Goal: Information Seeking & Learning: Learn about a topic

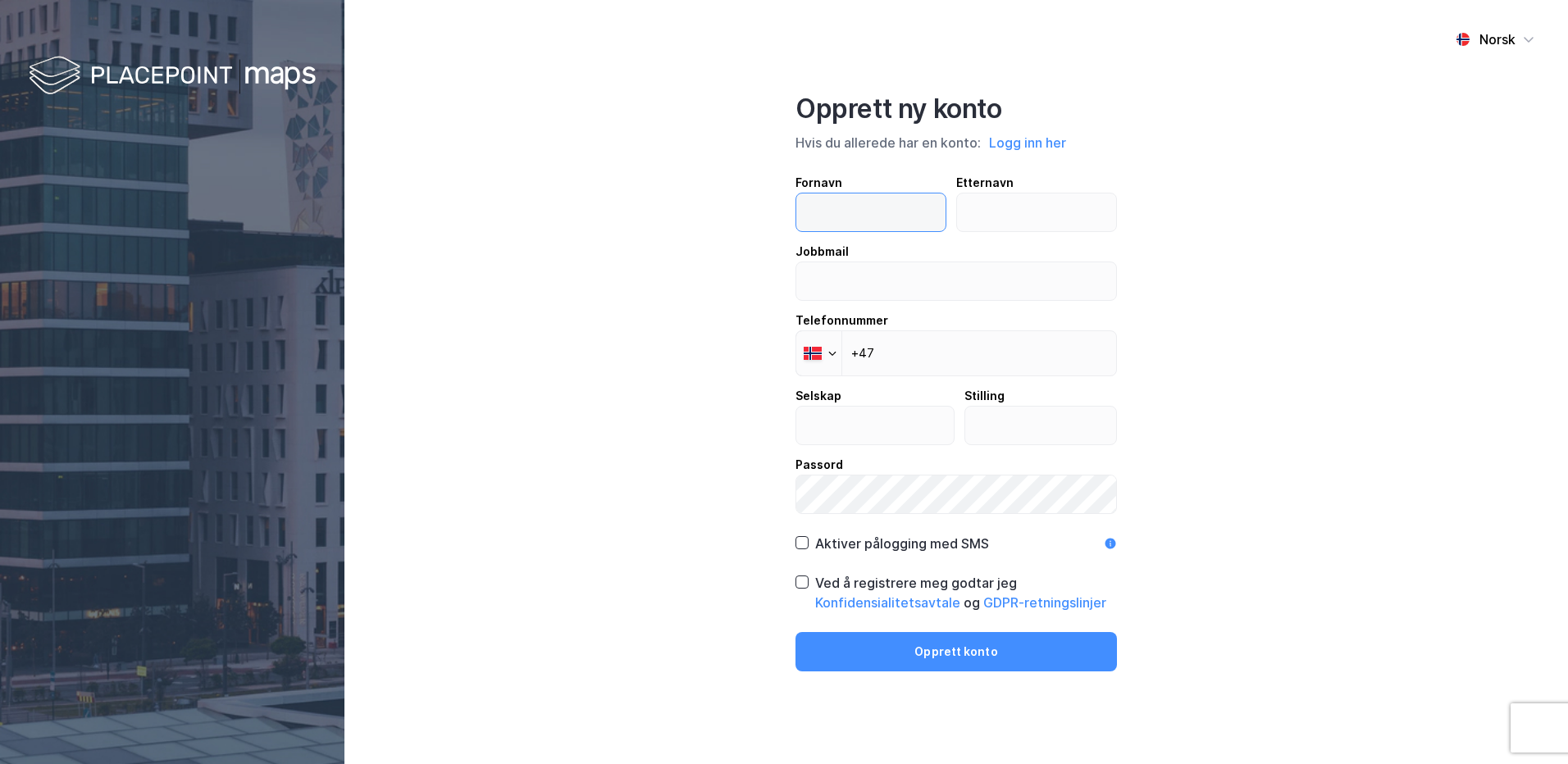
click at [830, 204] on input "text" at bounding box center [871, 212] width 149 height 38
type input "Rune"
type input "Nøsen"
type input "rune.nosen@elmo.no"
type input "0000021016 - ELMO TEKNIKK AS - MOLDE"
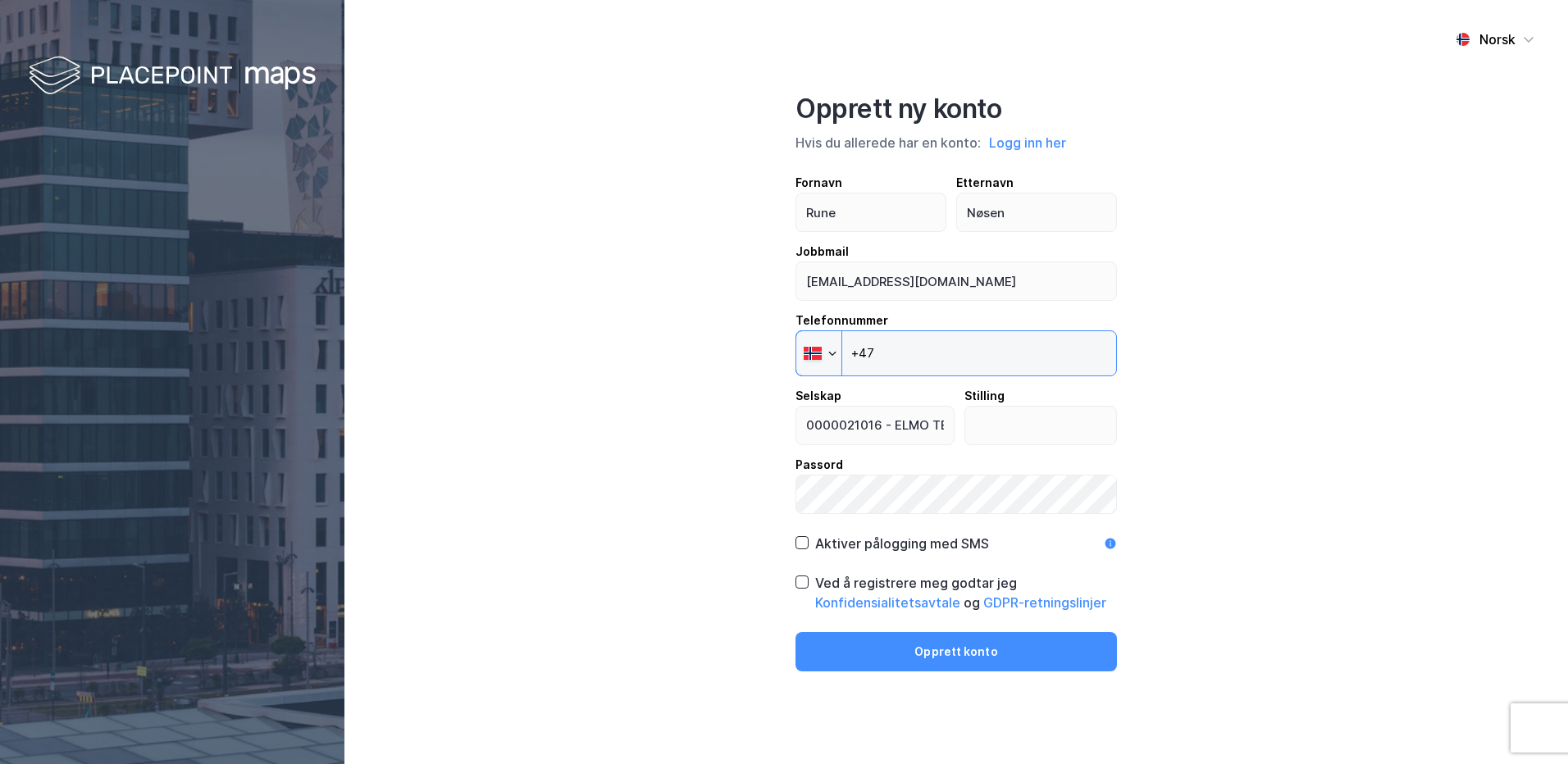
click at [893, 359] on input "+47" at bounding box center [956, 353] width 321 height 46
type input "+47 950 65 601"
click at [989, 418] on input "text" at bounding box center [1040, 426] width 152 height 38
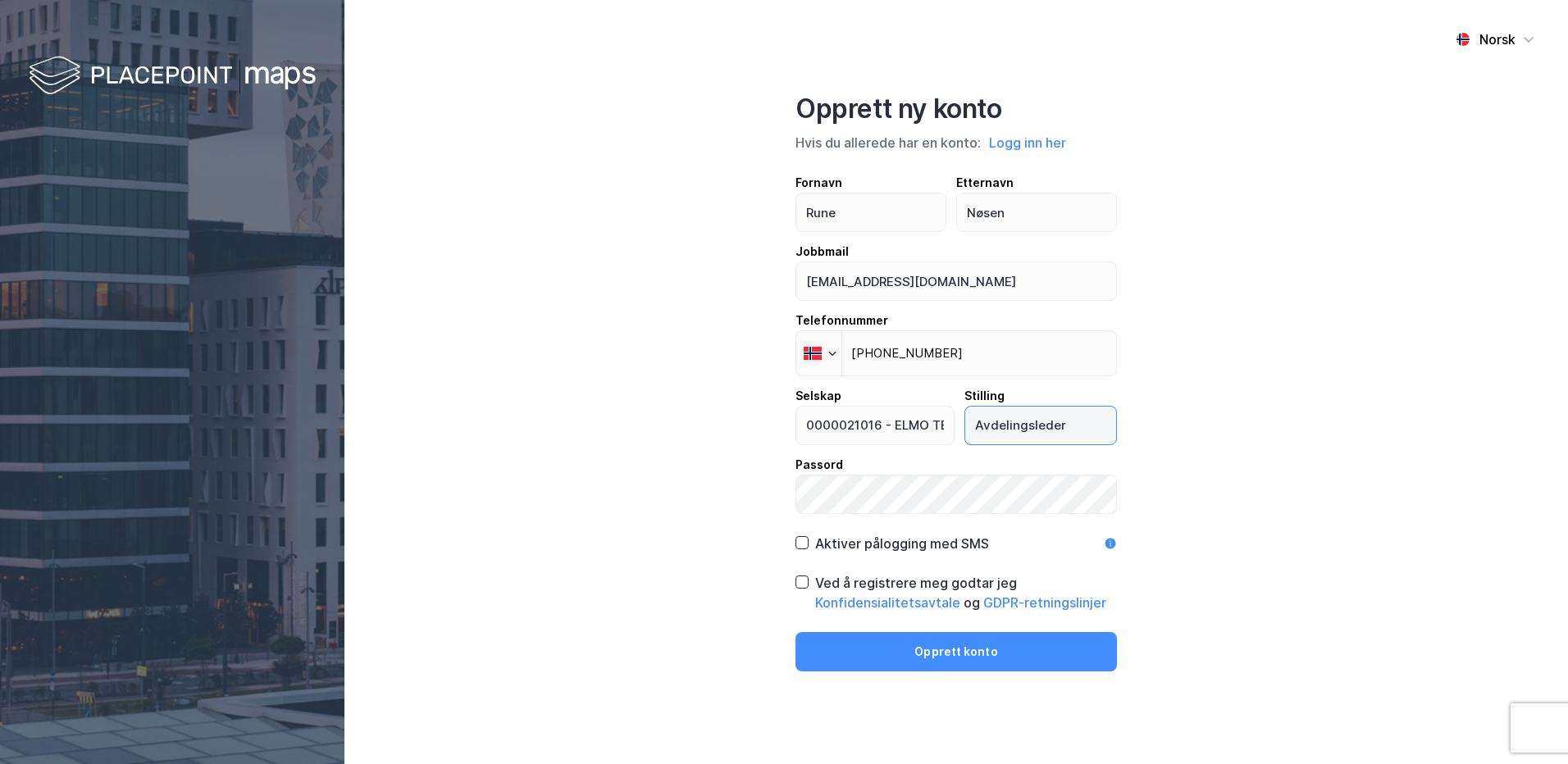
type input "Avdelingsleder"
click at [807, 544] on icon at bounding box center [803, 543] width 12 height 12
click at [805, 581] on icon at bounding box center [802, 582] width 9 height 6
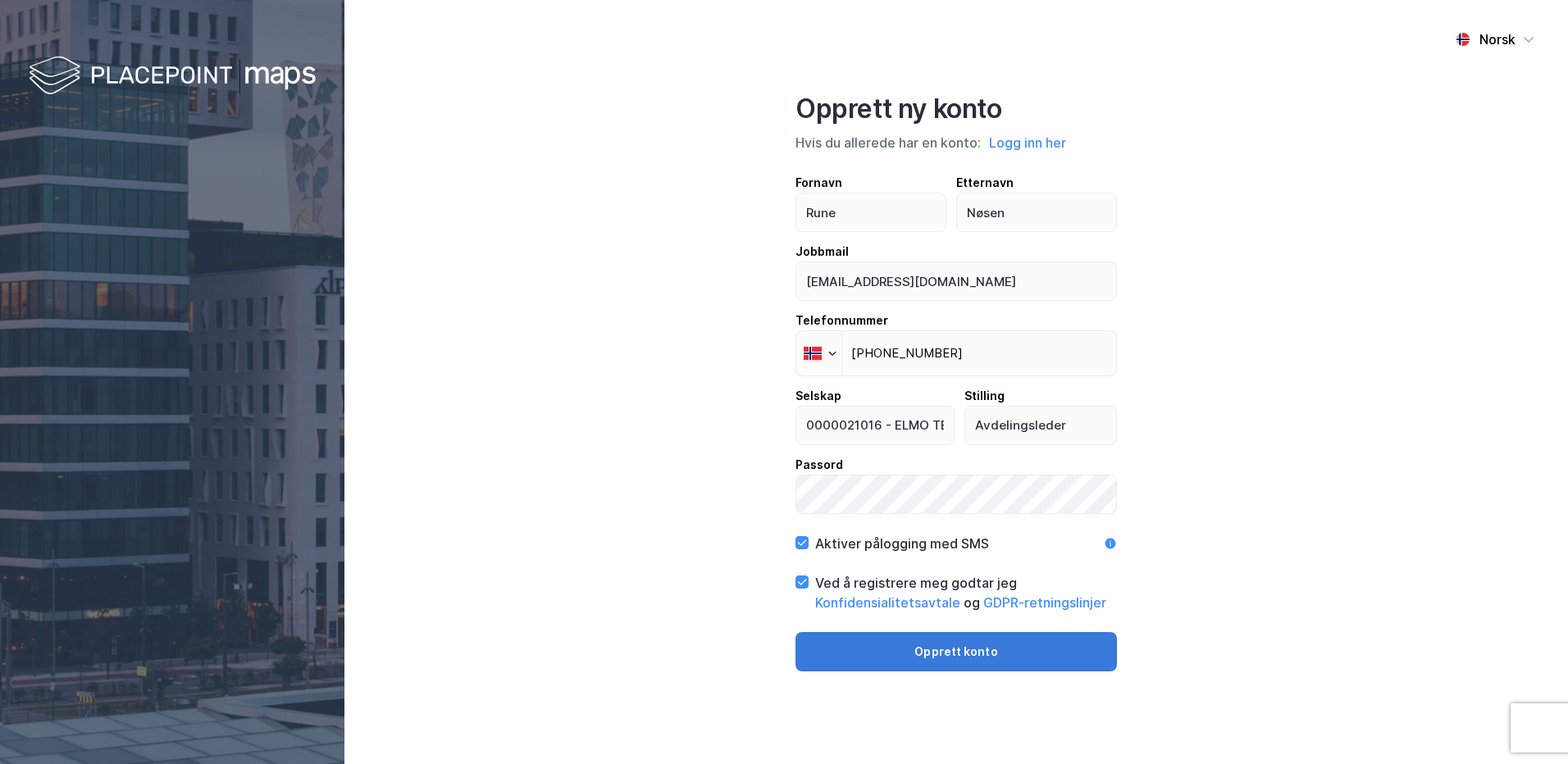
click at [942, 654] on button "Opprett konto" at bounding box center [956, 652] width 321 height 39
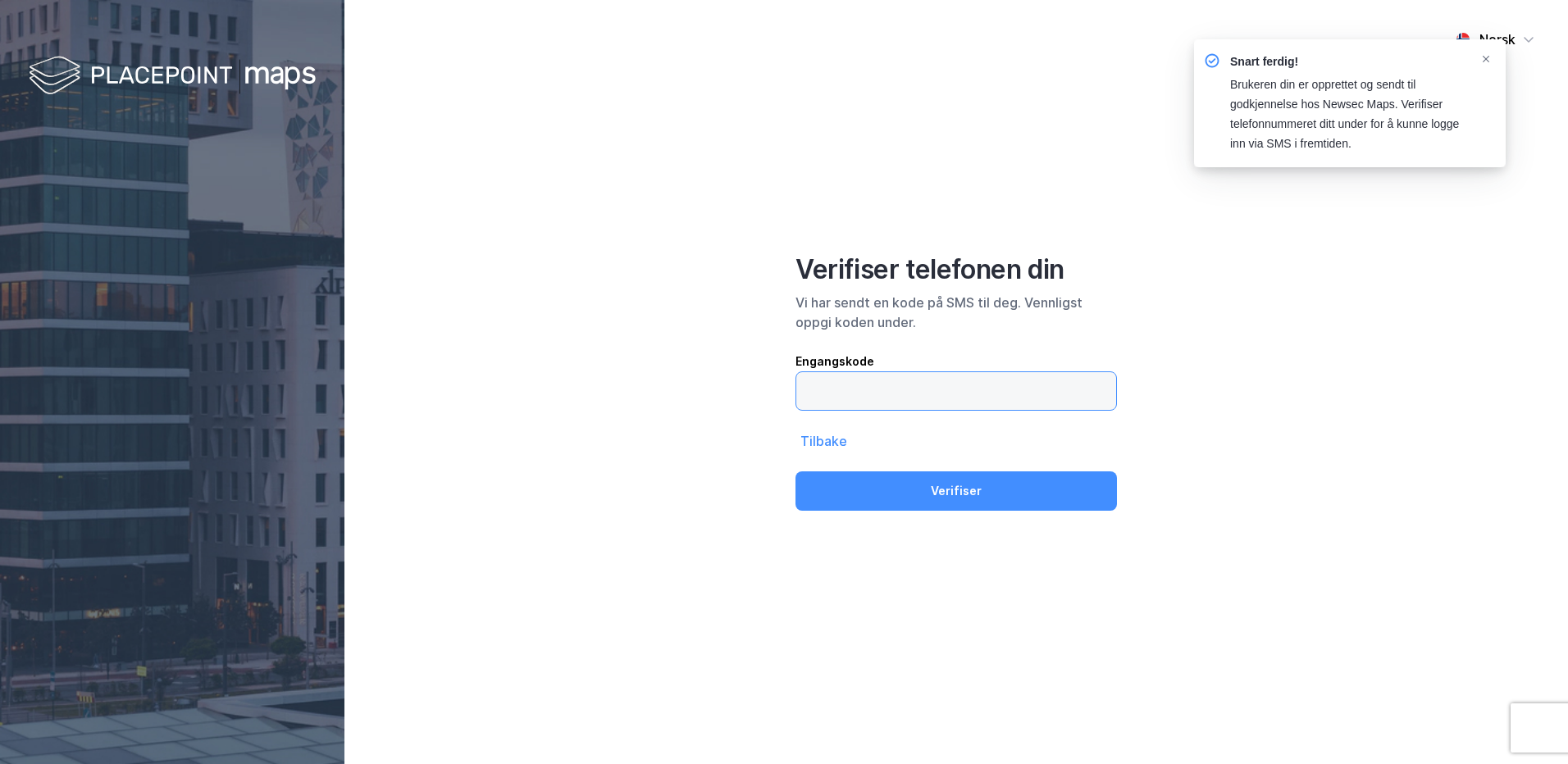
click at [827, 386] on input "text" at bounding box center [956, 390] width 320 height 38
type input "877203"
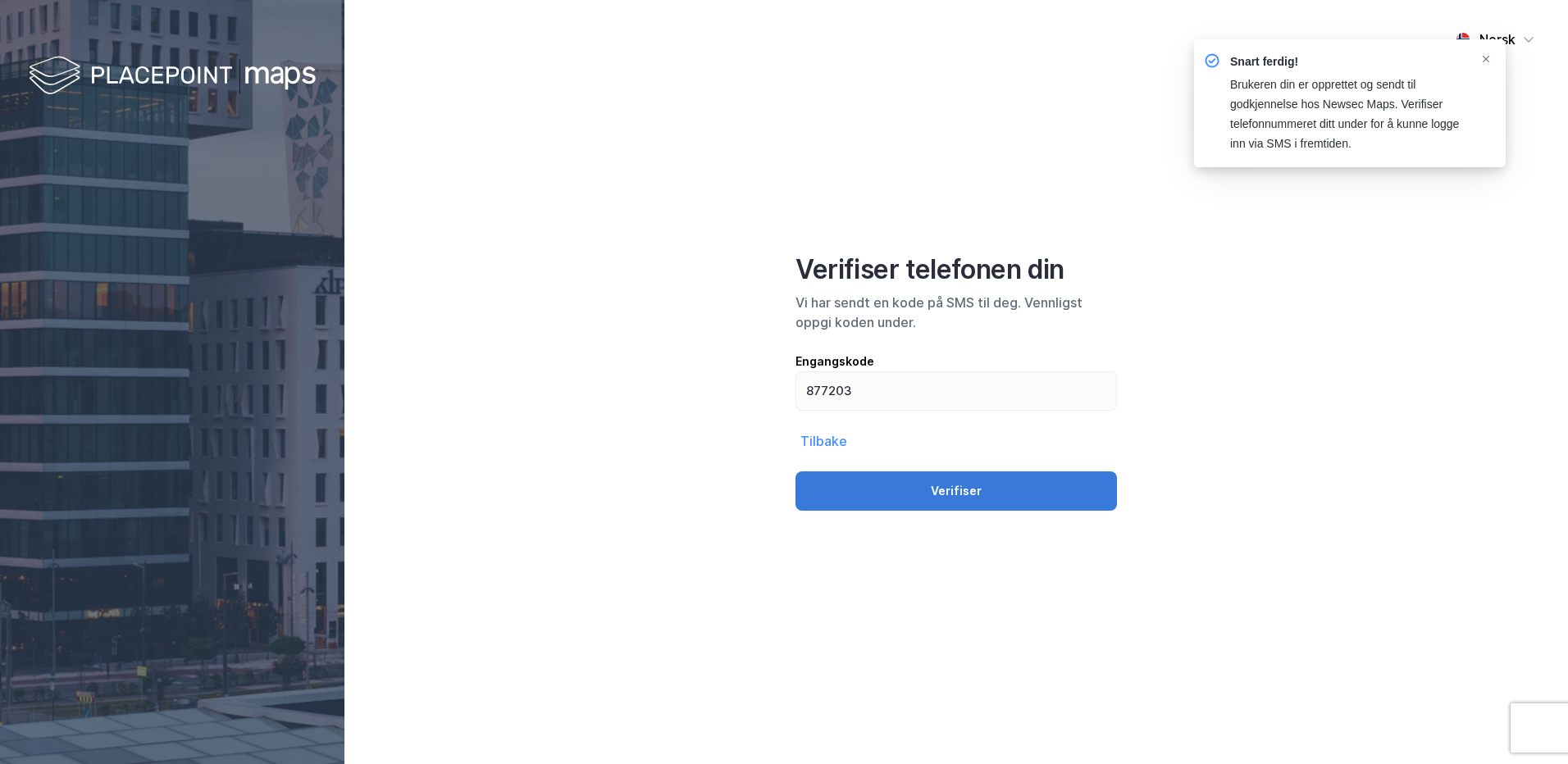
click at [935, 483] on button "Verifiser" at bounding box center [956, 491] width 321 height 39
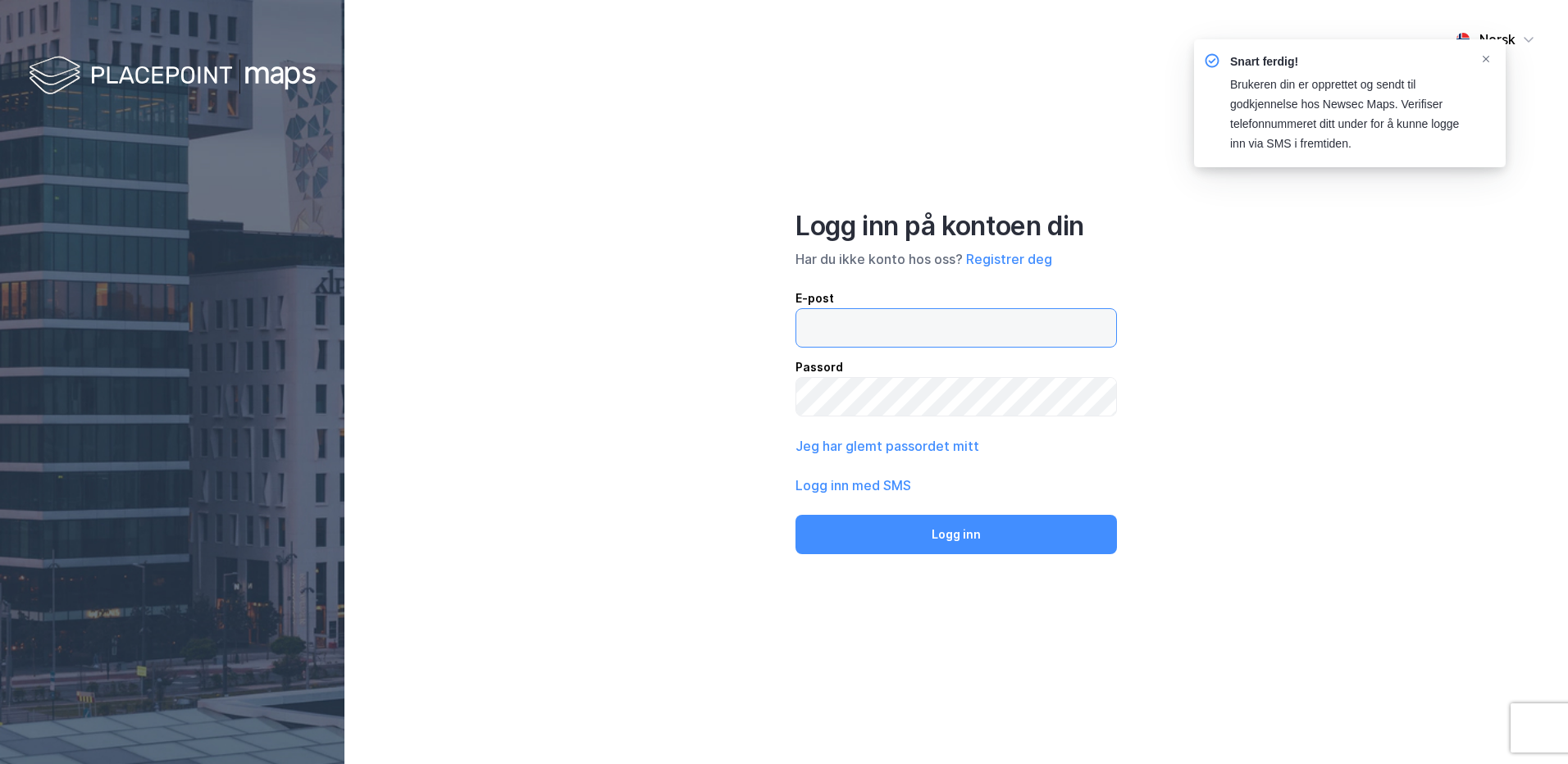
type input "rune.nosen@elmo.no"
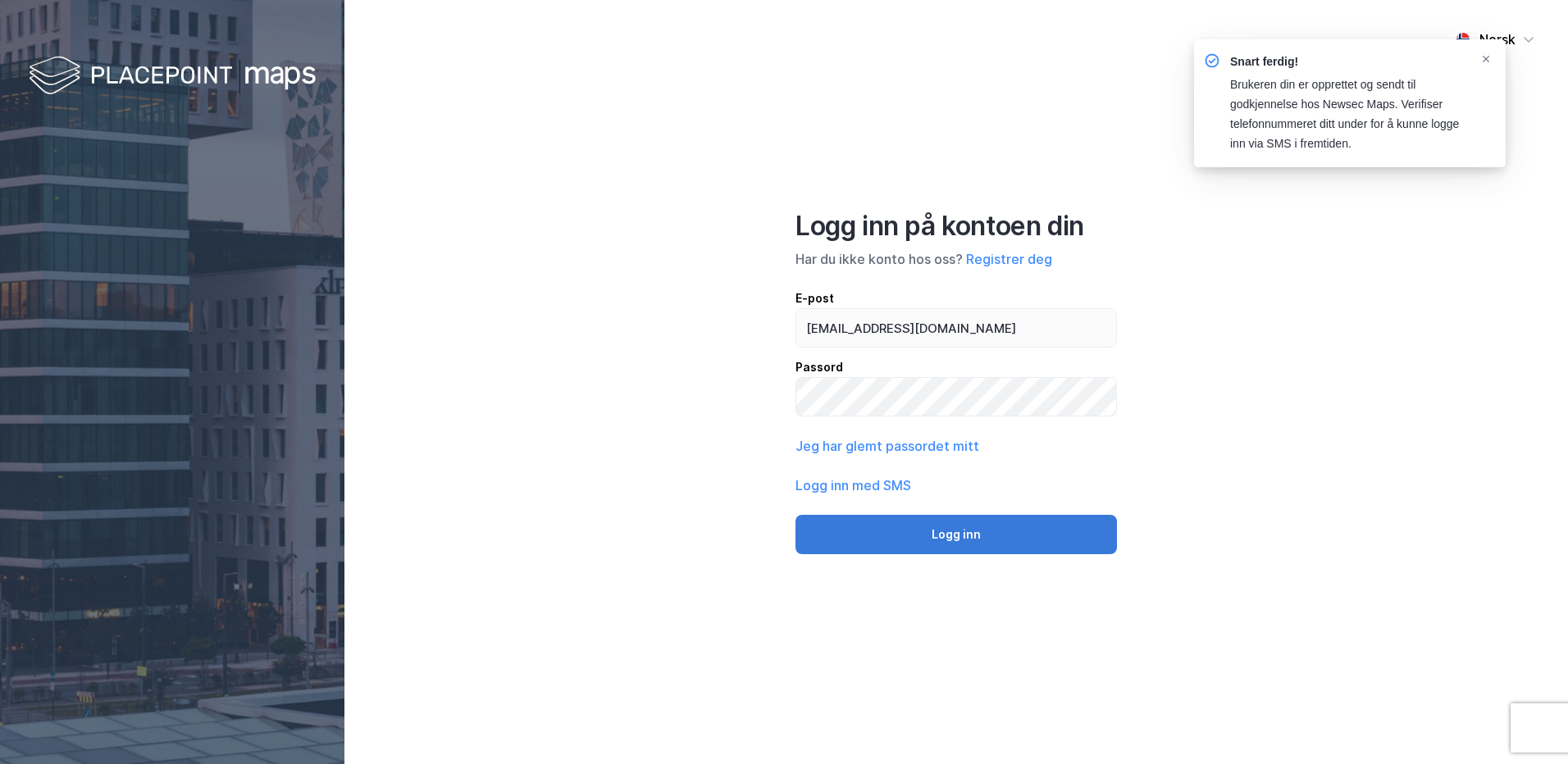
click at [958, 536] on button "Logg inn" at bounding box center [956, 534] width 321 height 39
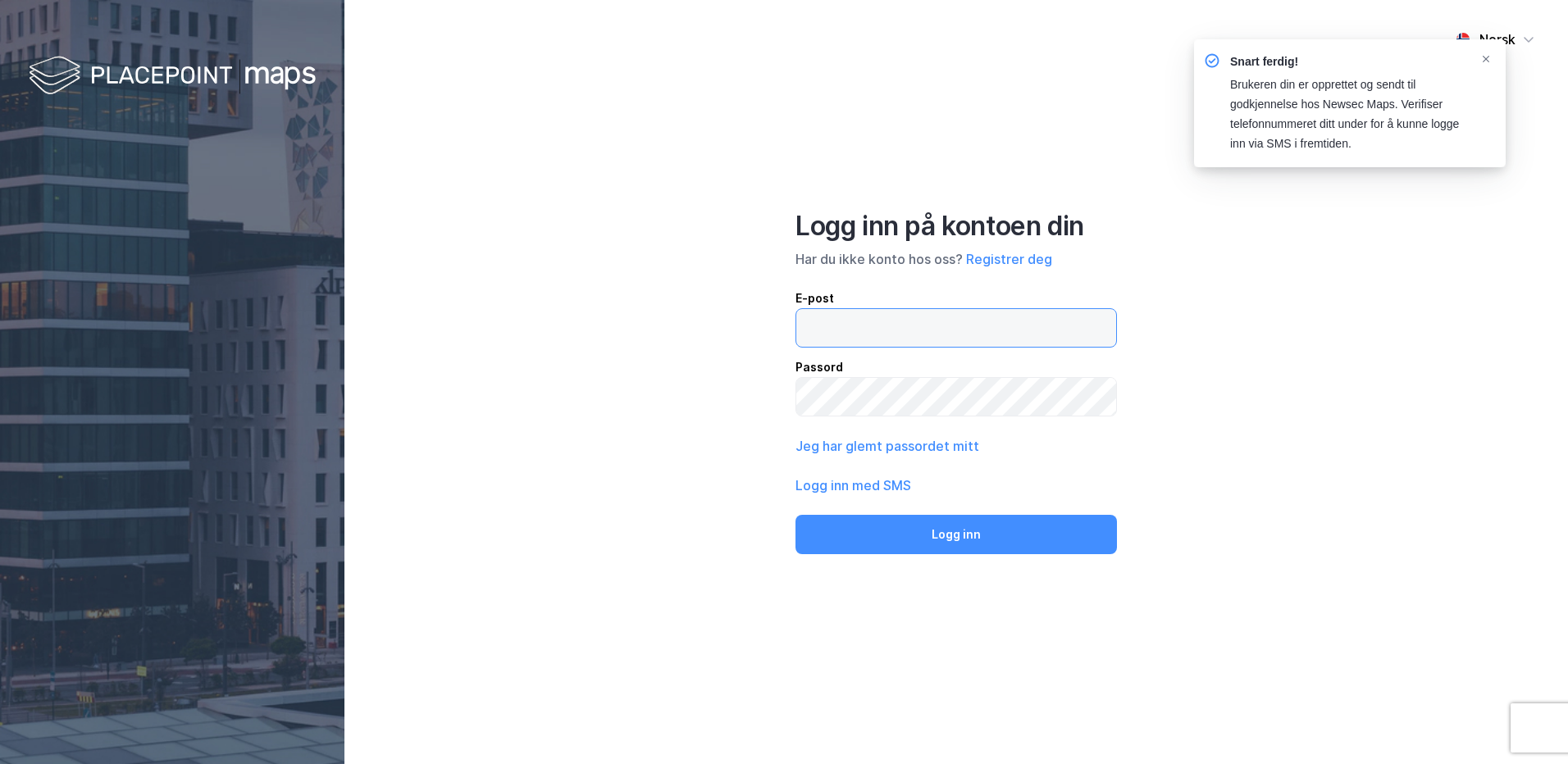
type input "rune.nosen@elmo.no"
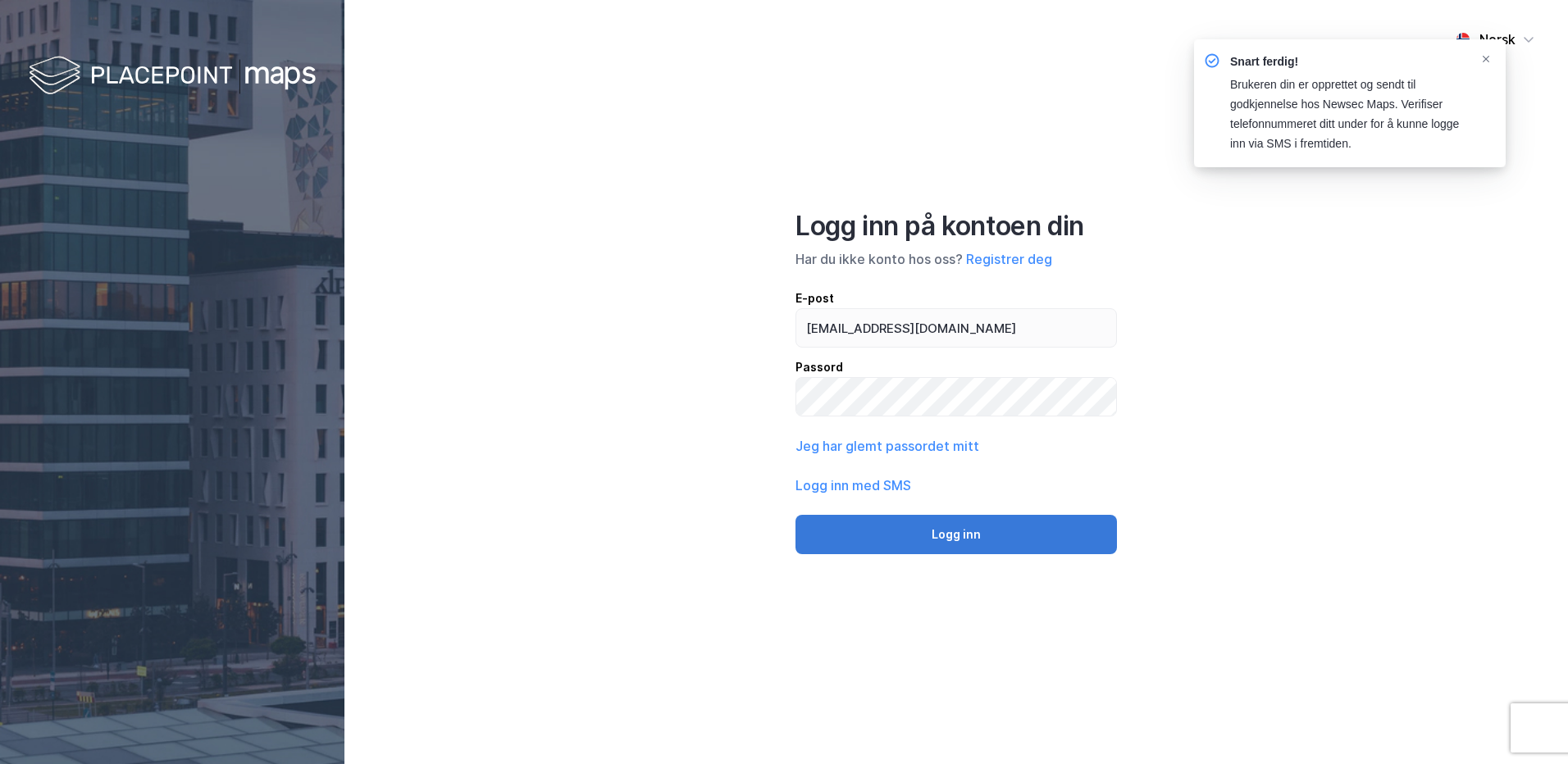
click at [898, 528] on button "Logg inn" at bounding box center [956, 534] width 321 height 39
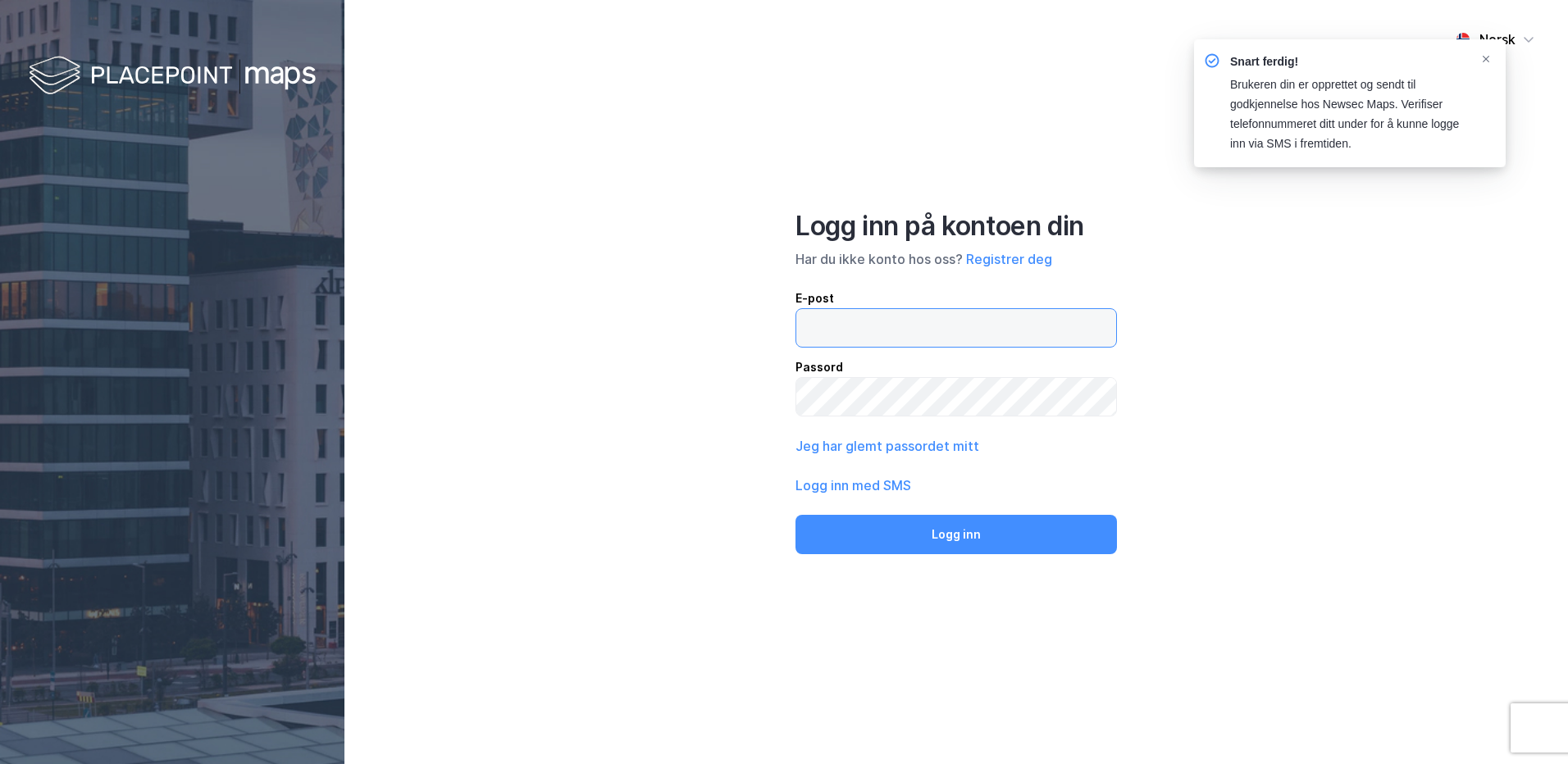
type input "rune.nosen@elmo.no"
click at [1222, 414] on div "Norsk Logg inn på kontoen din Har du ikke konto hos oss? Registrer deg E-post r…" at bounding box center [956, 382] width 1223 height 764
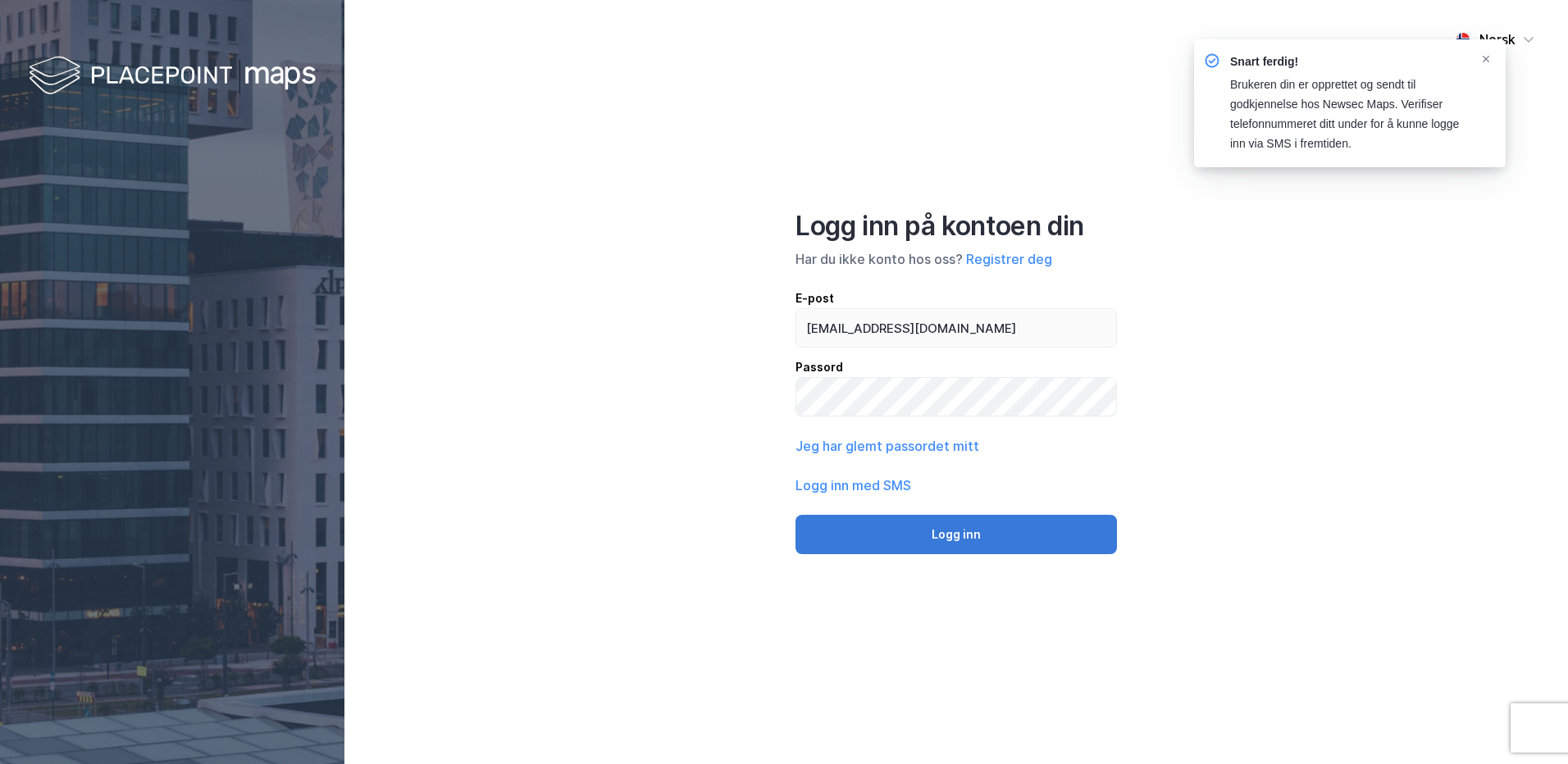
click at [908, 539] on button "Logg inn" at bounding box center [956, 534] width 321 height 39
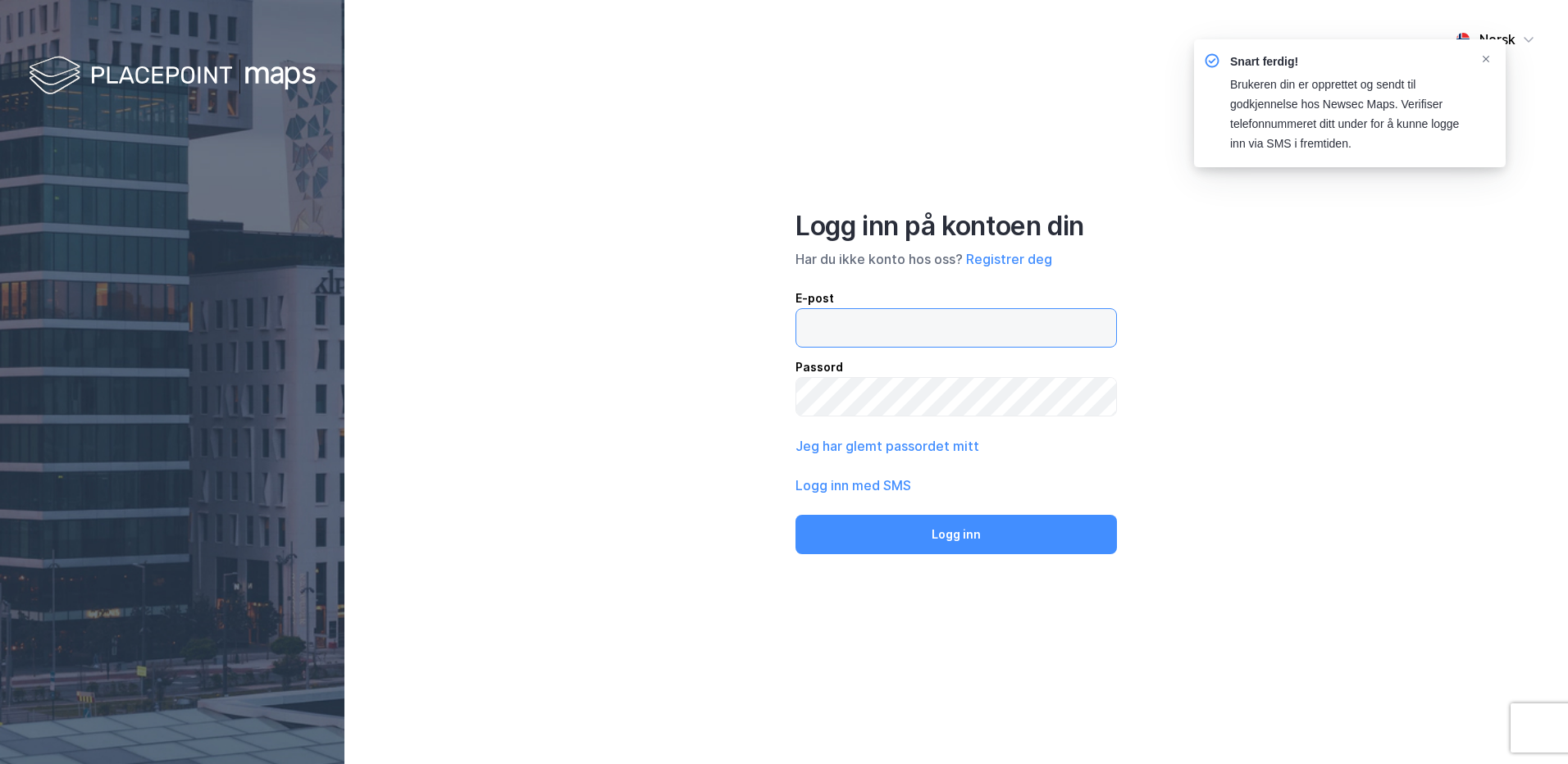
type input "rune.nosen@elmo.no"
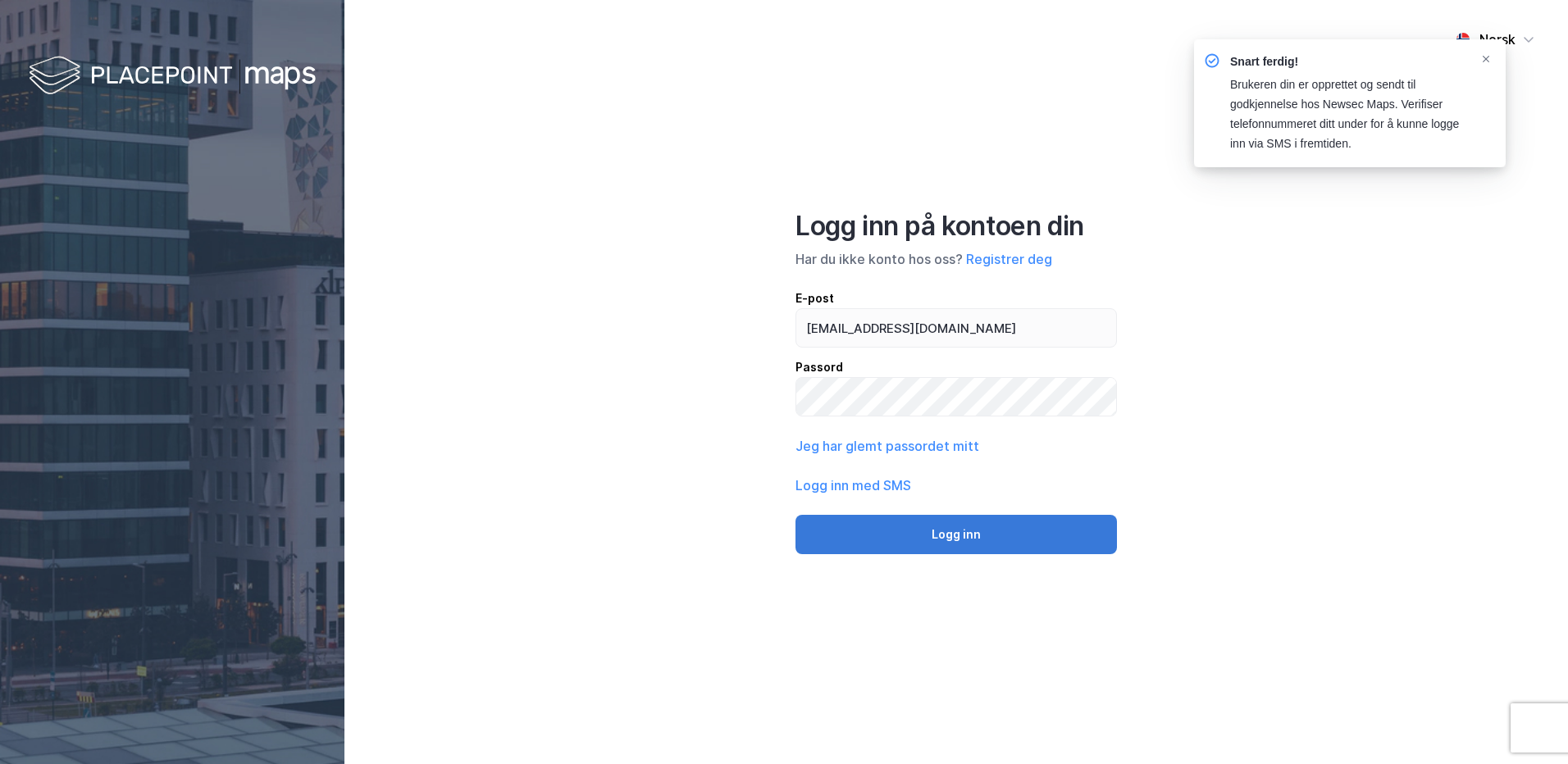
click at [920, 533] on button "Logg inn" at bounding box center [956, 534] width 321 height 39
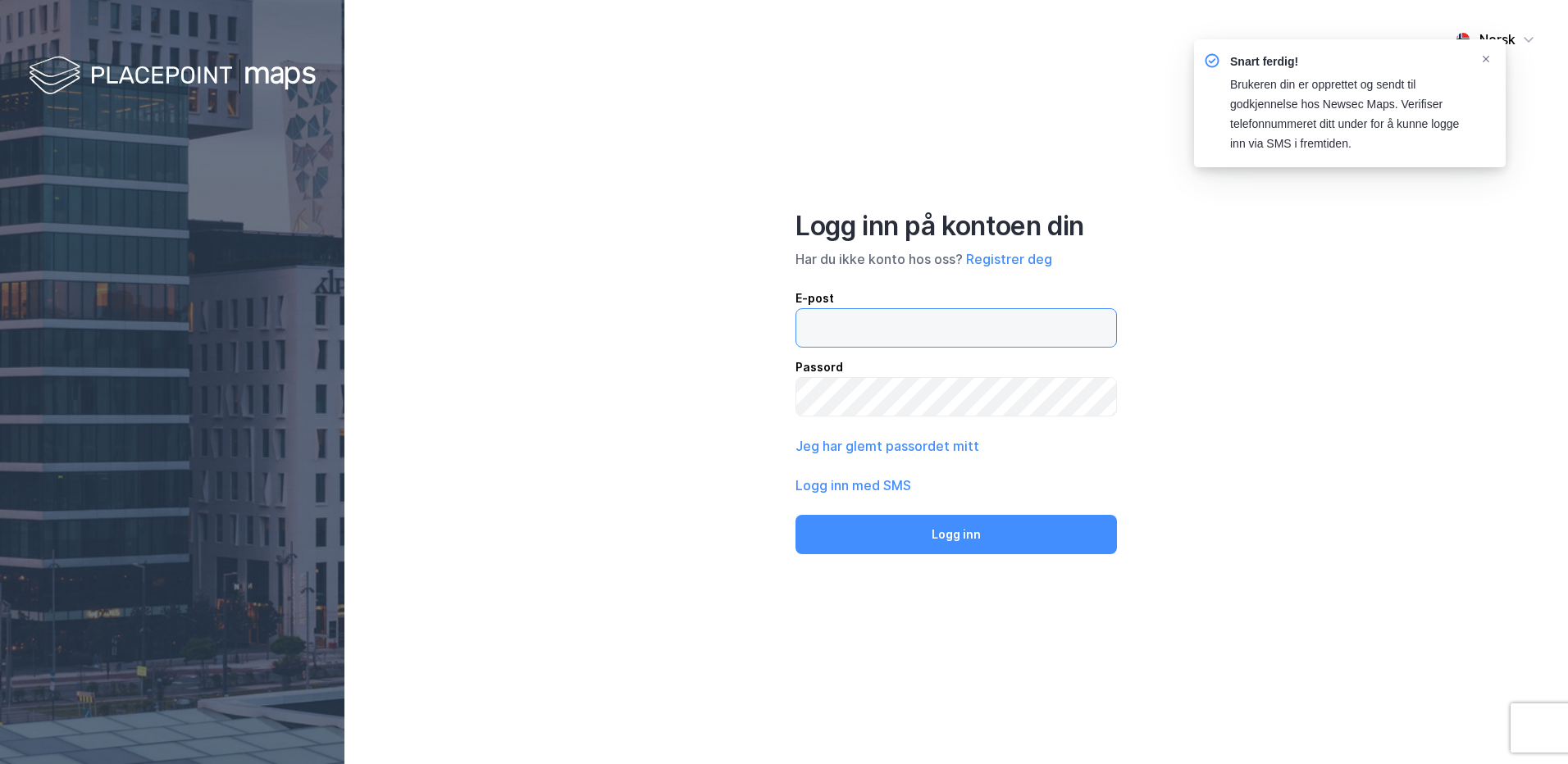
type input "rune.nosen@elmo.no"
click at [1254, 122] on div "Brukeren din er opprettet og sendt til godkjennelse hos Newsec Maps. Verifiser …" at bounding box center [1348, 114] width 236 height 78
click at [891, 486] on button "Logg inn med SMS" at bounding box center [853, 485] width 115 height 20
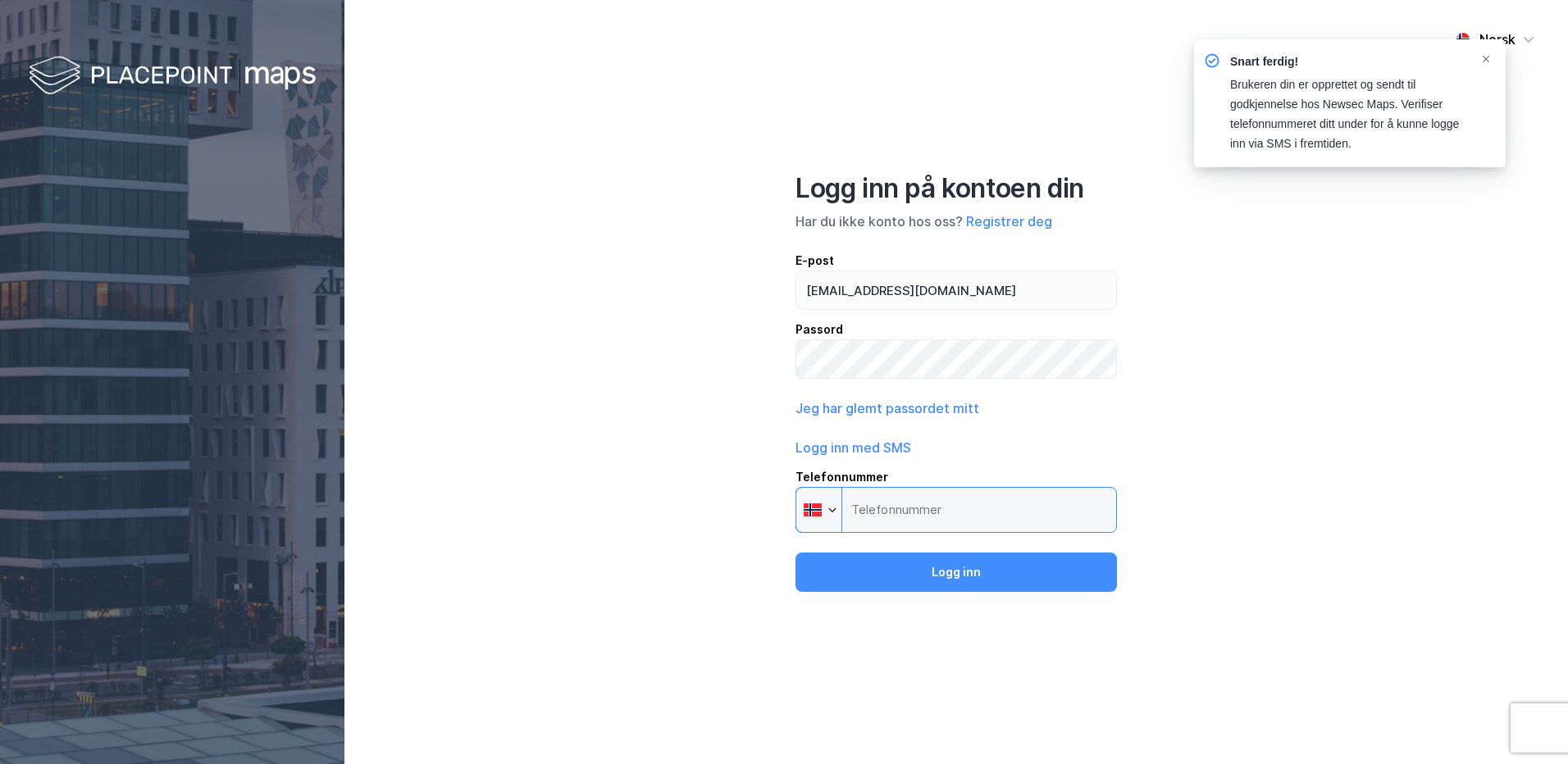
click at [897, 514] on input "Telefonnummer Phone" at bounding box center [956, 510] width 321 height 46
type input "+47 950 65 601"
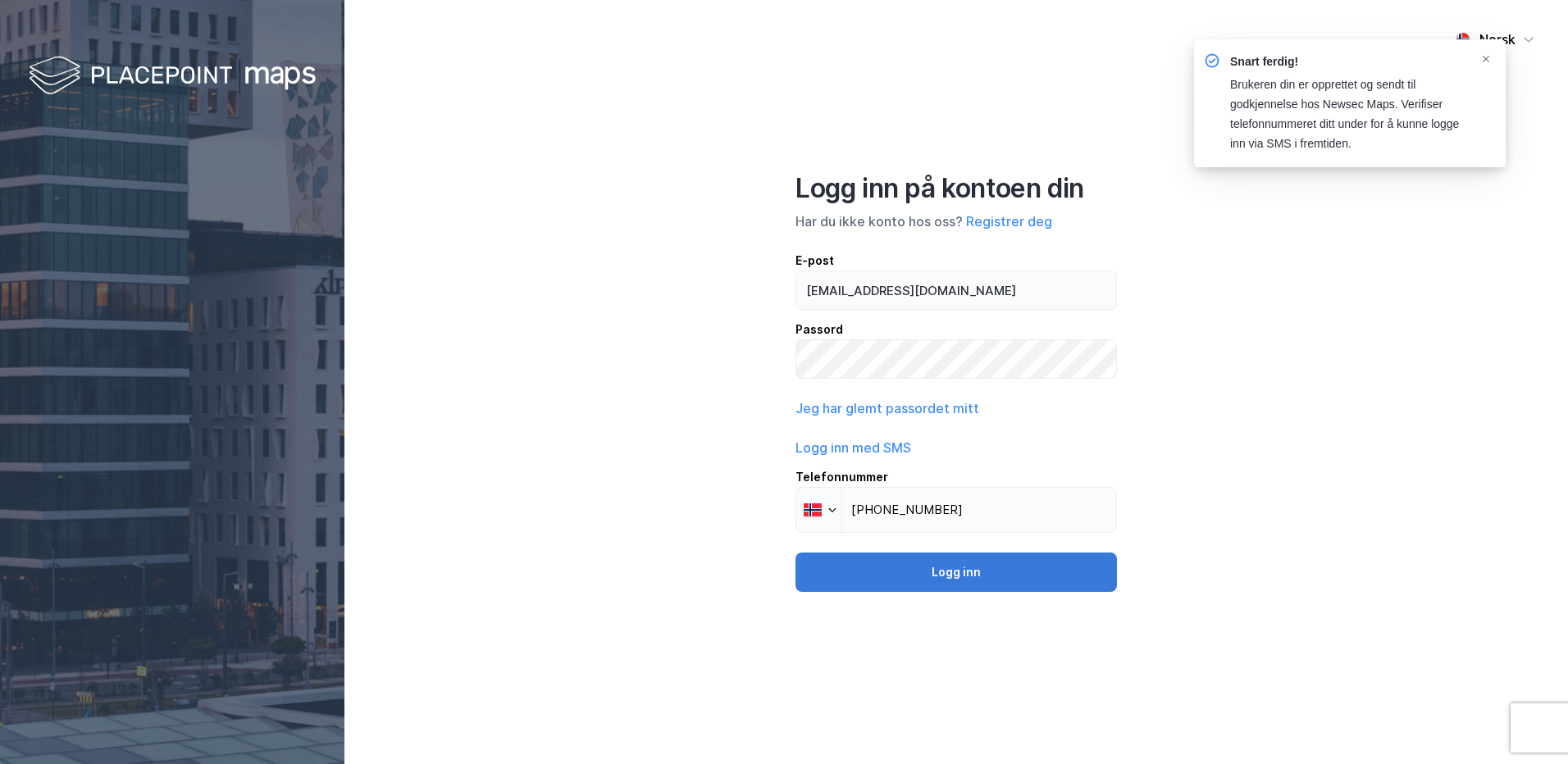
click at [953, 569] on button "Logg inn" at bounding box center [956, 572] width 321 height 39
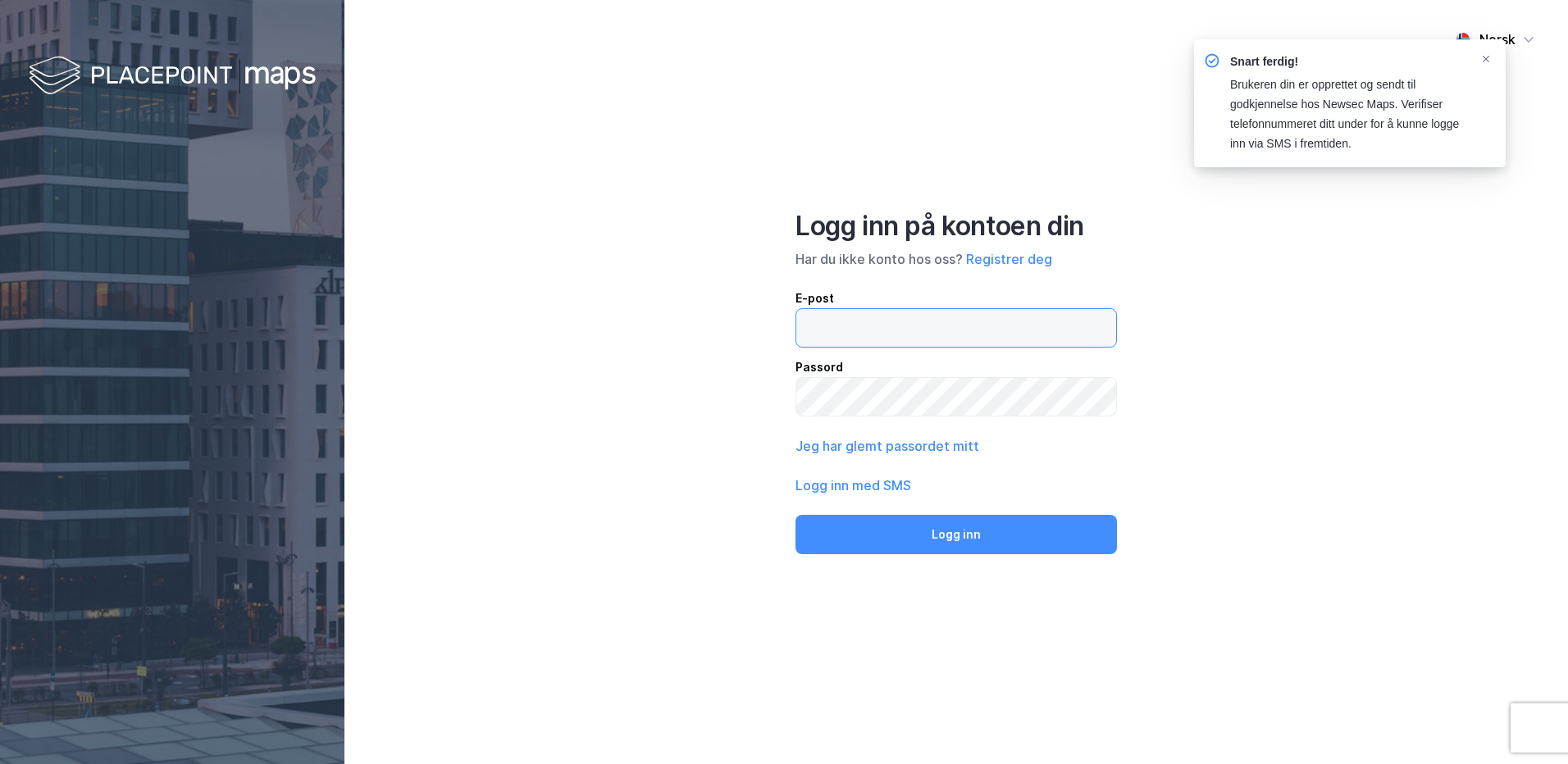
type input "rune.nosen@elmo.no"
click at [897, 486] on button "Logg inn med SMS" at bounding box center [853, 485] width 115 height 20
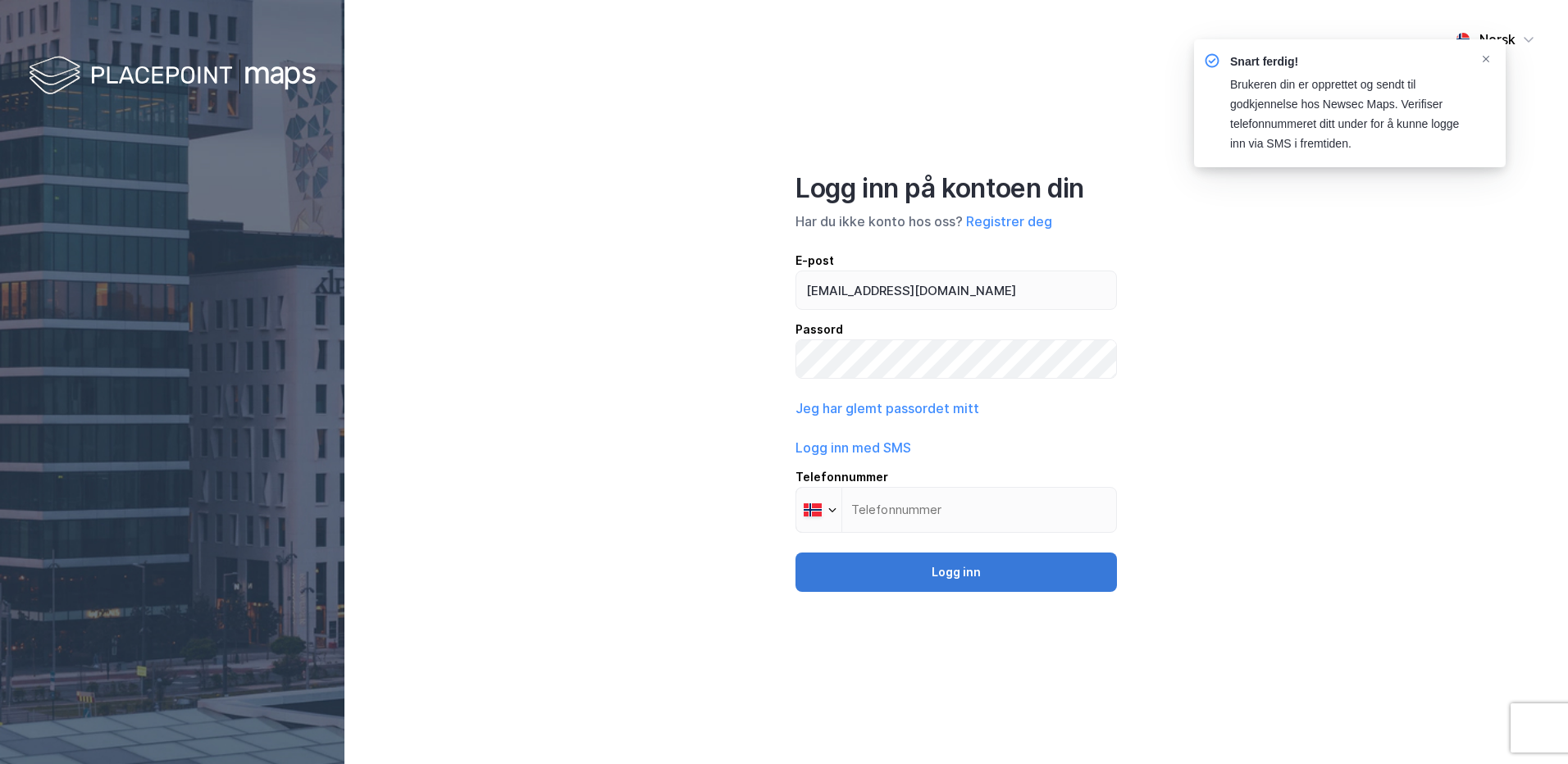
click at [916, 570] on button "Logg inn" at bounding box center [956, 572] width 321 height 39
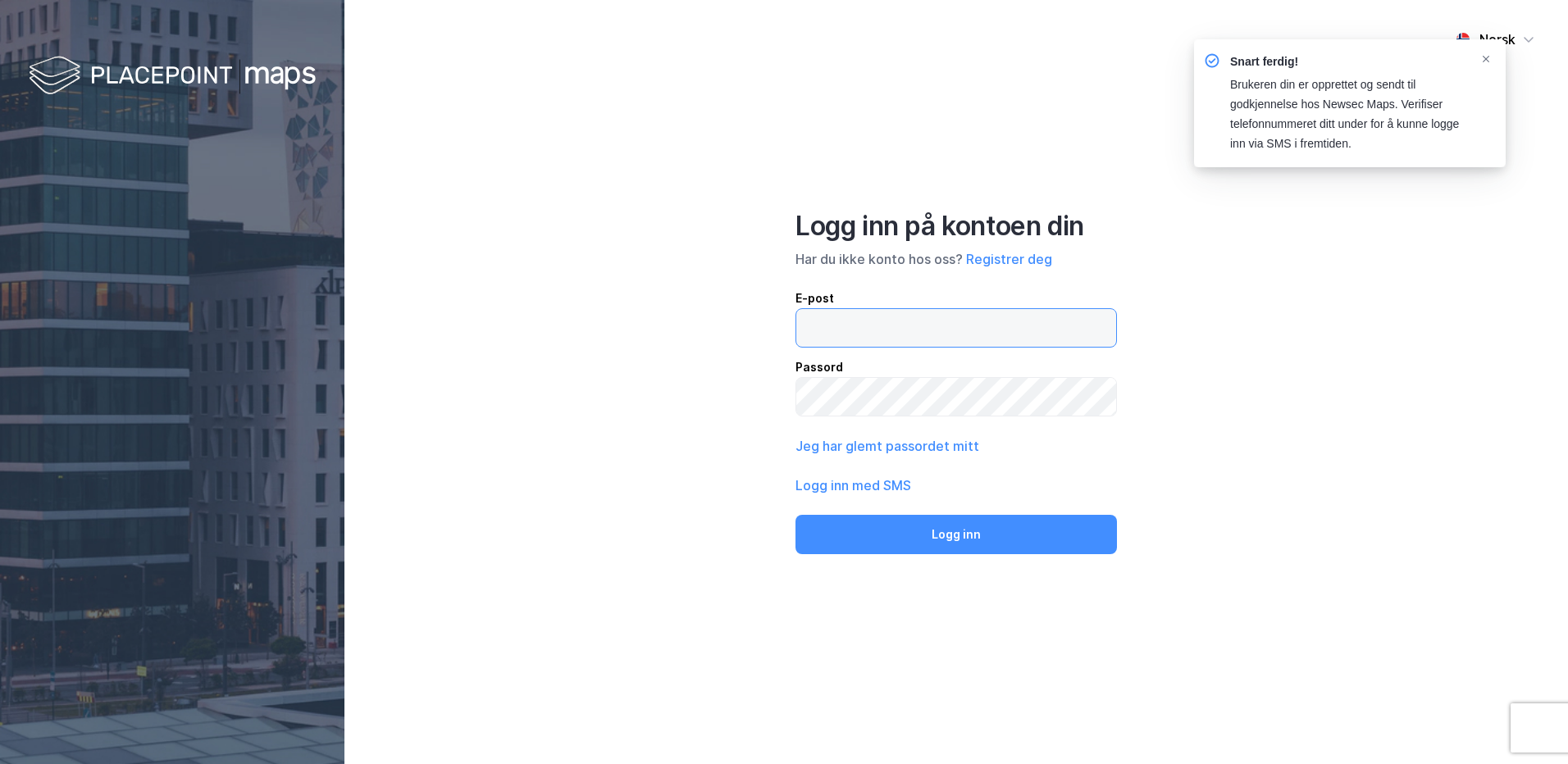
type input "rune.nosen@elmo.no"
click at [853, 487] on button "Logg inn med SMS" at bounding box center [853, 485] width 115 height 20
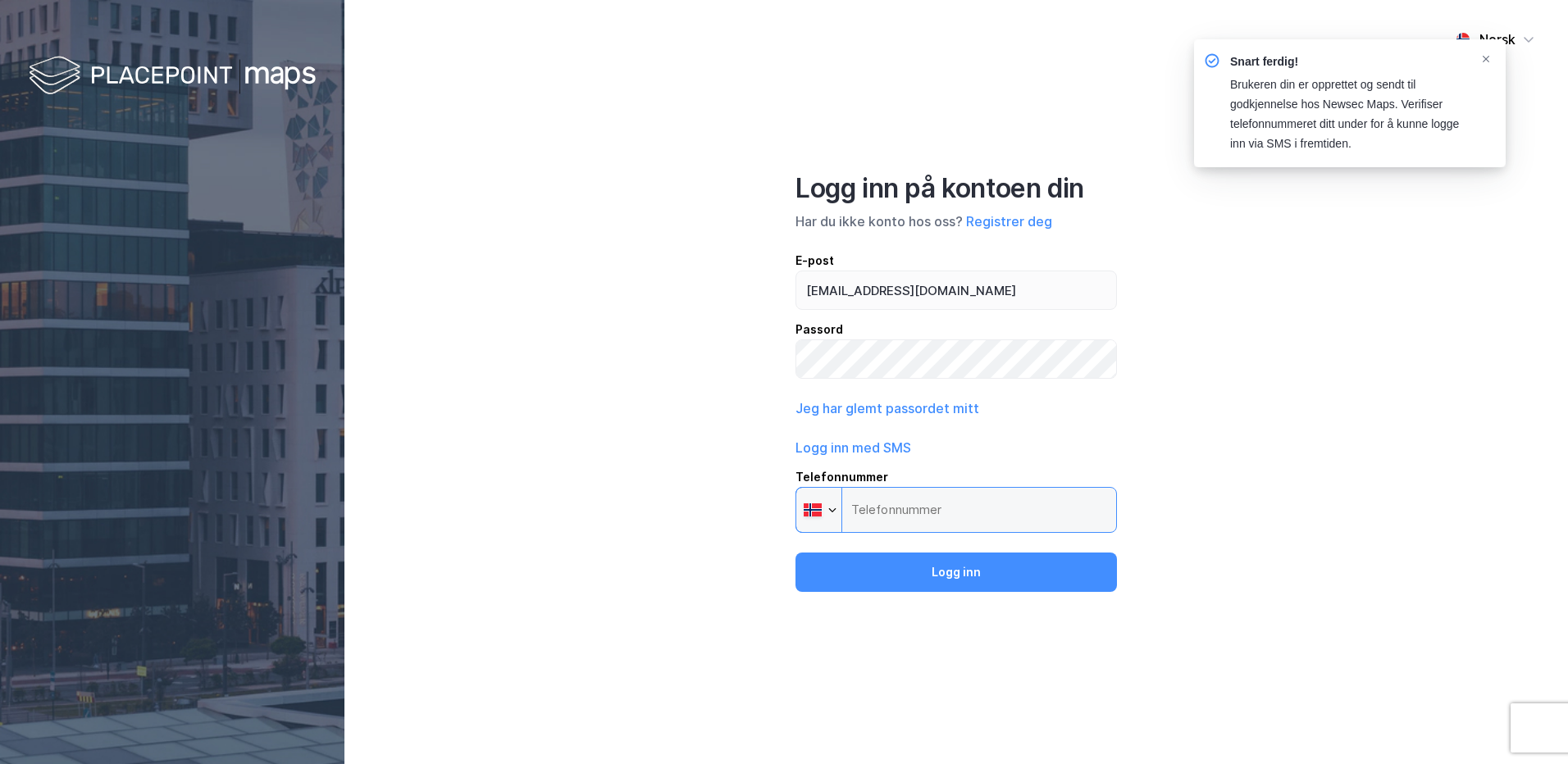
click at [870, 507] on input "Telefonnummer Phone" at bounding box center [956, 510] width 321 height 46
click at [872, 512] on input "Telefonnummer Phone" at bounding box center [956, 510] width 321 height 46
type input "+47 950 65 601"
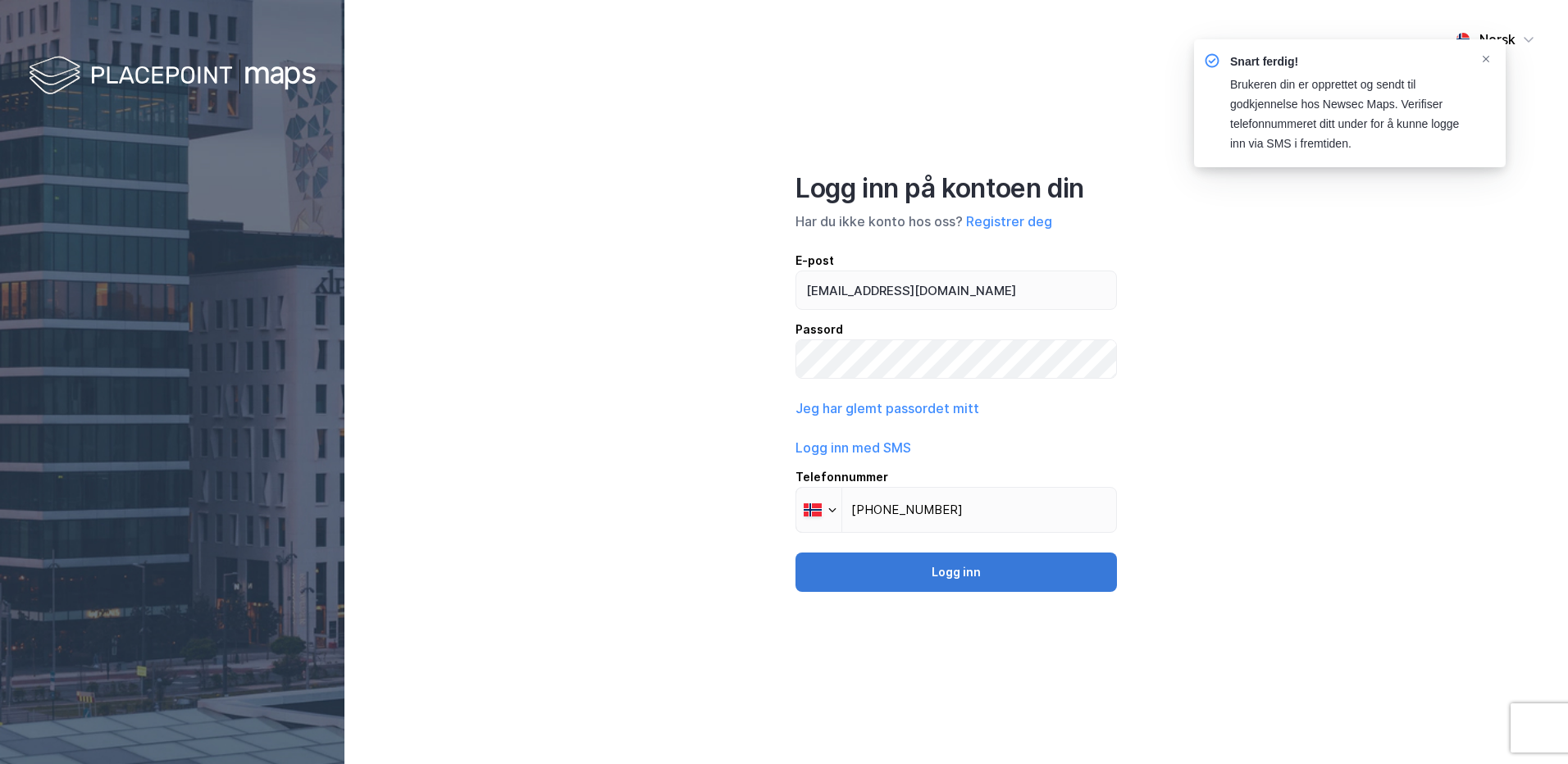
click at [941, 569] on button "Logg inn" at bounding box center [956, 572] width 321 height 39
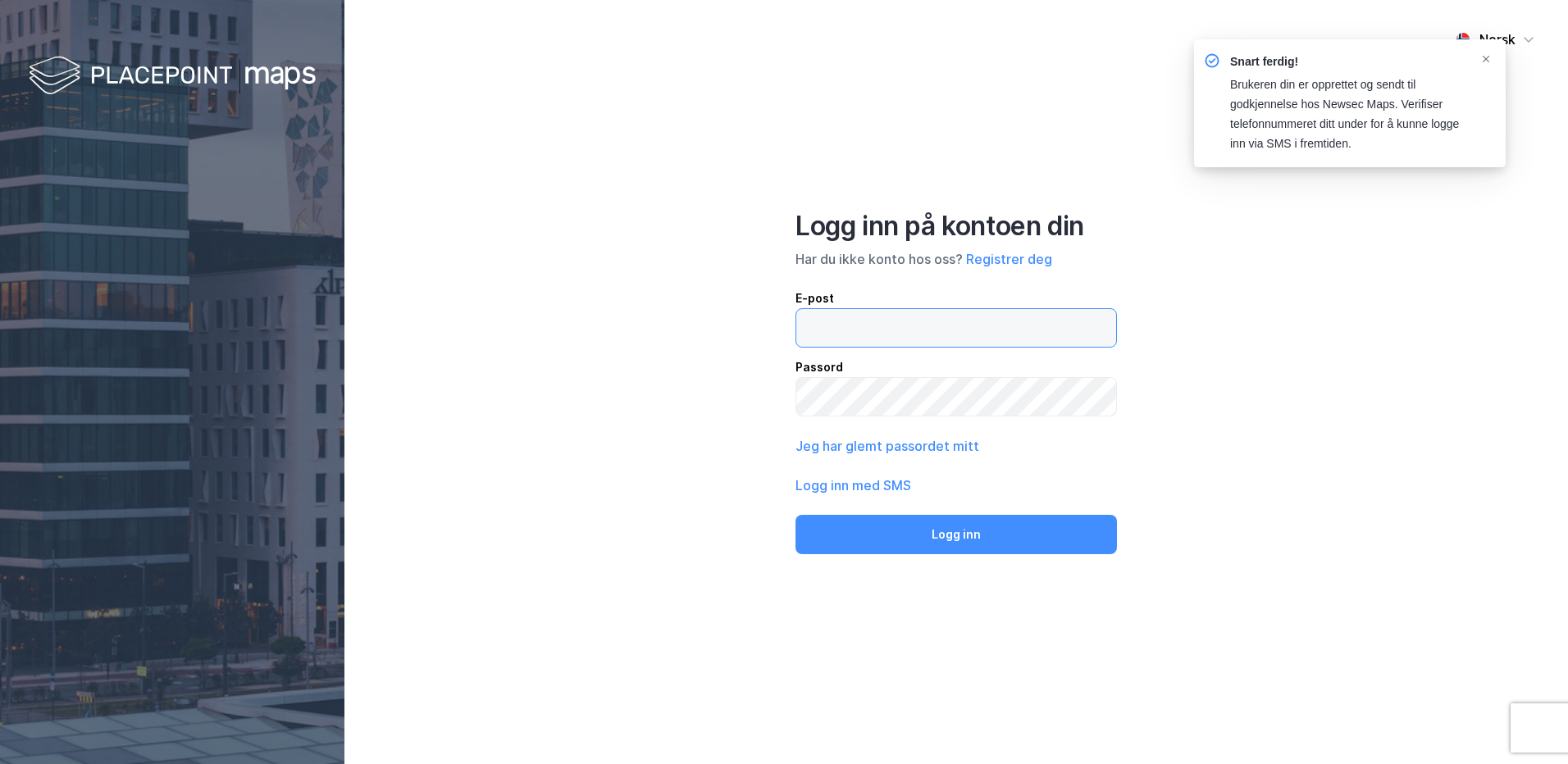
type input "rune.nosen@elmo.no"
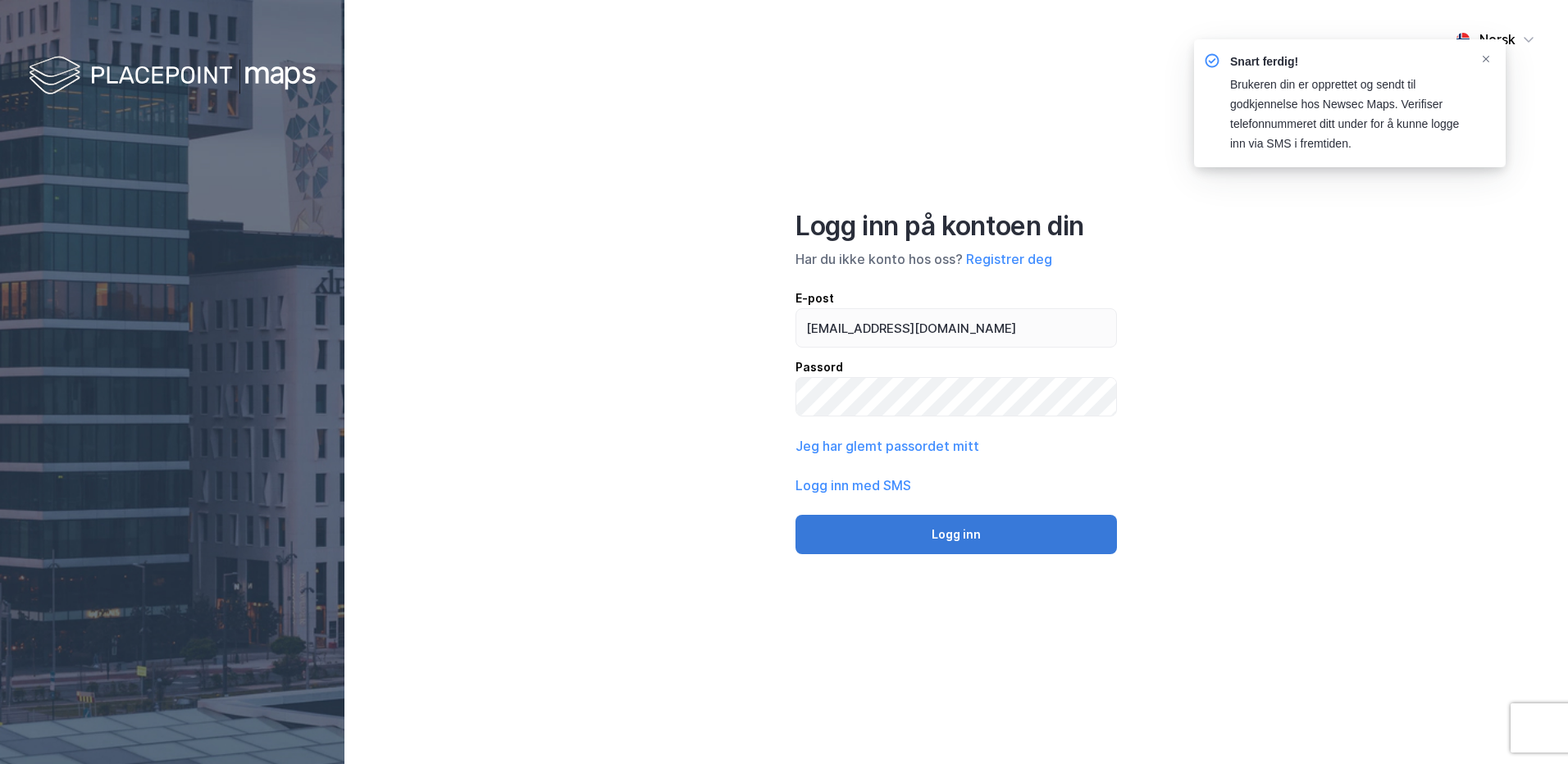
click at [893, 543] on button "Logg inn" at bounding box center [956, 534] width 321 height 39
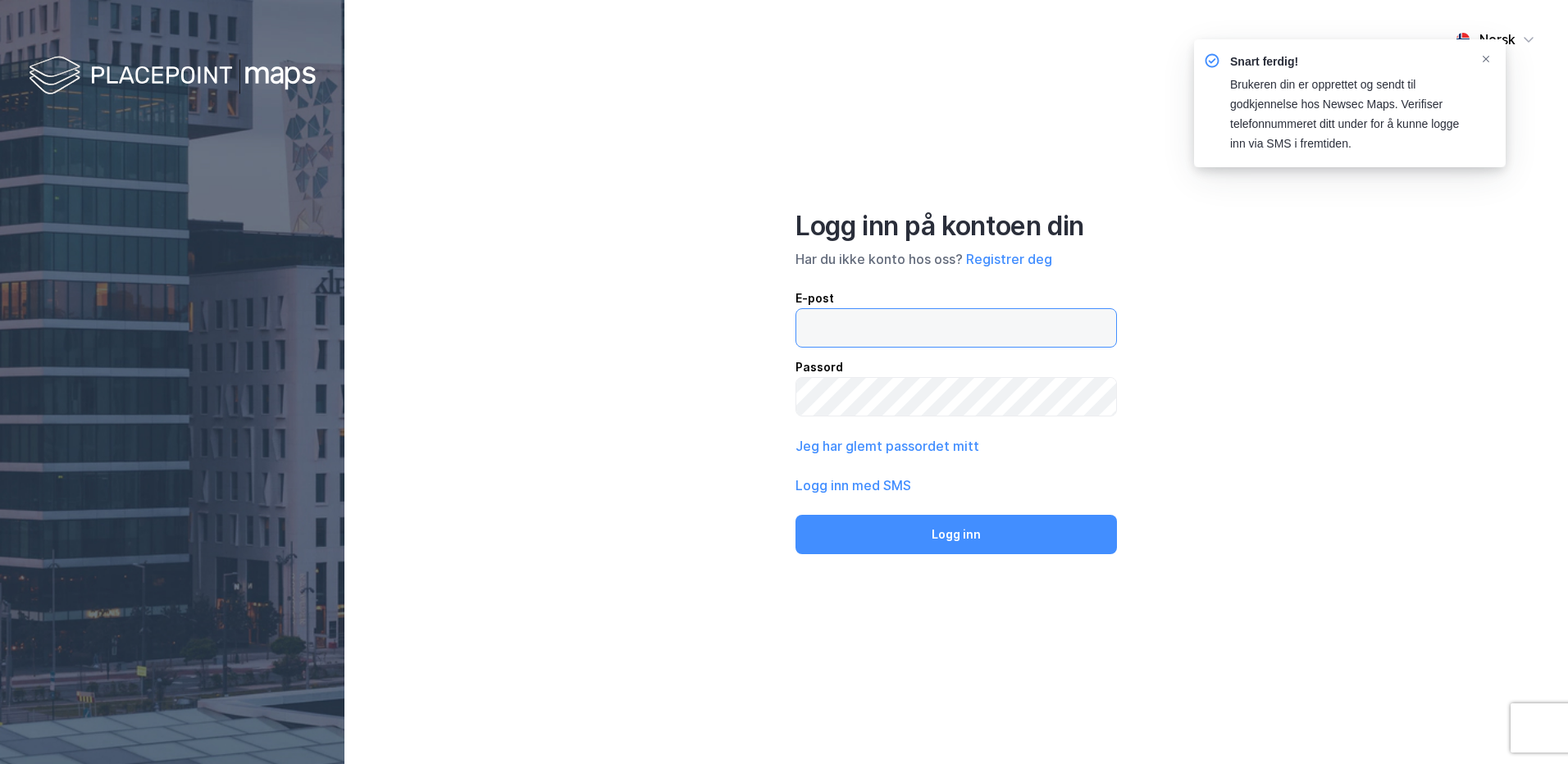
type input "rune.nosen@elmo.no"
click at [1290, 570] on div "Norsk Logg inn på kontoen din Har du ikke konto hos oss? Registrer deg E-post r…" at bounding box center [956, 382] width 1223 height 764
click at [1028, 689] on div "Norsk Logg inn på kontoen din Har du ikke konto hos oss? Registrer deg E-post r…" at bounding box center [956, 382] width 1223 height 764
click at [1484, 56] on icon "Notifications Alt+T" at bounding box center [1486, 59] width 10 height 10
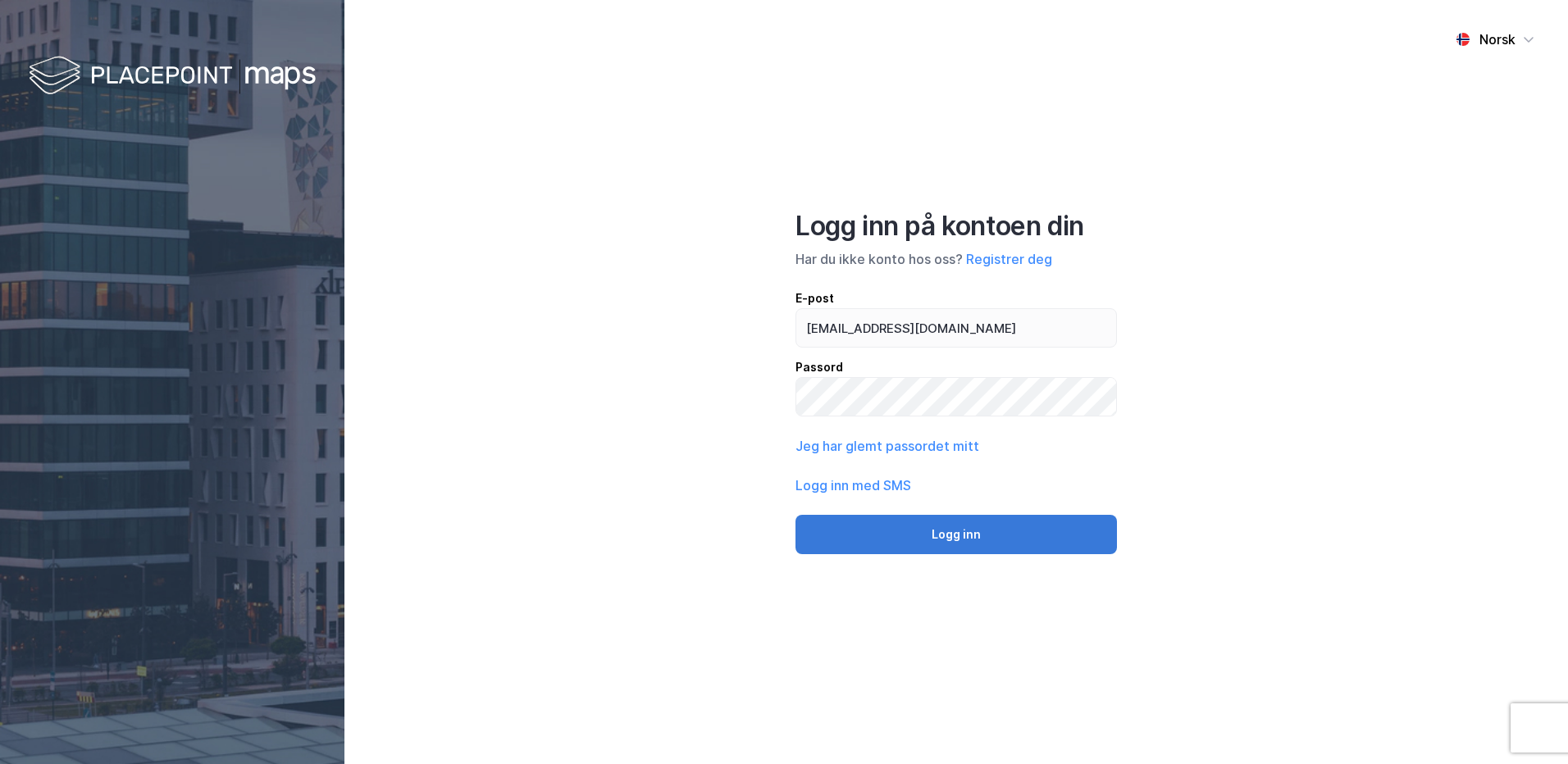
click at [968, 543] on button "Logg inn" at bounding box center [956, 534] width 321 height 39
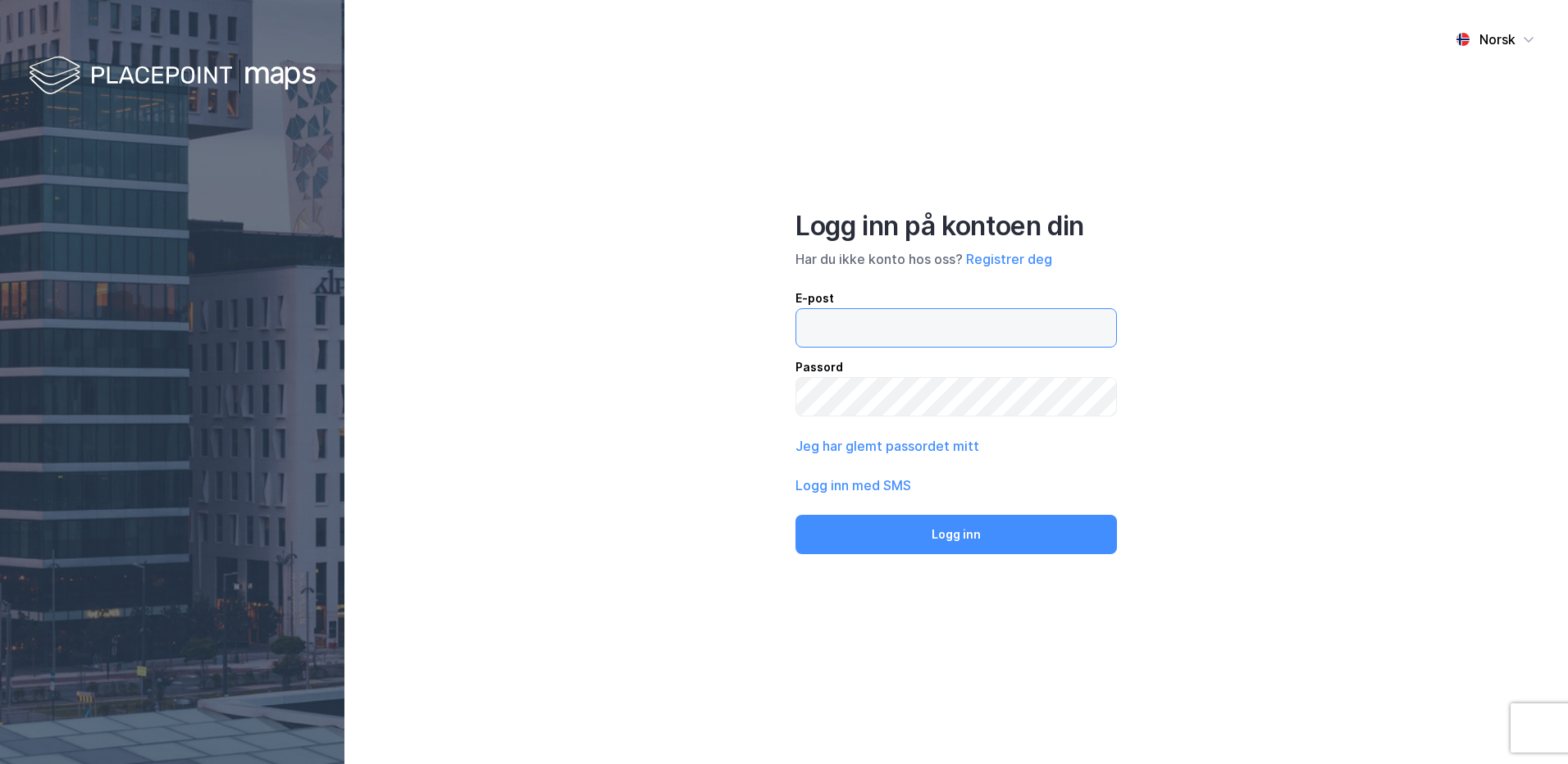
type input "rune.nosen@elmo.no"
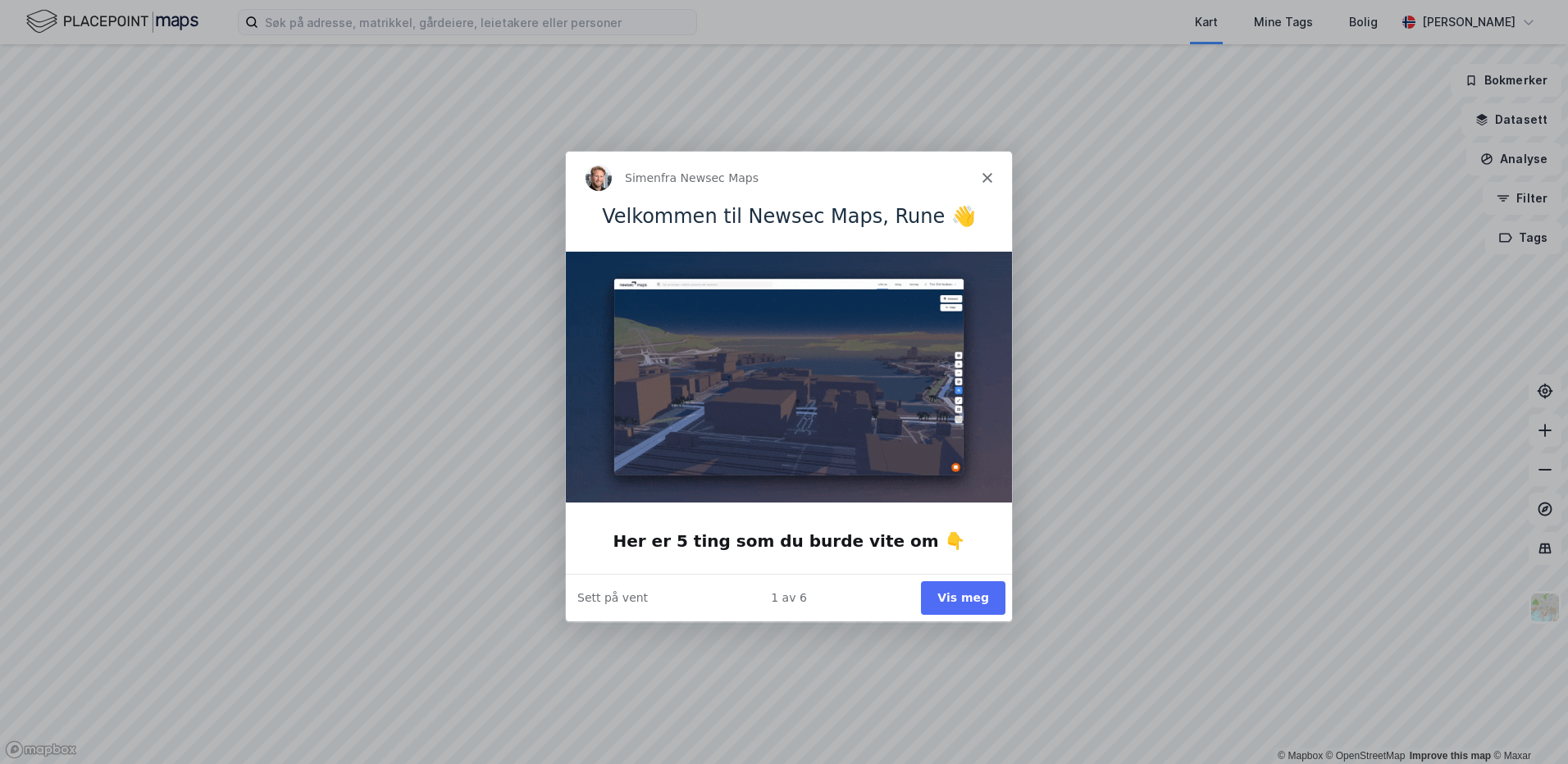
click at [953, 589] on button "Vis meg" at bounding box center [962, 597] width 84 height 33
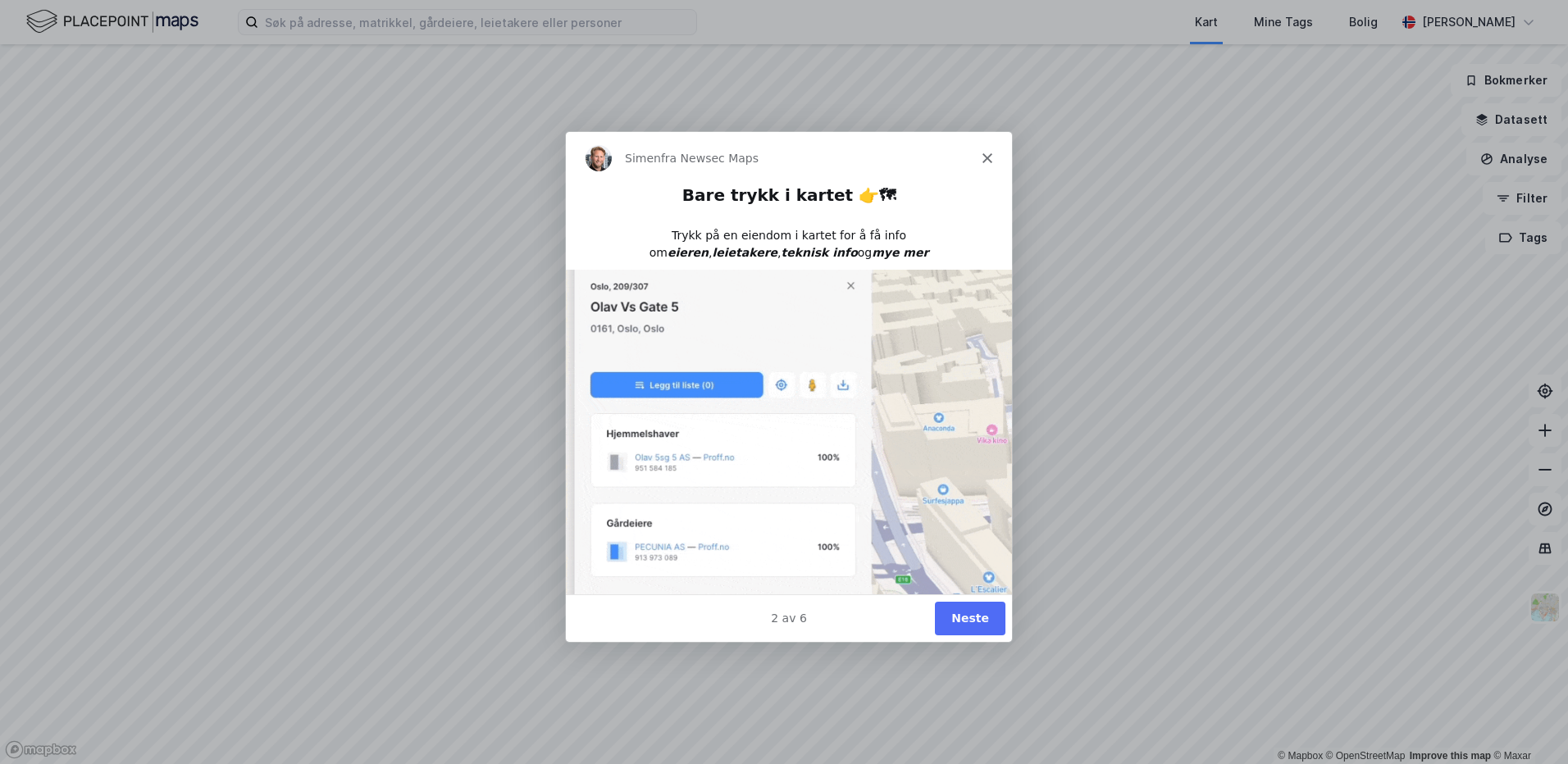
click at [959, 620] on button "Neste" at bounding box center [969, 617] width 70 height 33
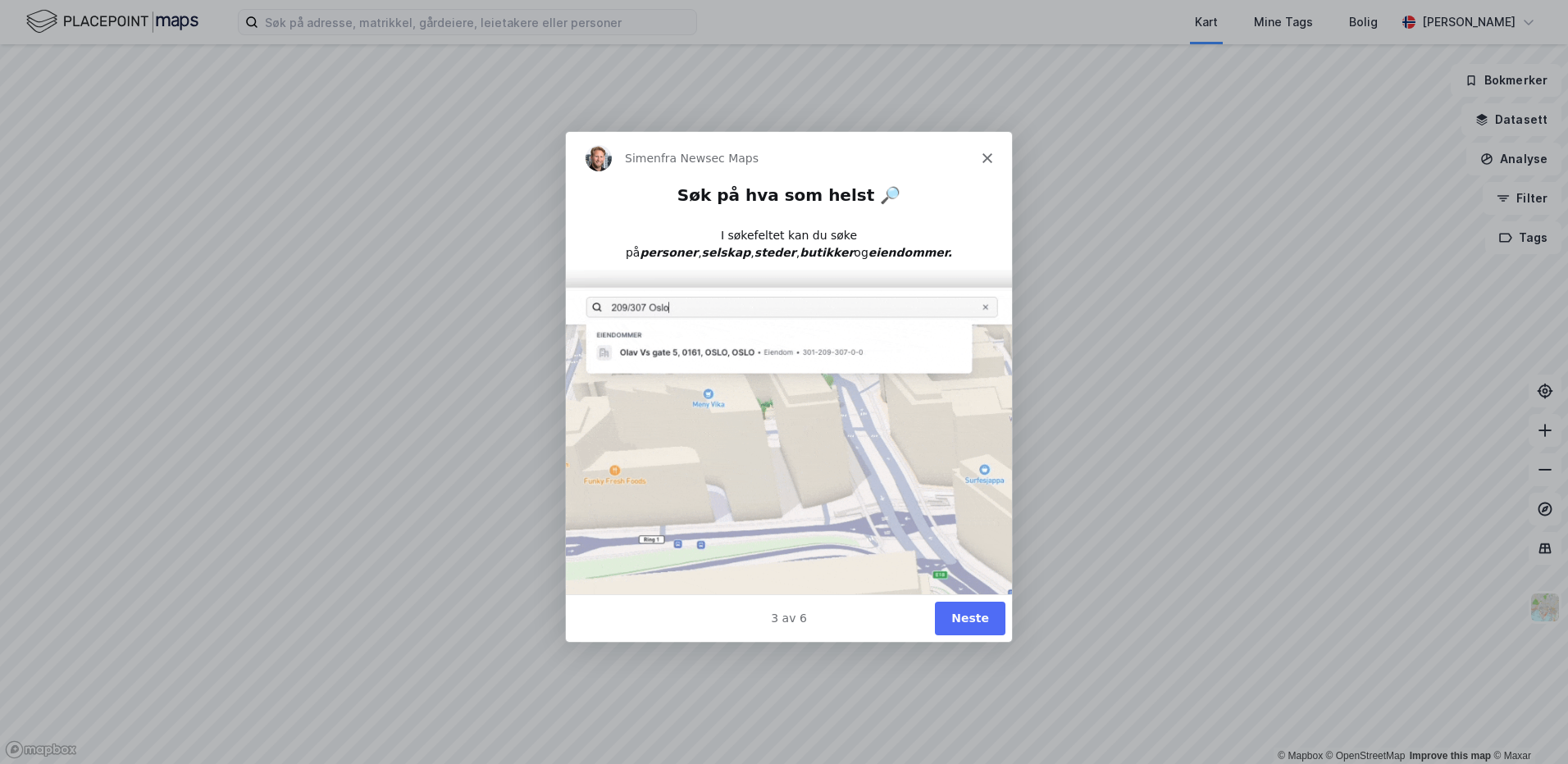
click at [959, 620] on button "Neste" at bounding box center [969, 617] width 70 height 33
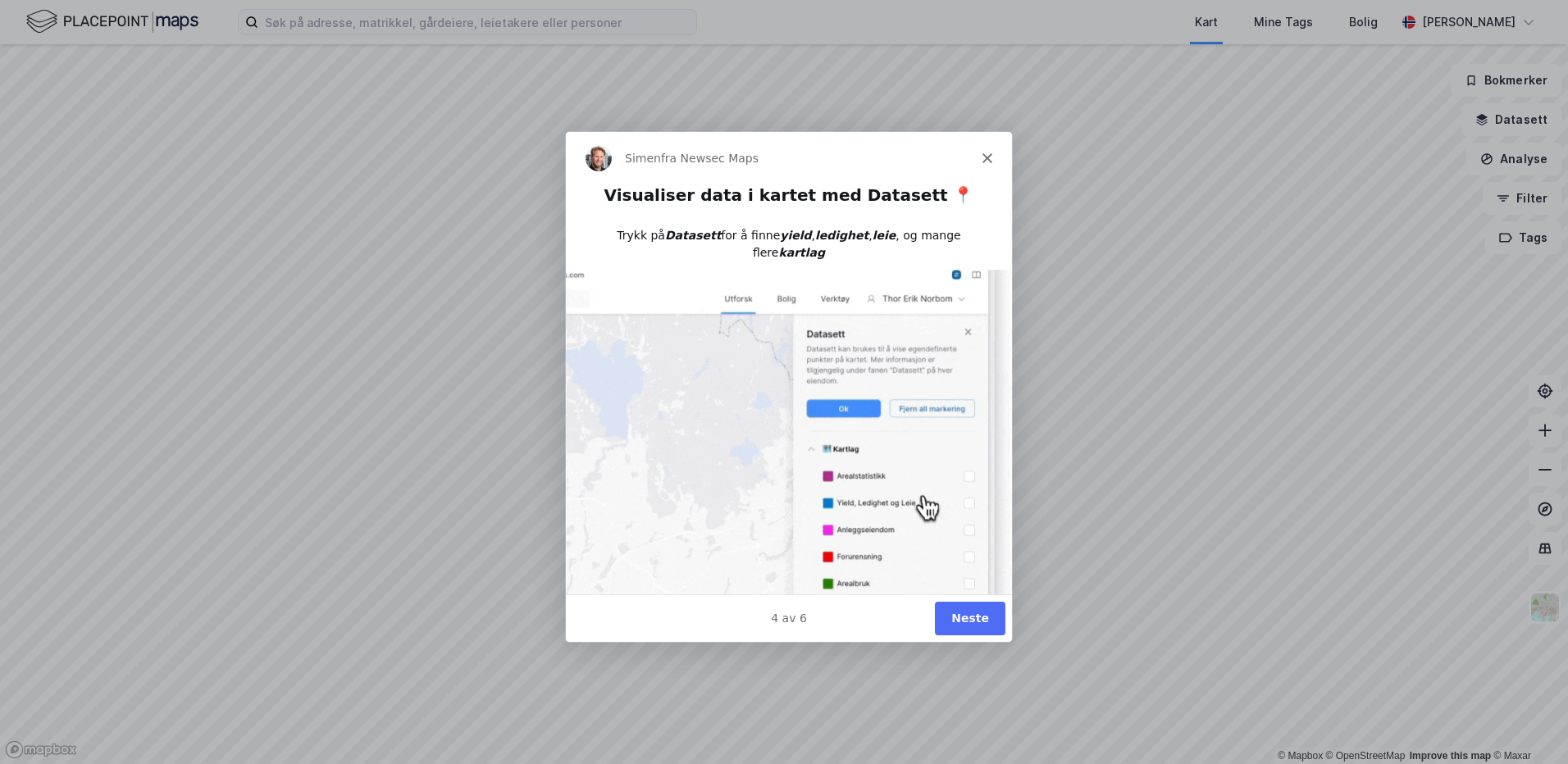
click at [979, 619] on button "Neste" at bounding box center [969, 617] width 70 height 33
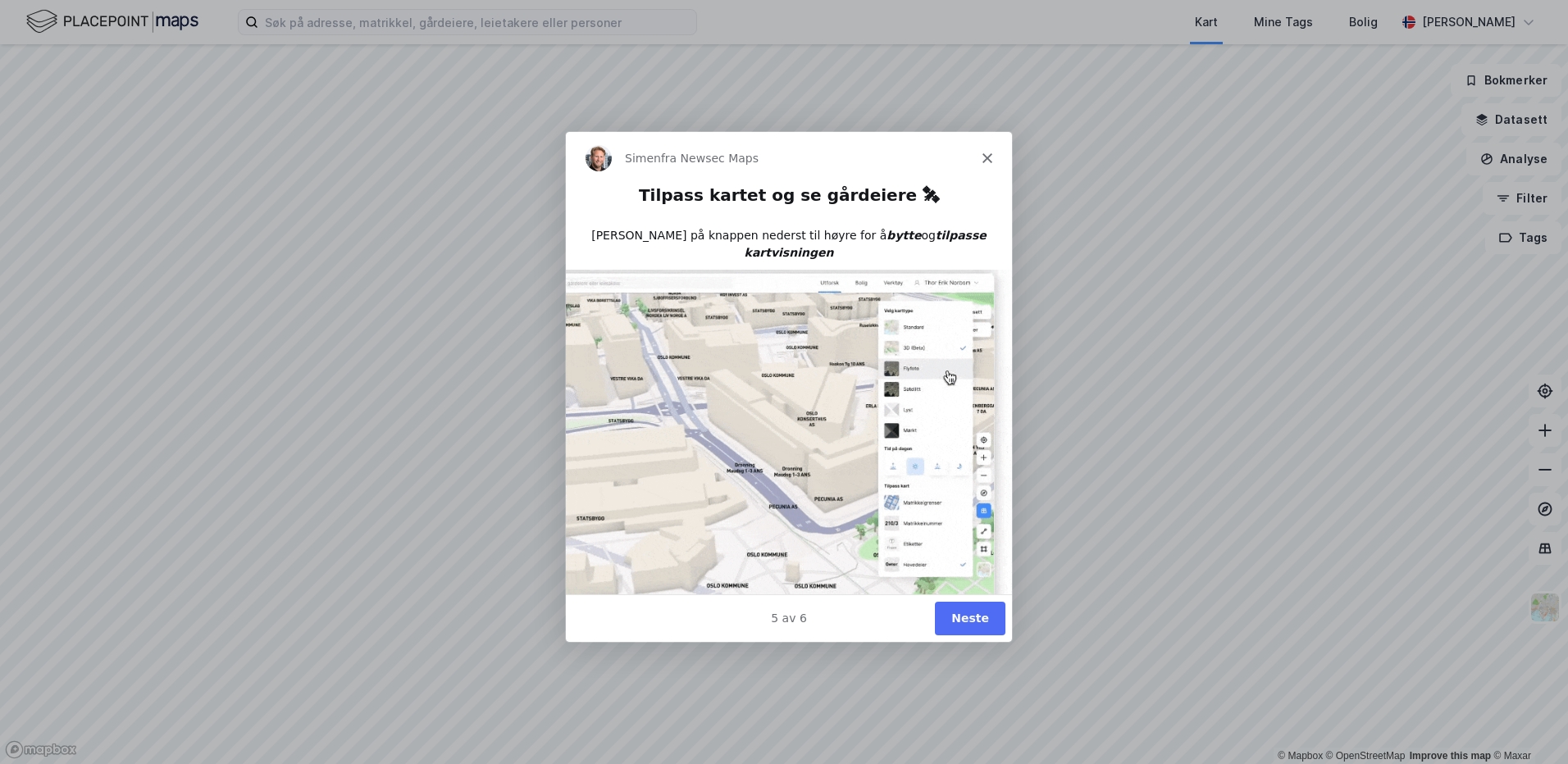
click at [979, 619] on button "Neste" at bounding box center [969, 617] width 70 height 33
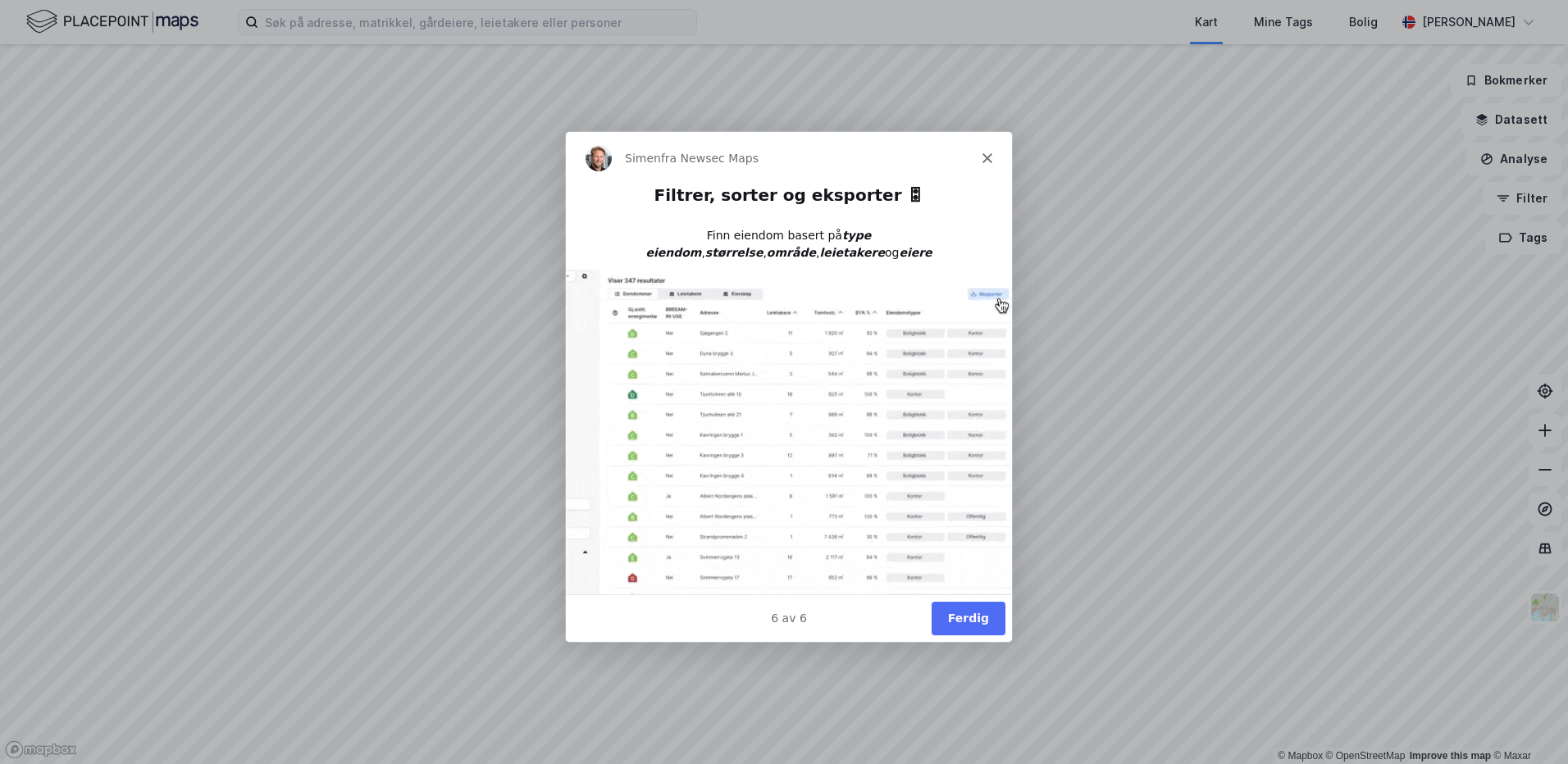
click at [979, 619] on button "Ferdig" at bounding box center [967, 617] width 73 height 33
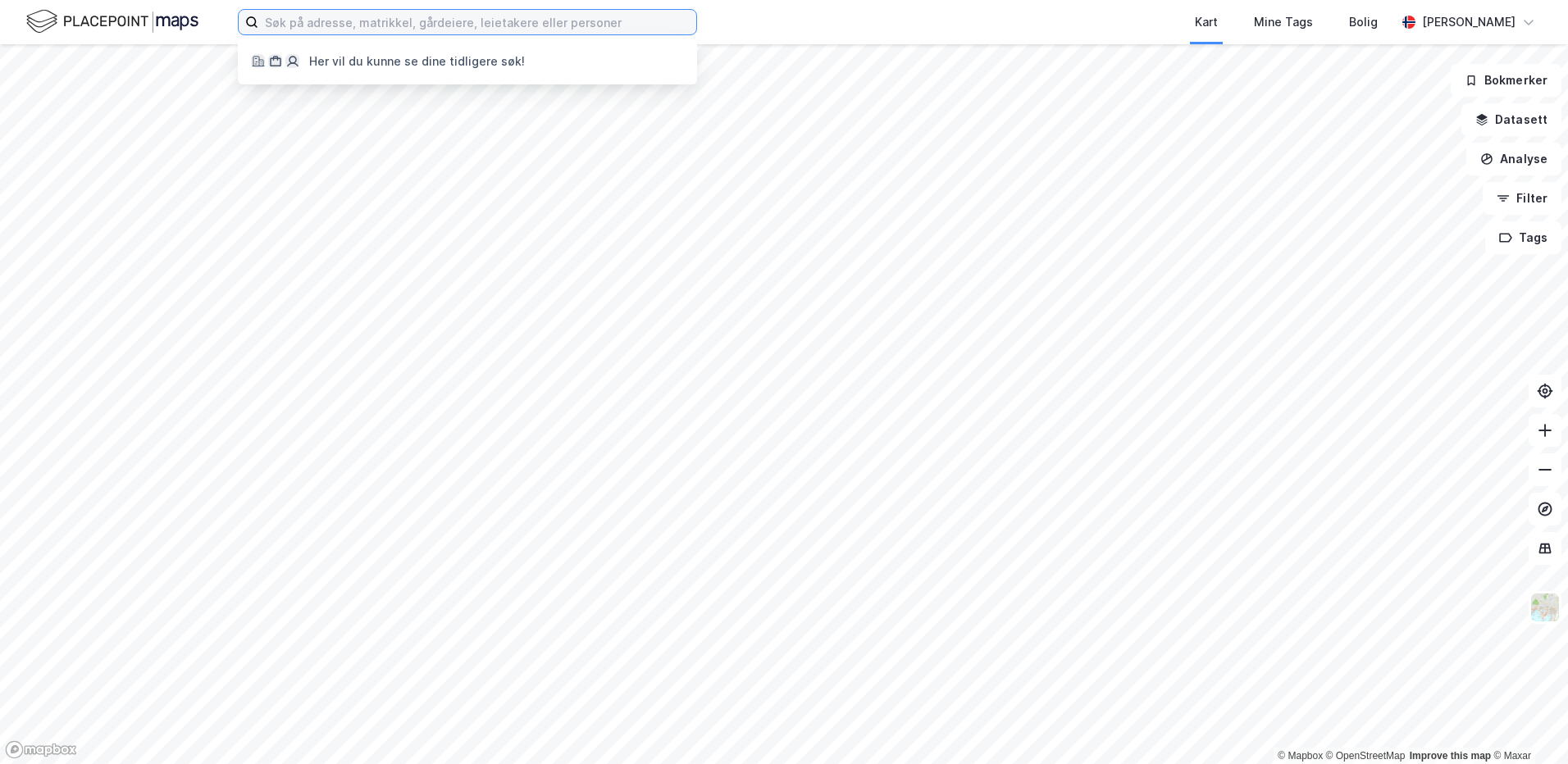
click at [296, 31] on input at bounding box center [477, 22] width 438 height 24
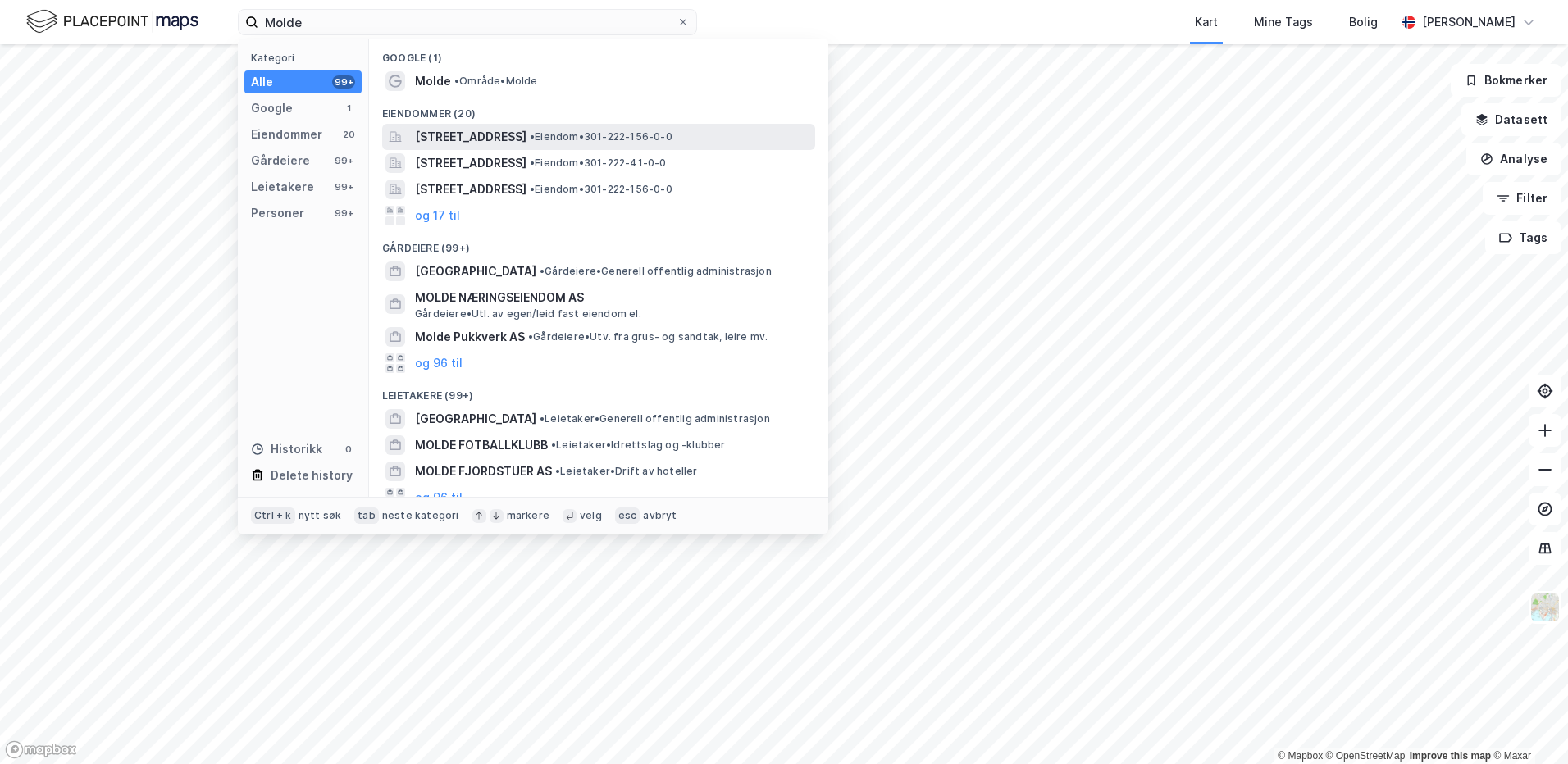
click at [437, 141] on span "[STREET_ADDRESS]" at bounding box center [471, 137] width 112 height 20
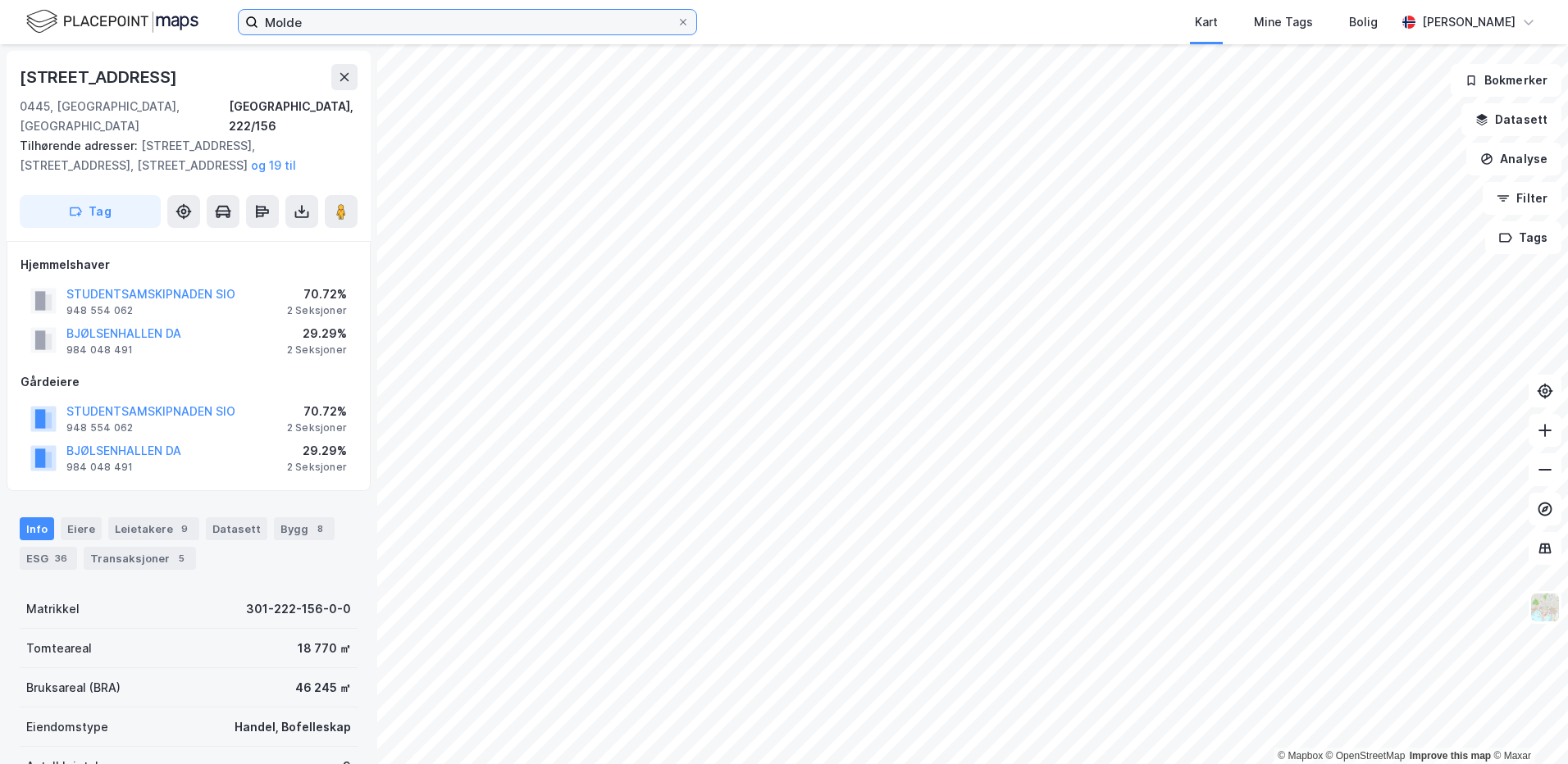
click at [312, 19] on input "Molde" at bounding box center [467, 22] width 418 height 24
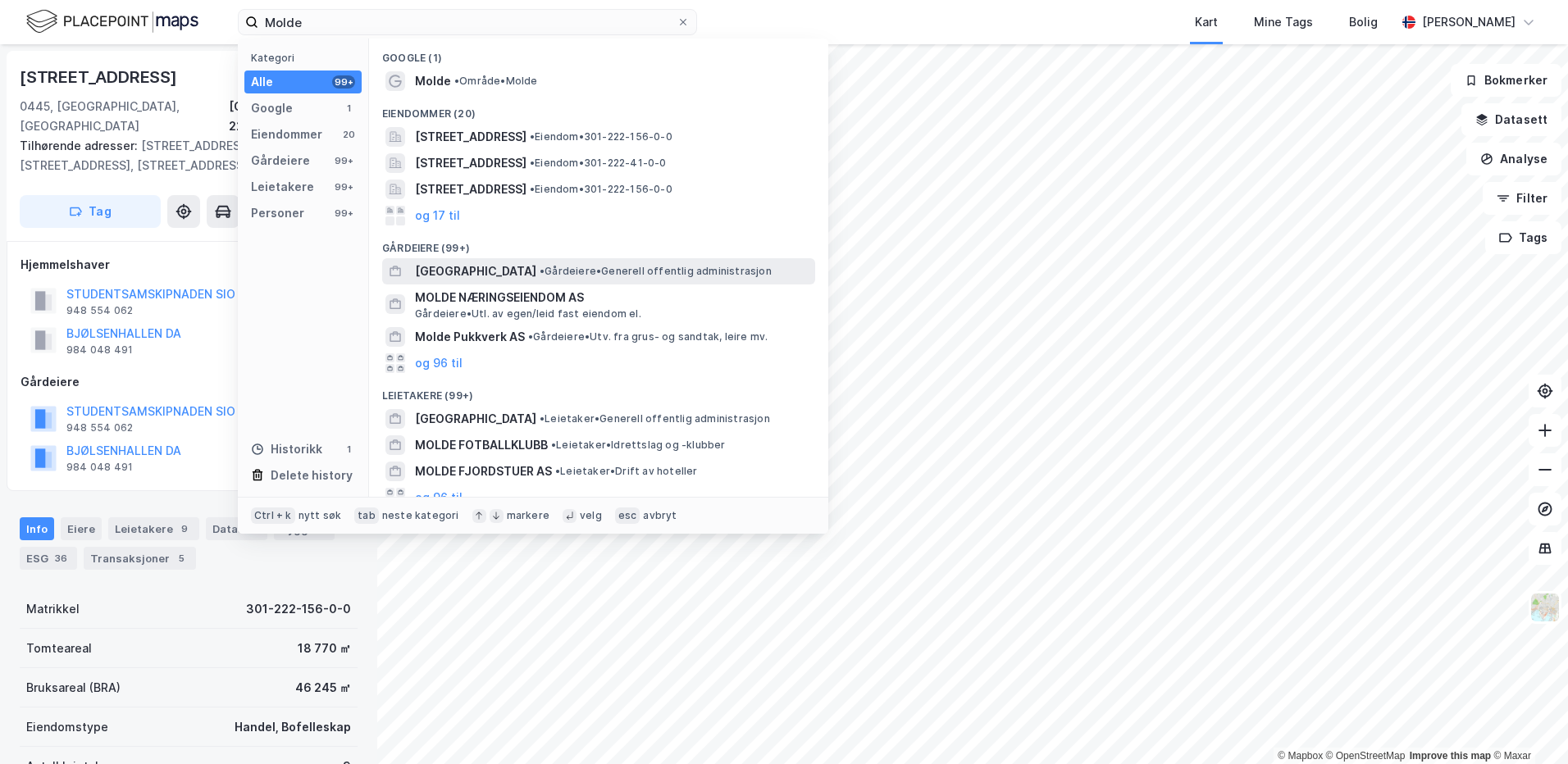
click at [451, 272] on span "[GEOGRAPHIC_DATA]" at bounding box center [476, 271] width 121 height 20
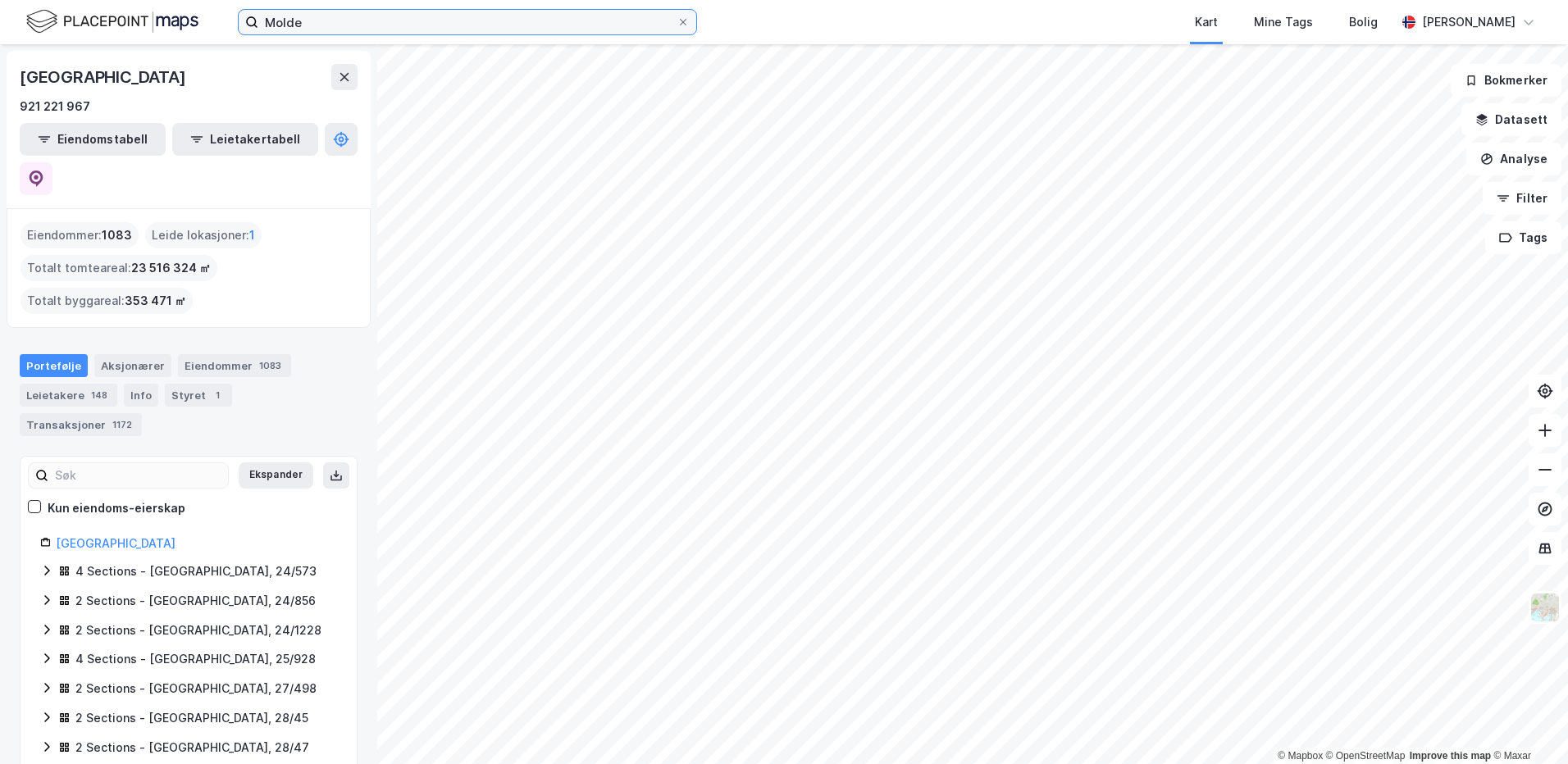
click at [307, 19] on input "Molde" at bounding box center [467, 22] width 418 height 24
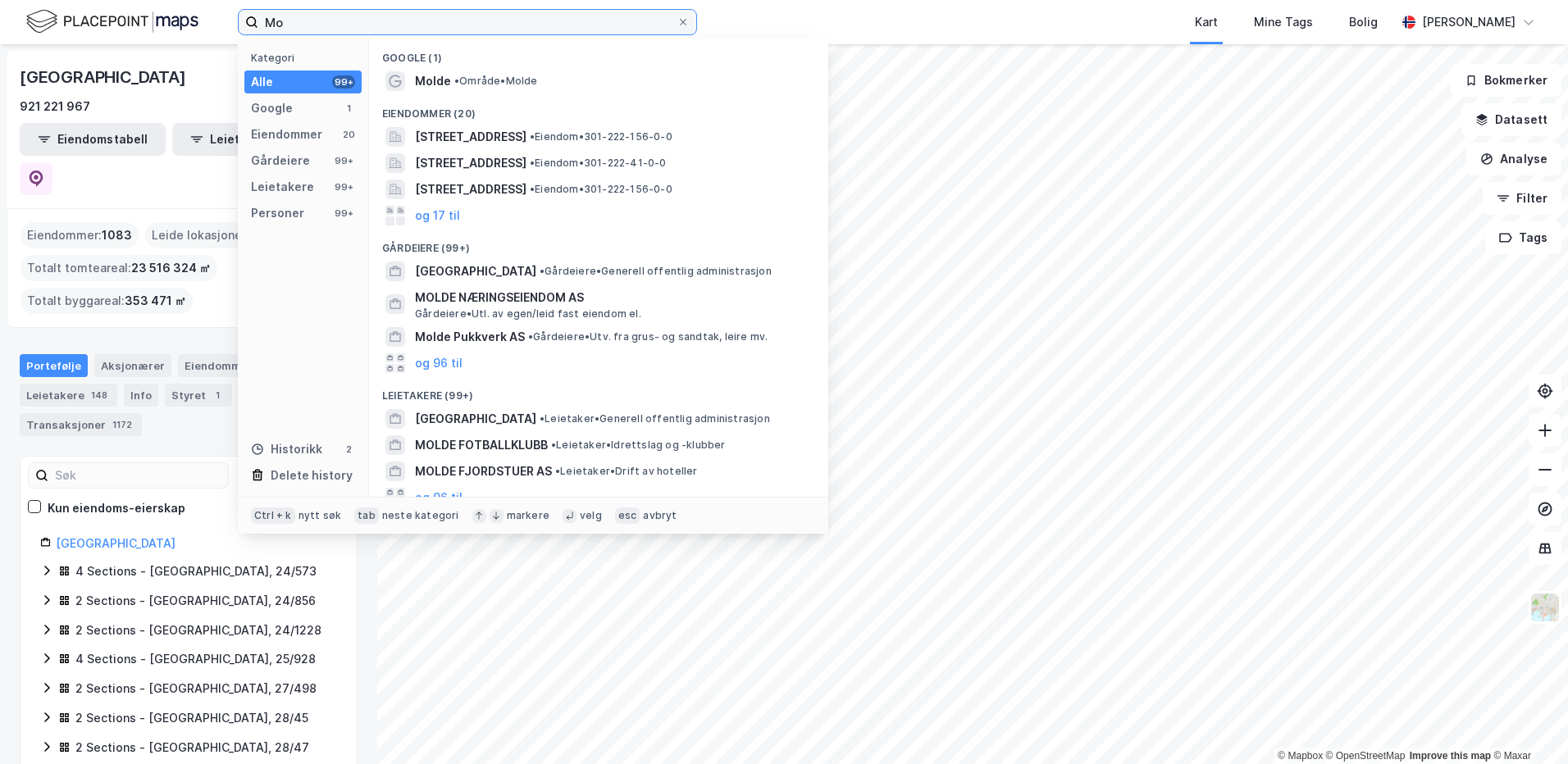
type input "M"
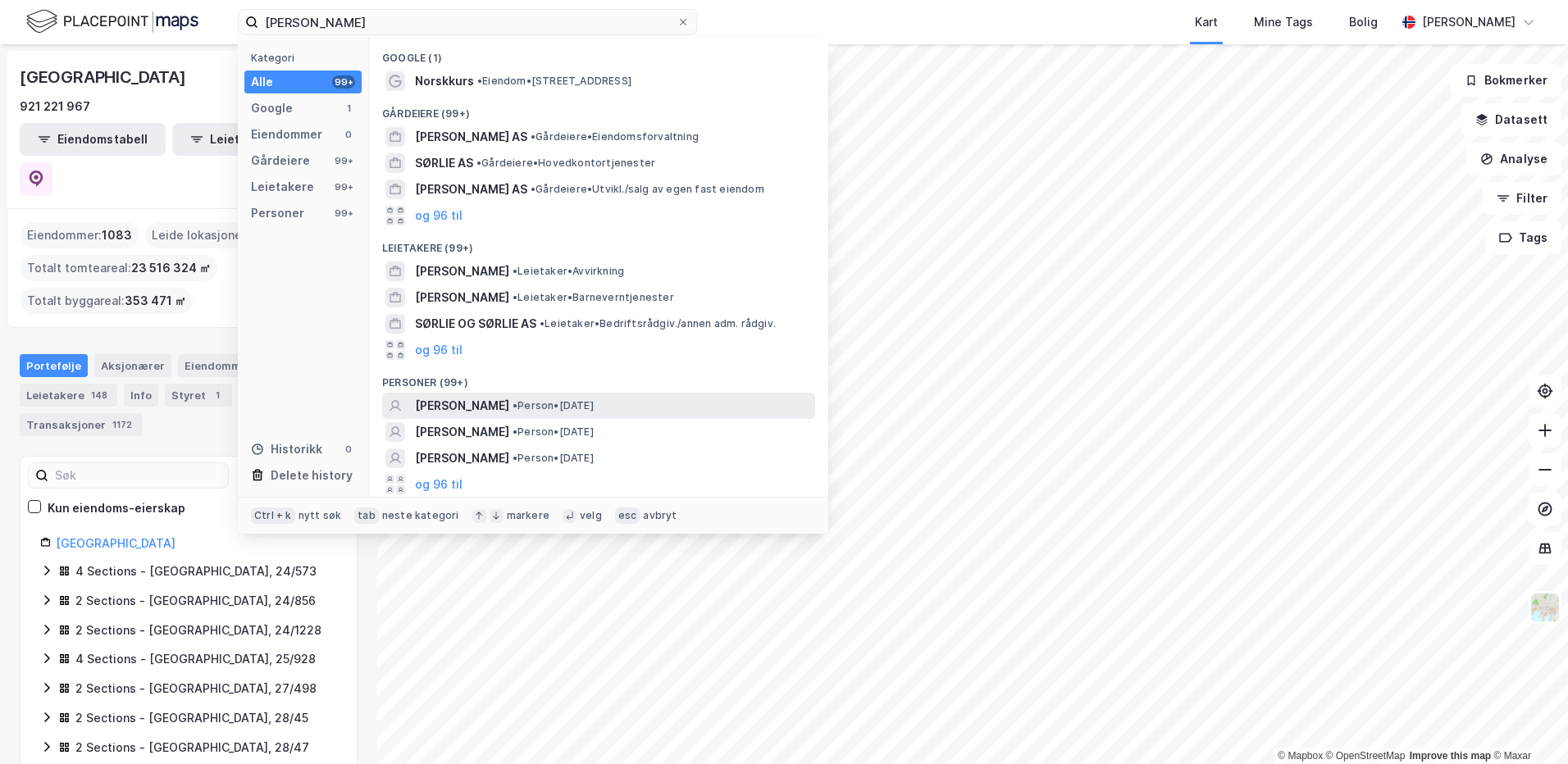
click at [493, 407] on span "[PERSON_NAME]" at bounding box center [462, 406] width 94 height 20
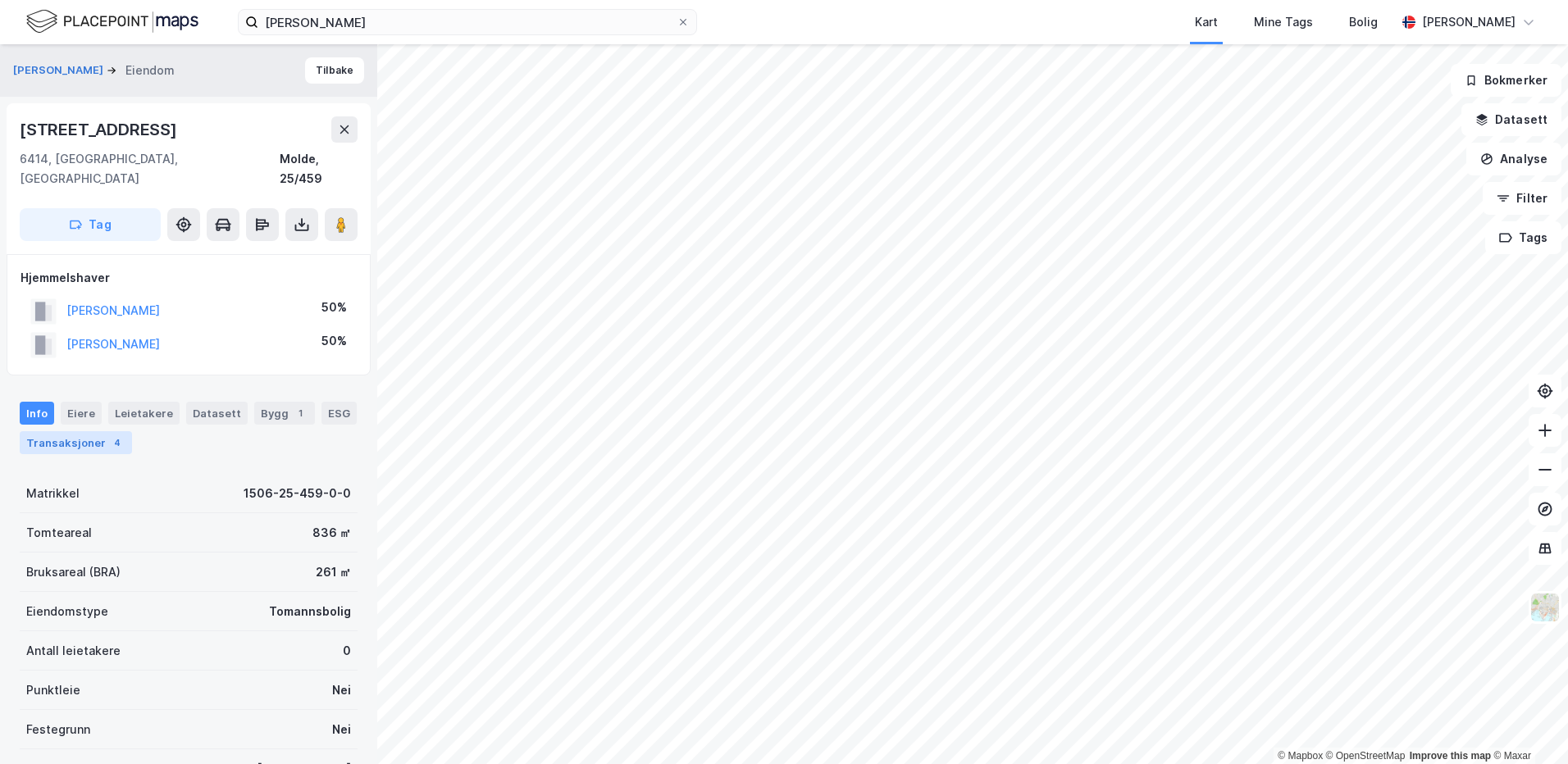
click at [95, 431] on div "Transaksjoner 4" at bounding box center [75, 442] width 113 height 22
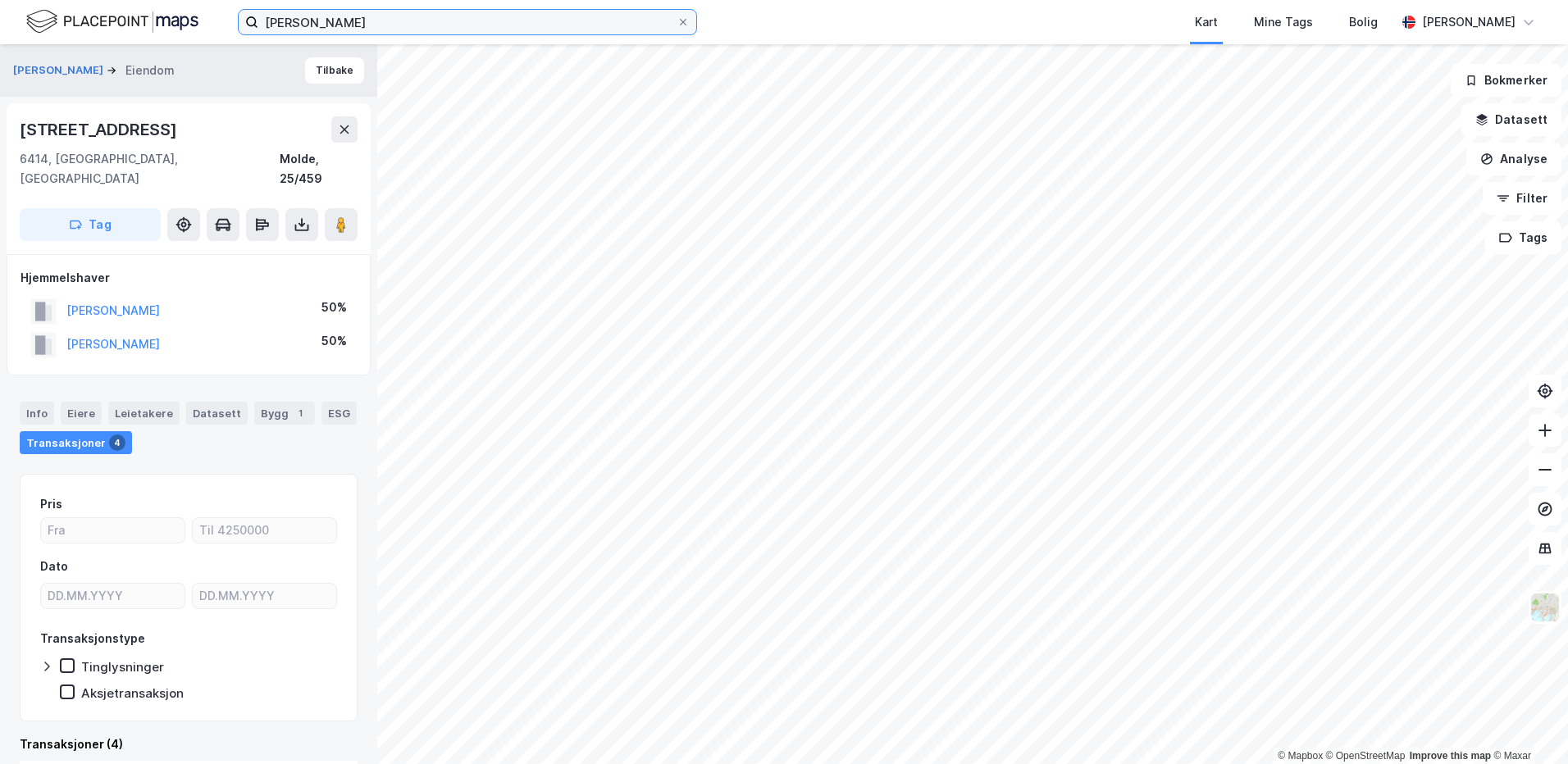
click at [398, 21] on input "[PERSON_NAME]" at bounding box center [467, 22] width 418 height 24
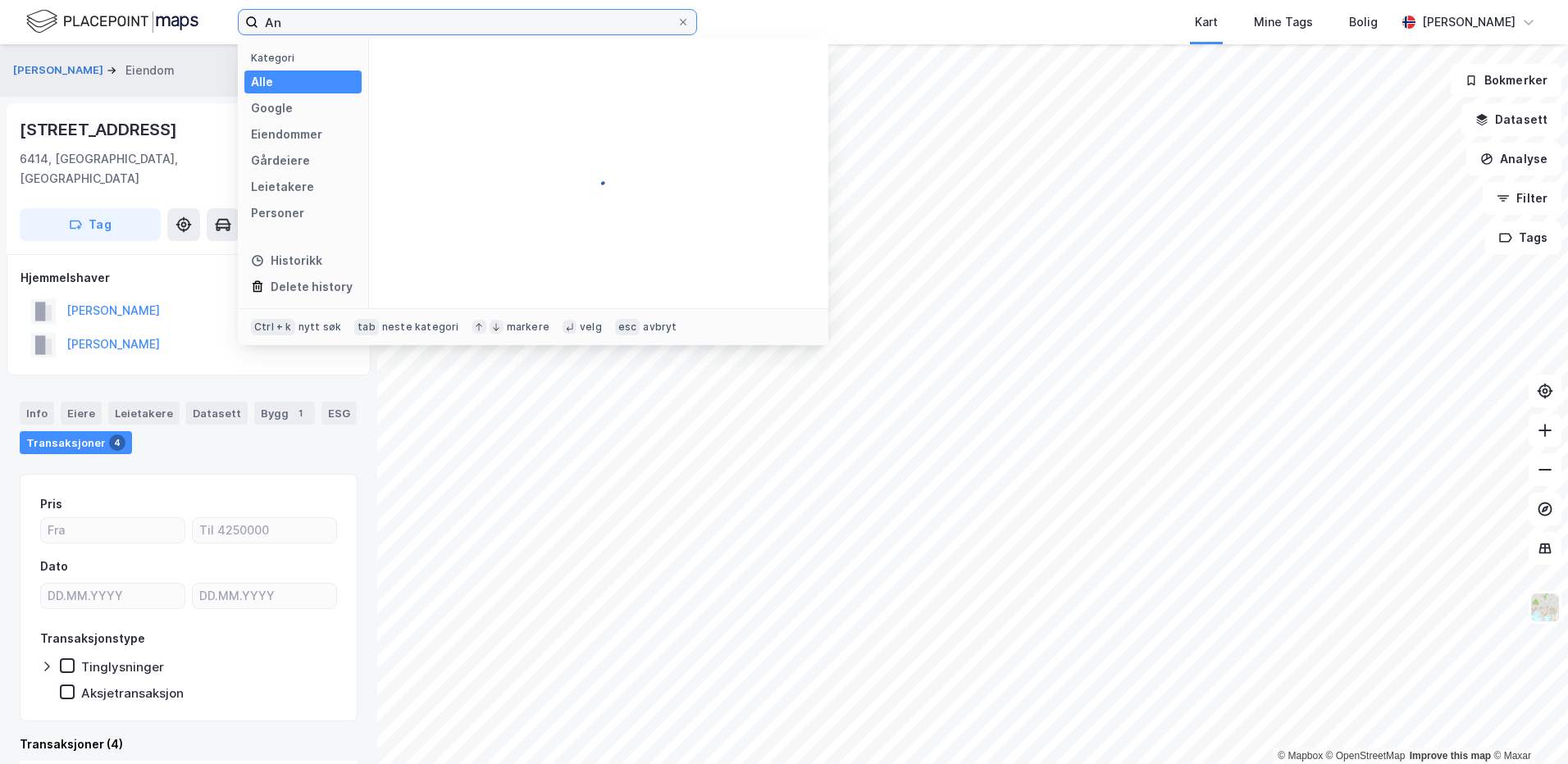
type input "A"
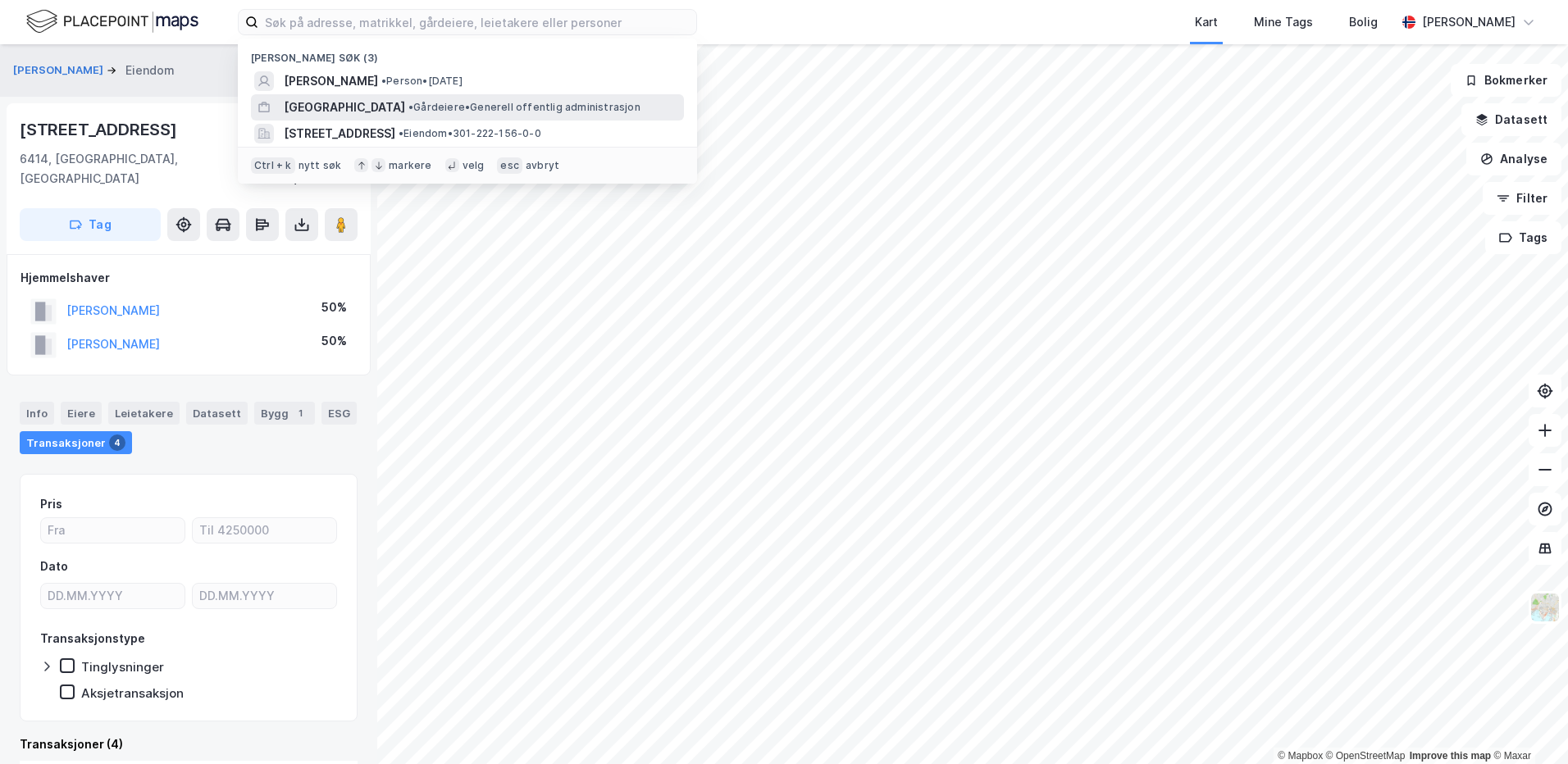
click at [291, 103] on span "[GEOGRAPHIC_DATA]" at bounding box center [345, 108] width 121 height 20
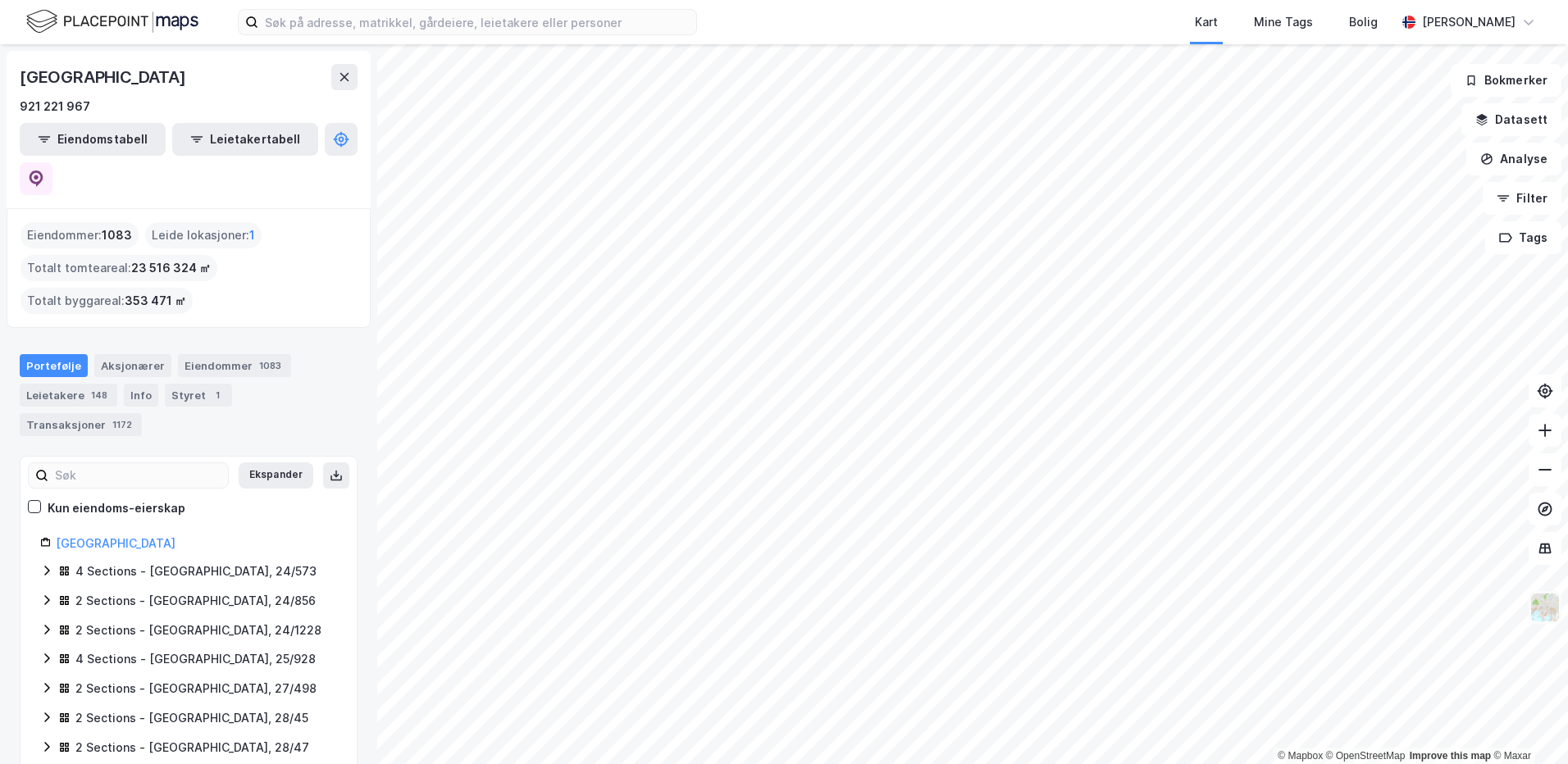
click at [1545, 611] on img at bounding box center [1545, 607] width 31 height 31
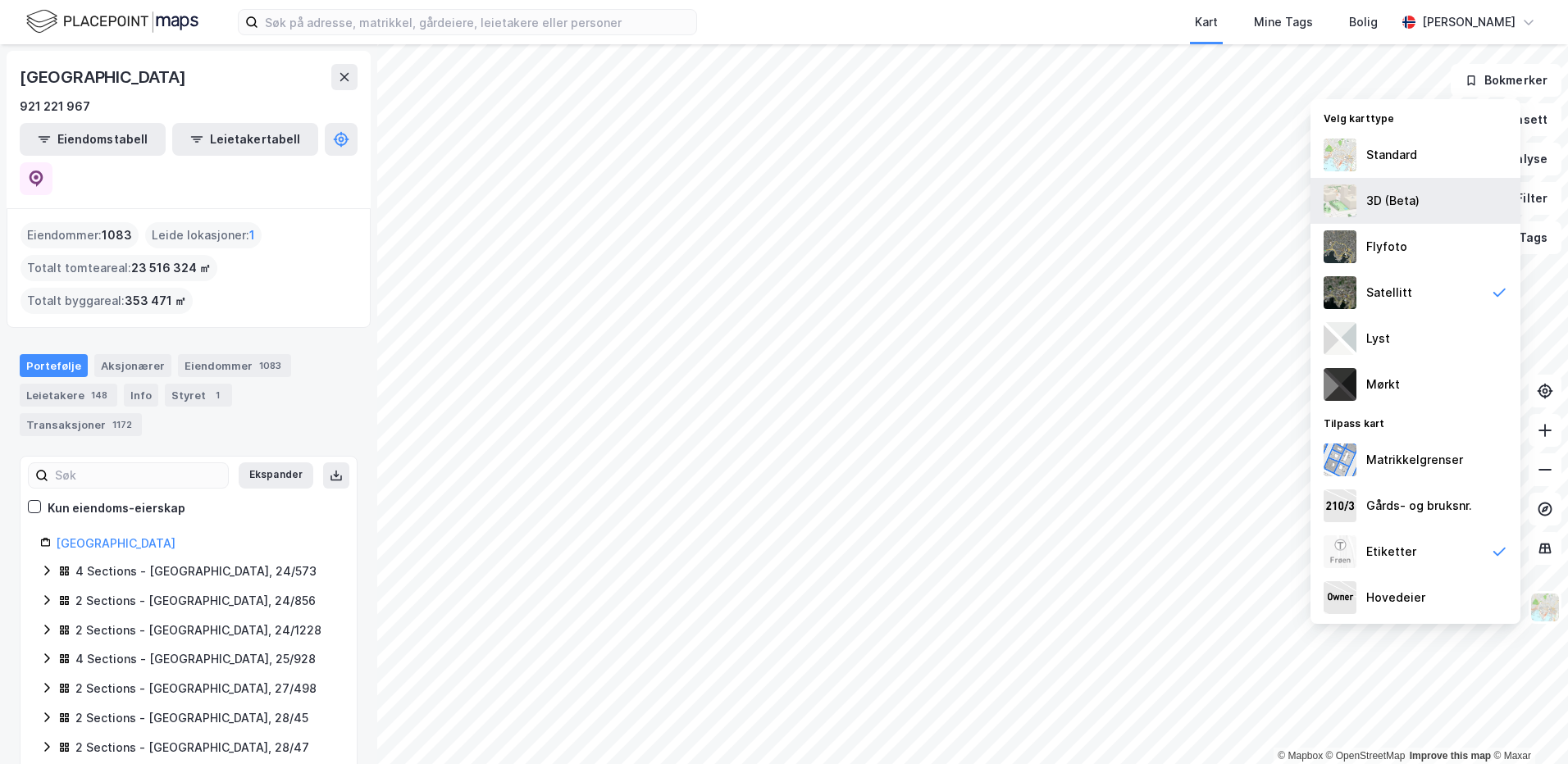
click at [1344, 199] on img at bounding box center [1340, 202] width 33 height 33
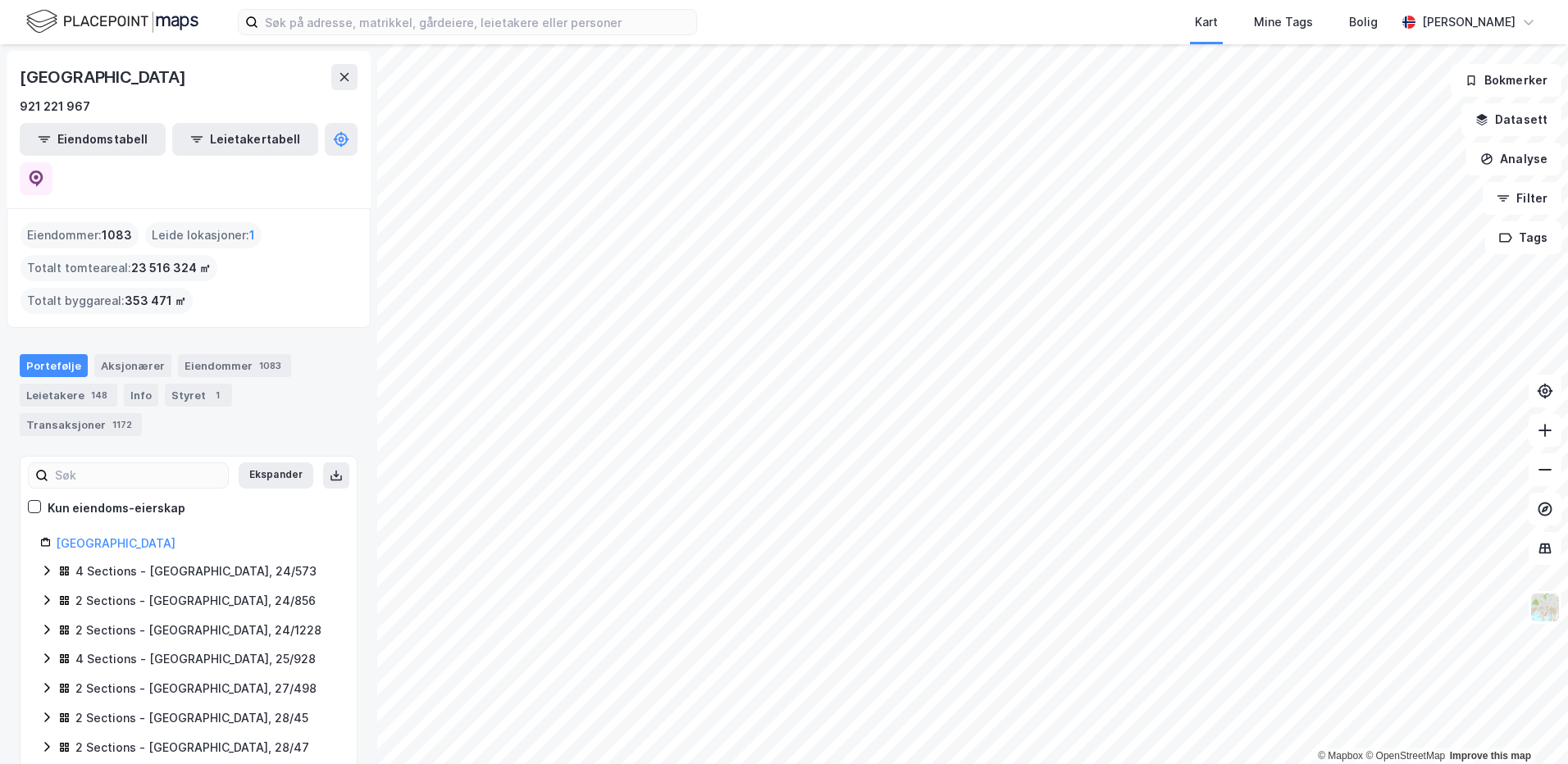
click at [1567, 444] on html "Kart Mine Tags Bolig [PERSON_NAME] © Mapbox © OpenStreetMap Improve this map MO…" at bounding box center [784, 382] width 1568 height 764
click at [1019, 0] on html "Kart Mine Tags Bolig [PERSON_NAME] © Mapbox © OpenStreetMap Improve this map MO…" at bounding box center [784, 382] width 1568 height 764
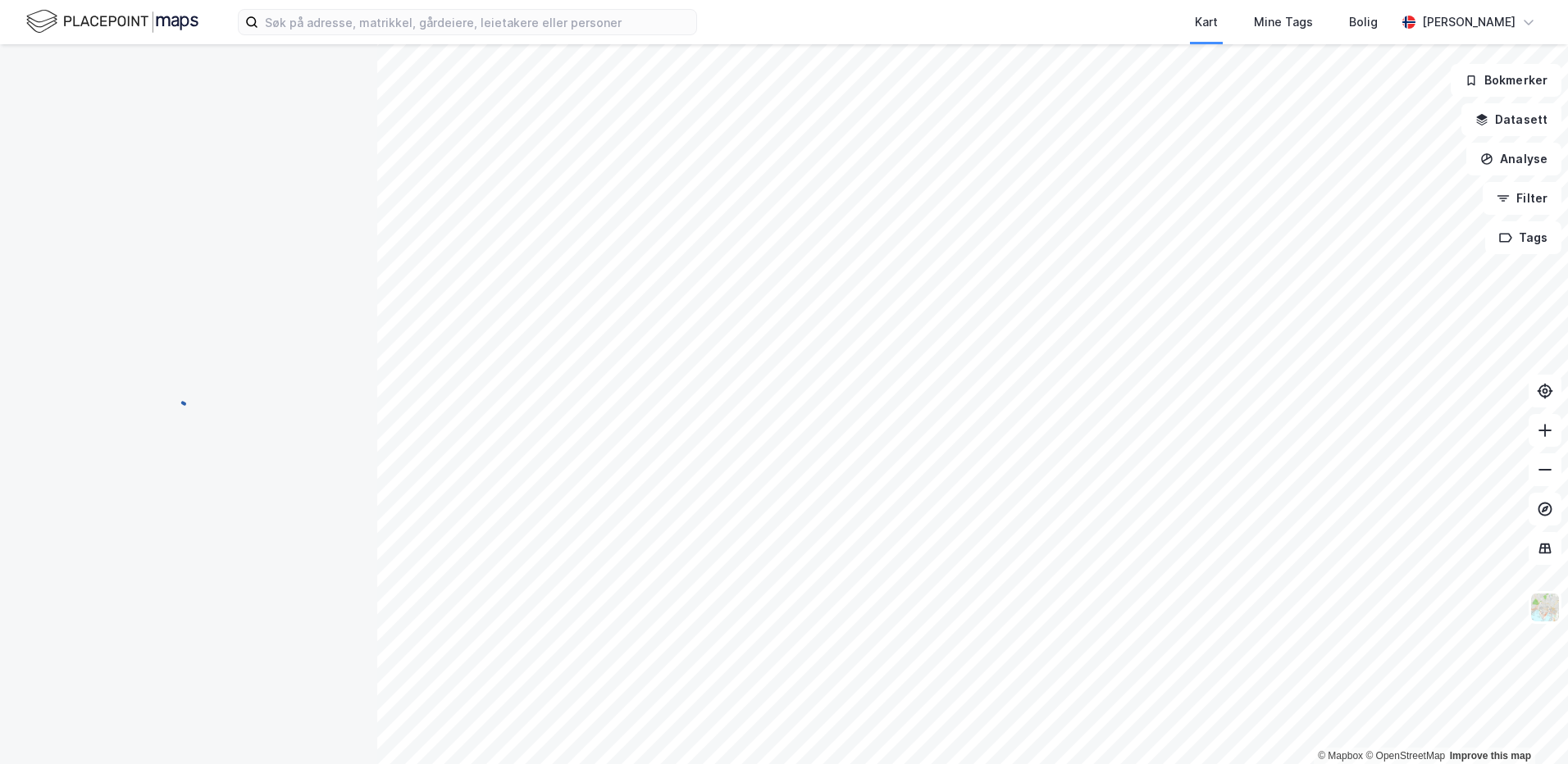
scroll to position [1, 0]
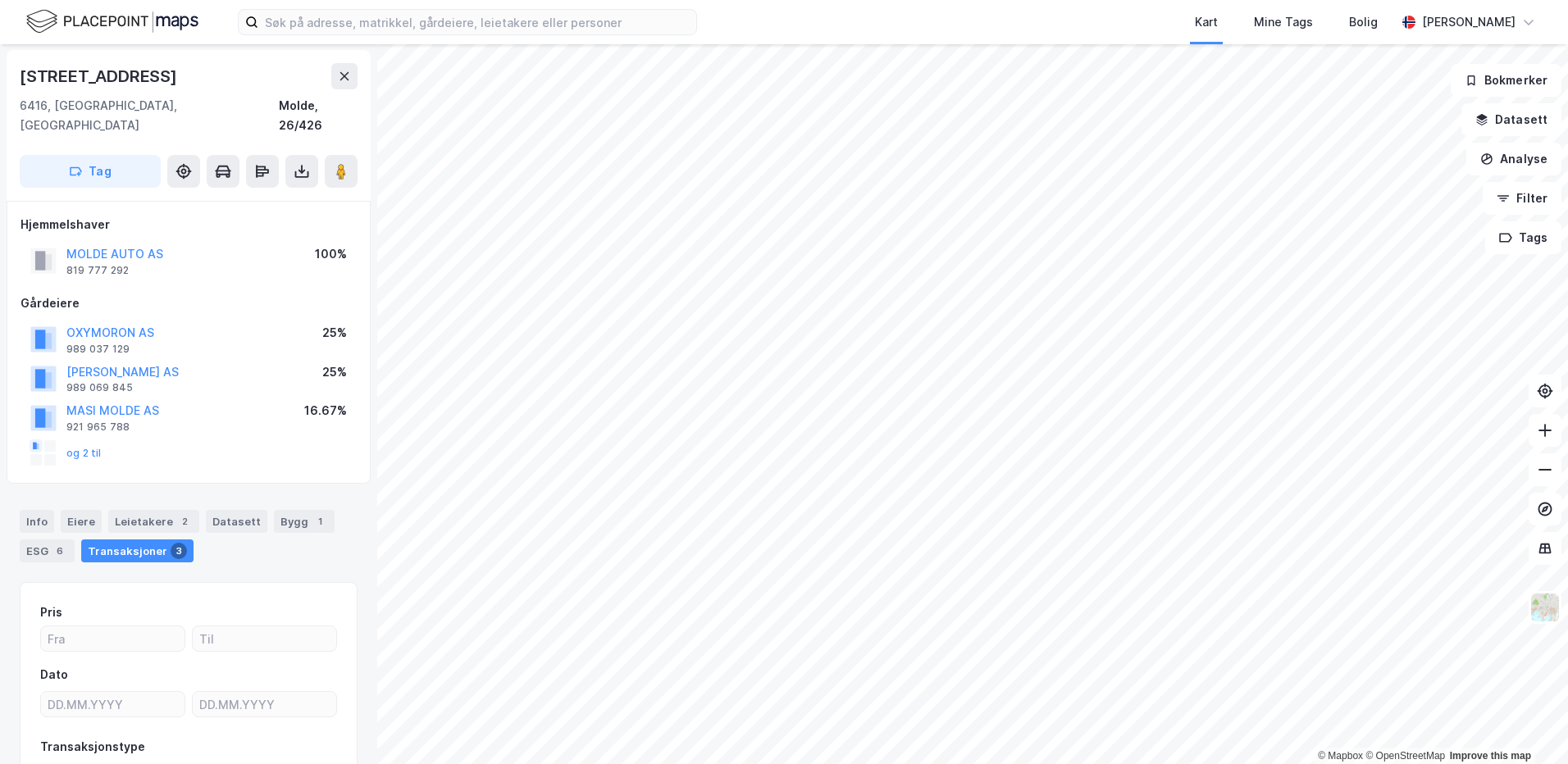
click at [1141, 0] on html "Kart Mine Tags Bolig [PERSON_NAME] © Mapbox © OpenStreetMap Improve this map [S…" at bounding box center [784, 382] width 1568 height 764
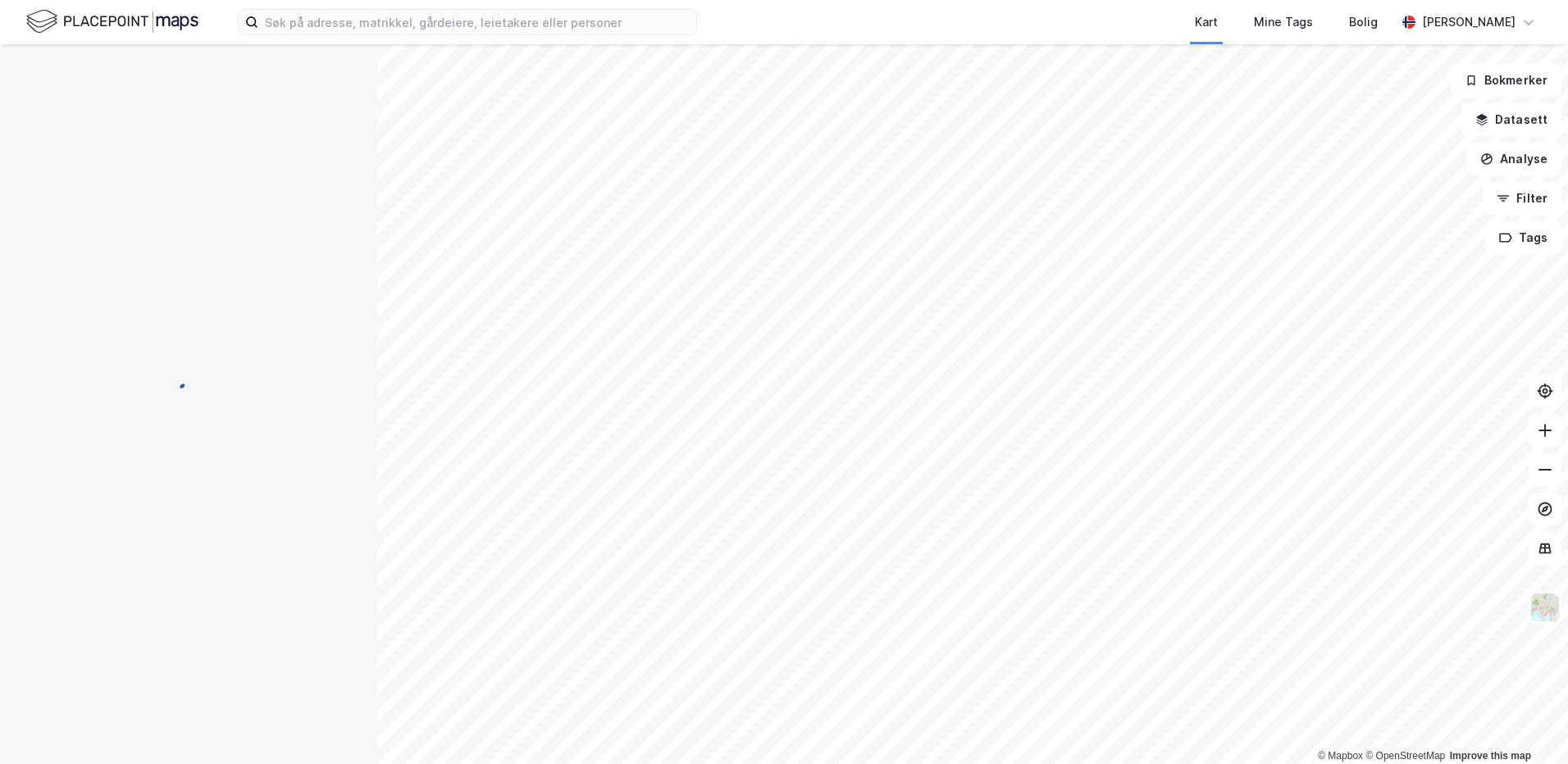
scroll to position [1, 0]
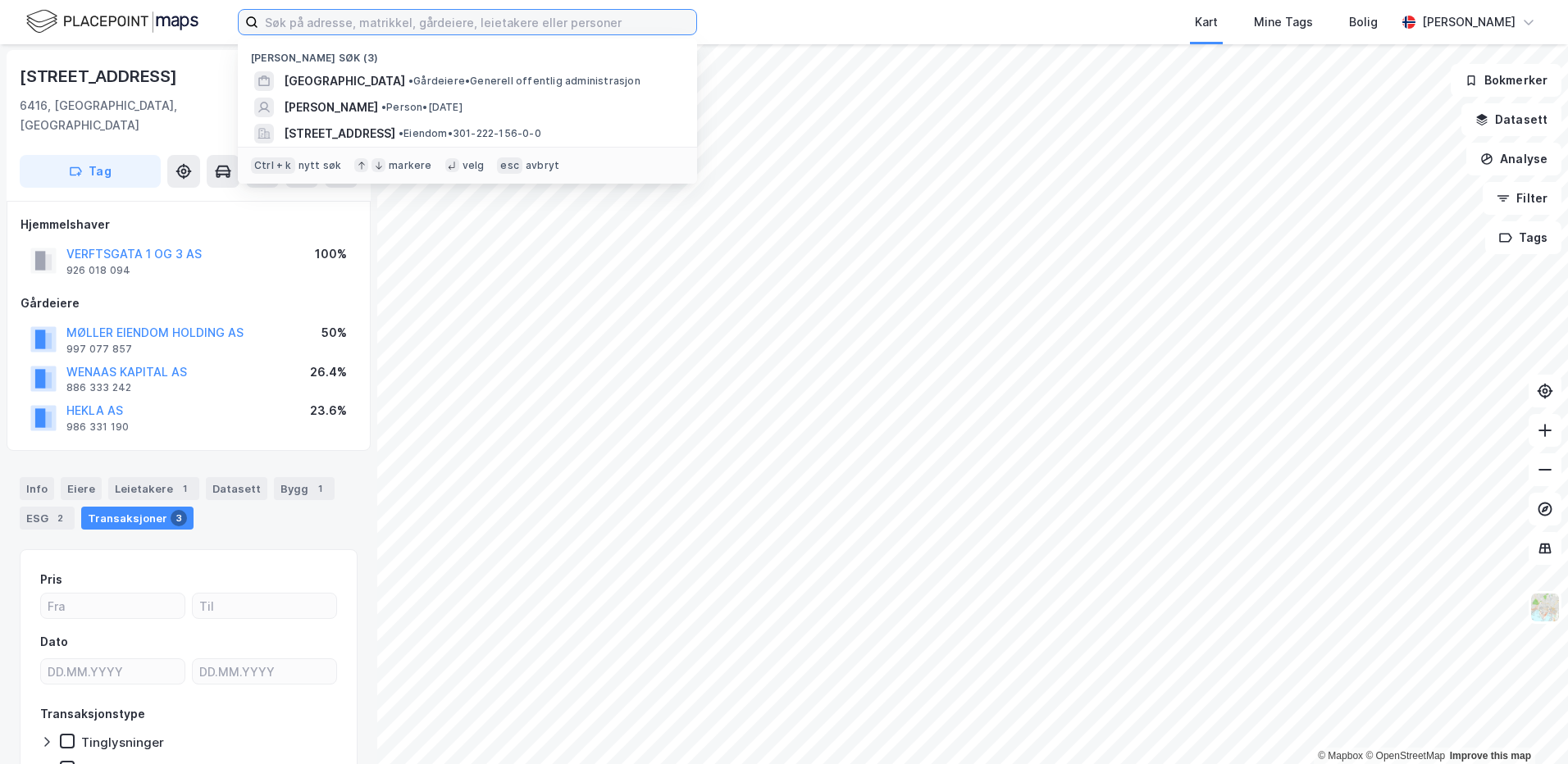
click at [366, 18] on input at bounding box center [477, 22] width 438 height 24
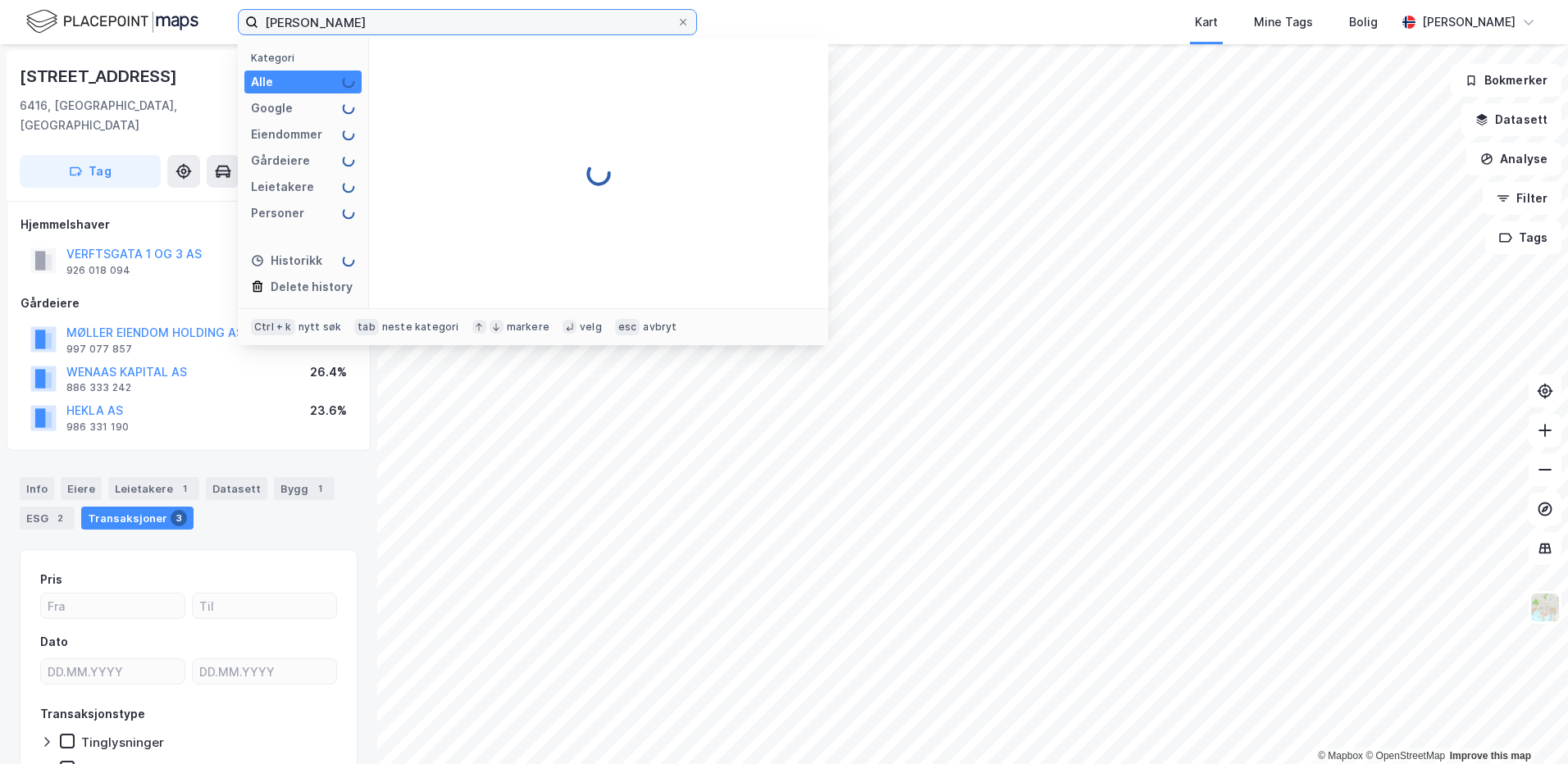
type input "[PERSON_NAME]"
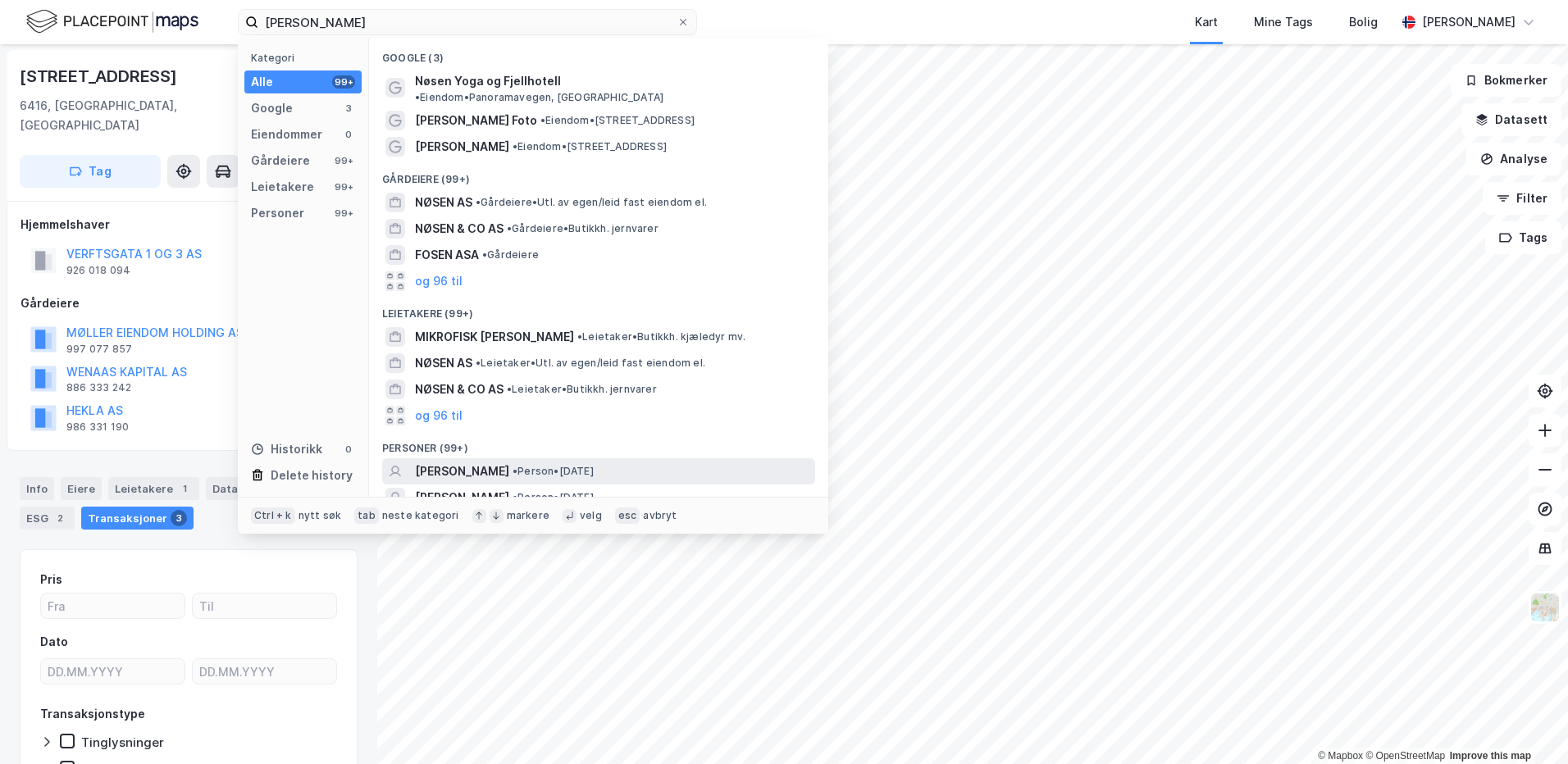
click at [426, 462] on span "[PERSON_NAME]" at bounding box center [462, 472] width 94 height 20
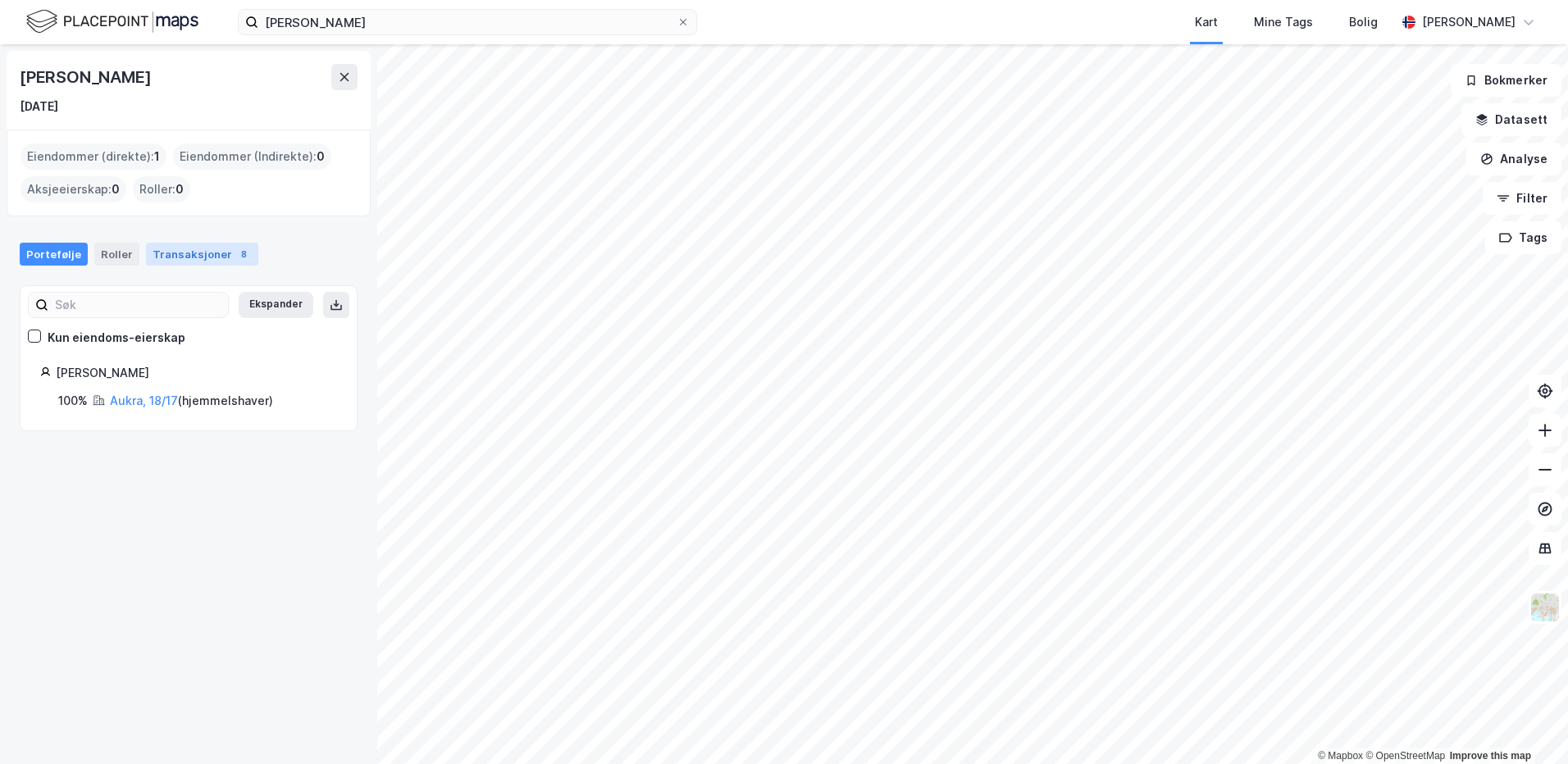
click at [188, 253] on div "Transaksjoner 8" at bounding box center [202, 253] width 113 height 22
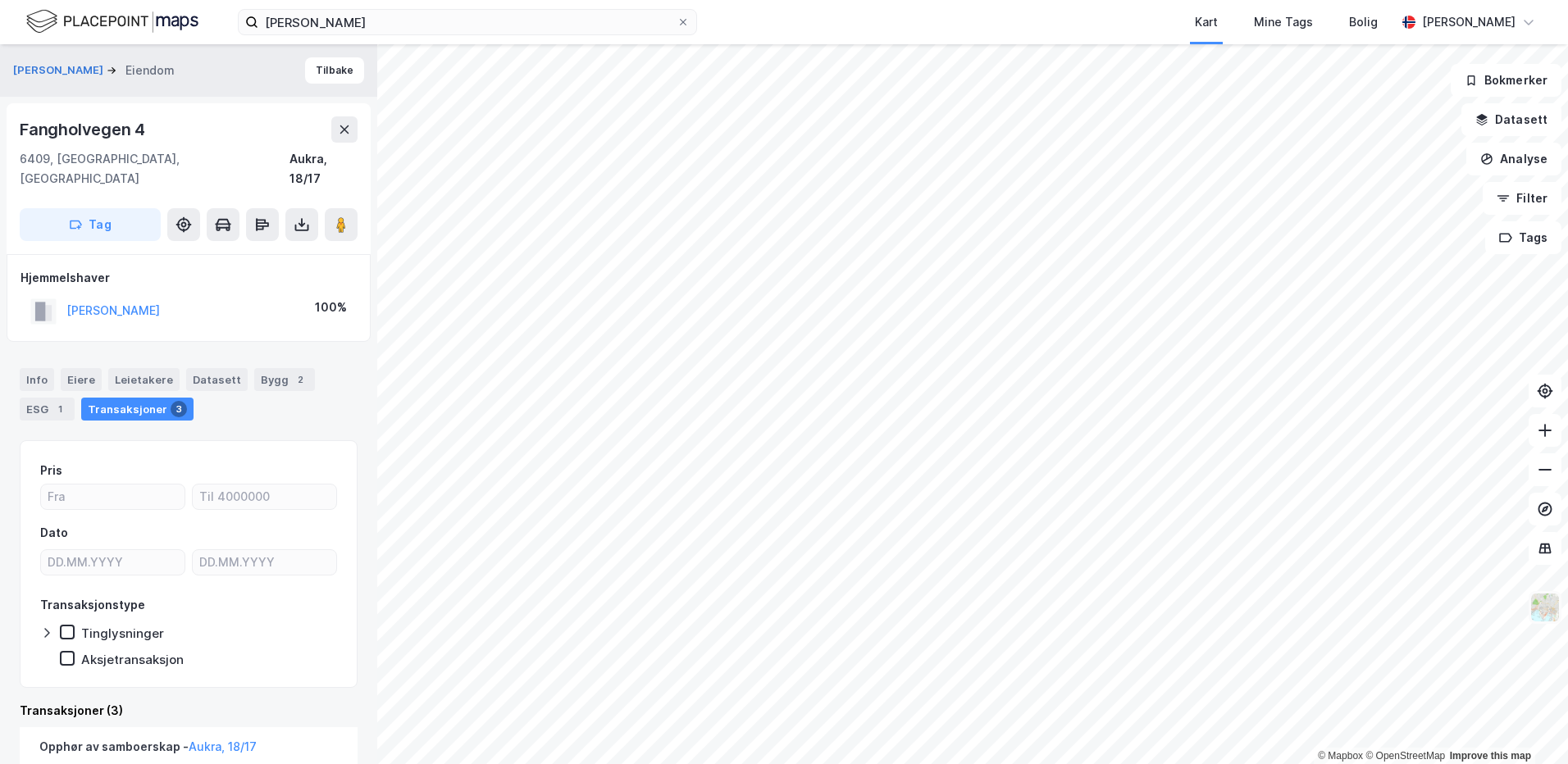
click at [1541, 602] on img at bounding box center [1545, 607] width 31 height 31
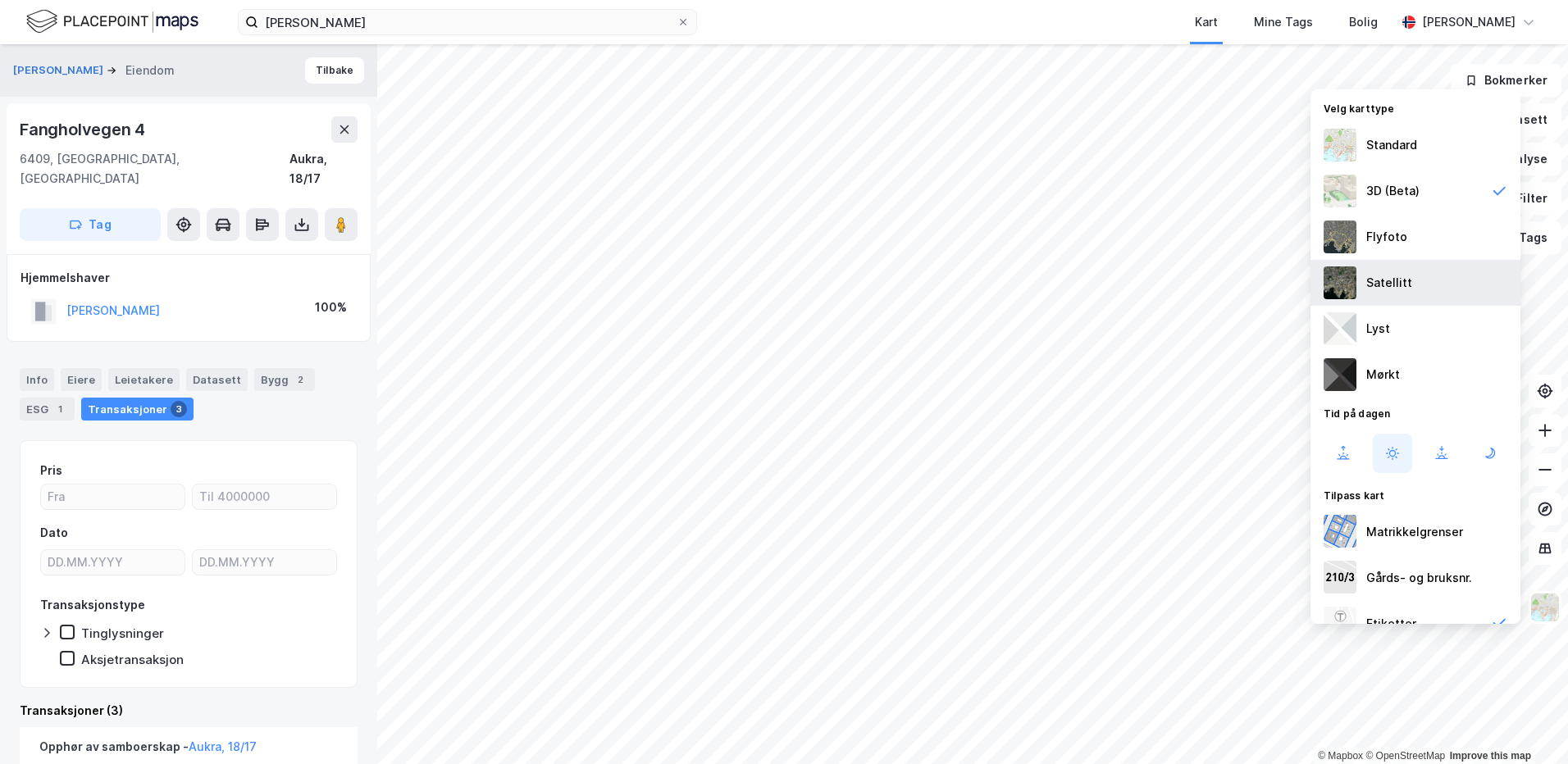
click at [1397, 286] on div "Satellitt" at bounding box center [1389, 283] width 46 height 20
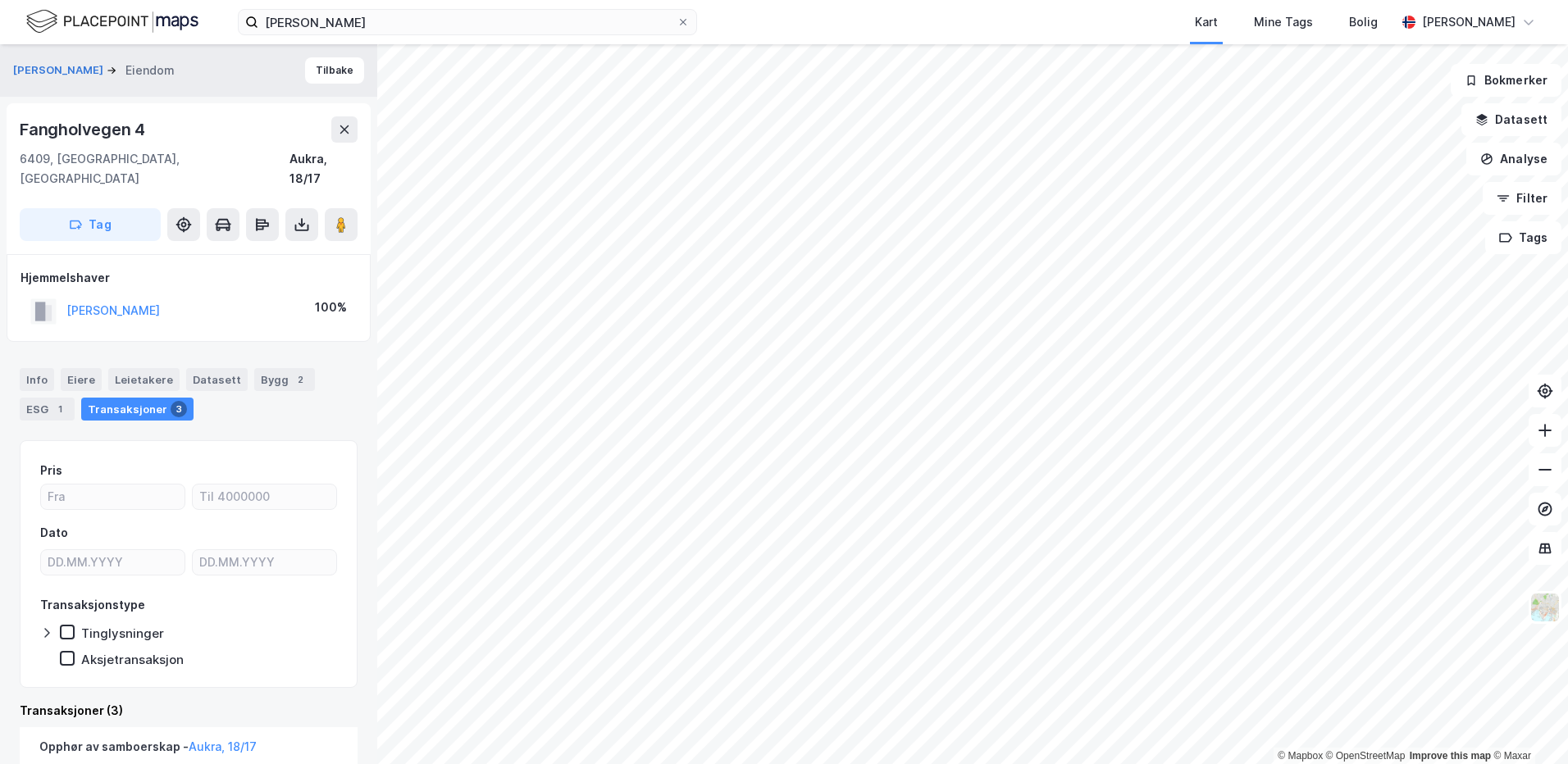
click at [1413, 0] on html "[PERSON_NAME] Kart Mine Tags Bolig [PERSON_NAME] © Mapbox © OpenStreetMap Impro…" at bounding box center [784, 382] width 1568 height 764
click at [0, 499] on html "[PERSON_NAME] Kart Mine Tags Bolig [PERSON_NAME] © Mapbox © OpenStreetMap Impro…" at bounding box center [784, 382] width 1568 height 764
click at [1567, 362] on html "[PERSON_NAME] Kart Mine Tags Bolig [PERSON_NAME] © Mapbox © OpenStreetMap Impro…" at bounding box center [784, 382] width 1568 height 764
click at [947, 763] on html "[PERSON_NAME] Kart Mine Tags Bolig [PERSON_NAME] © Mapbox © OpenStreetMap Impro…" at bounding box center [784, 382] width 1568 height 764
click at [408, 0] on html "[PERSON_NAME] Kart Mine Tags Bolig [PERSON_NAME] © Mapbox © OpenStreetMap Impro…" at bounding box center [784, 382] width 1568 height 764
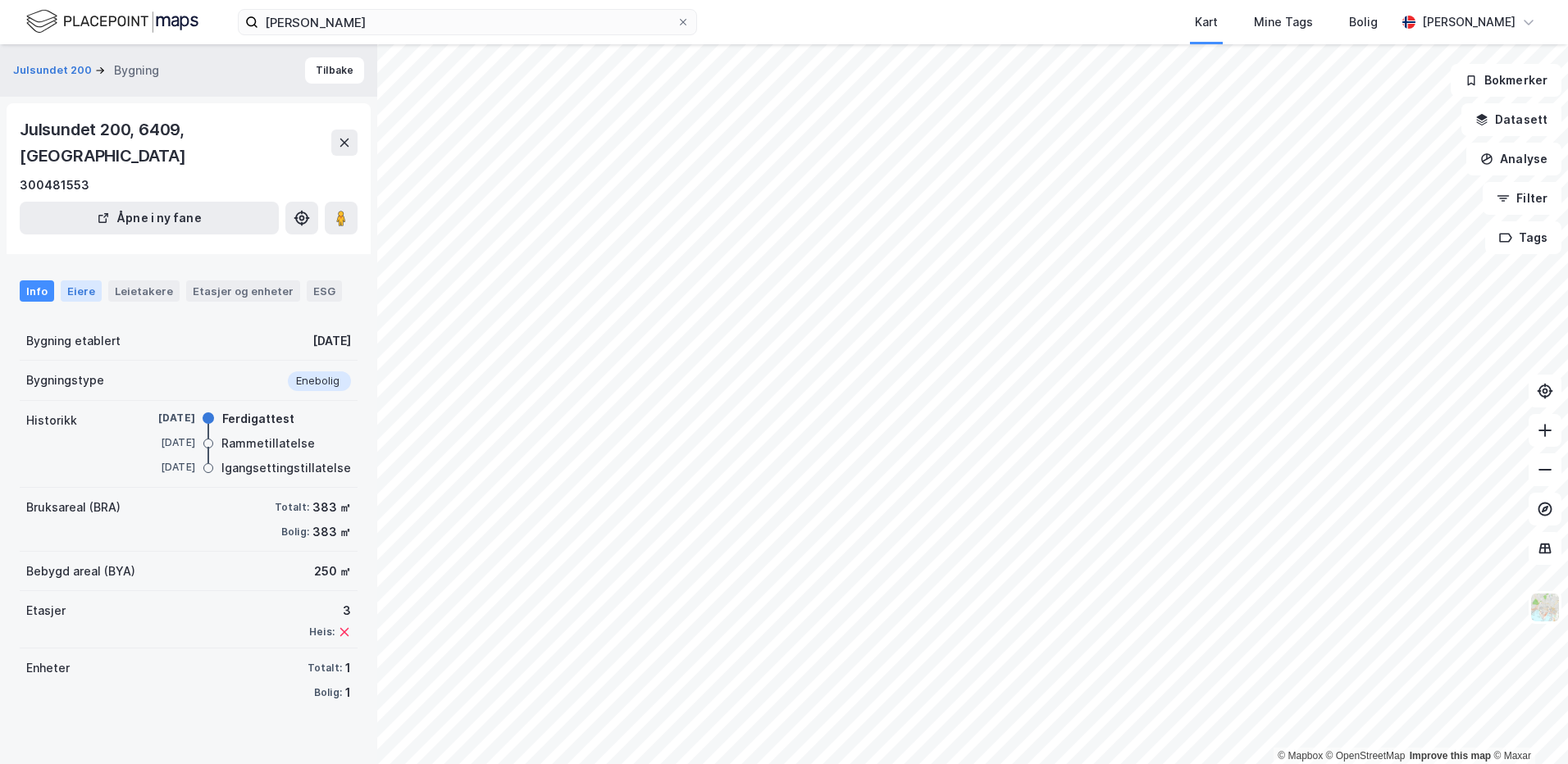
click at [78, 289] on div "Eiere" at bounding box center [81, 292] width 41 height 22
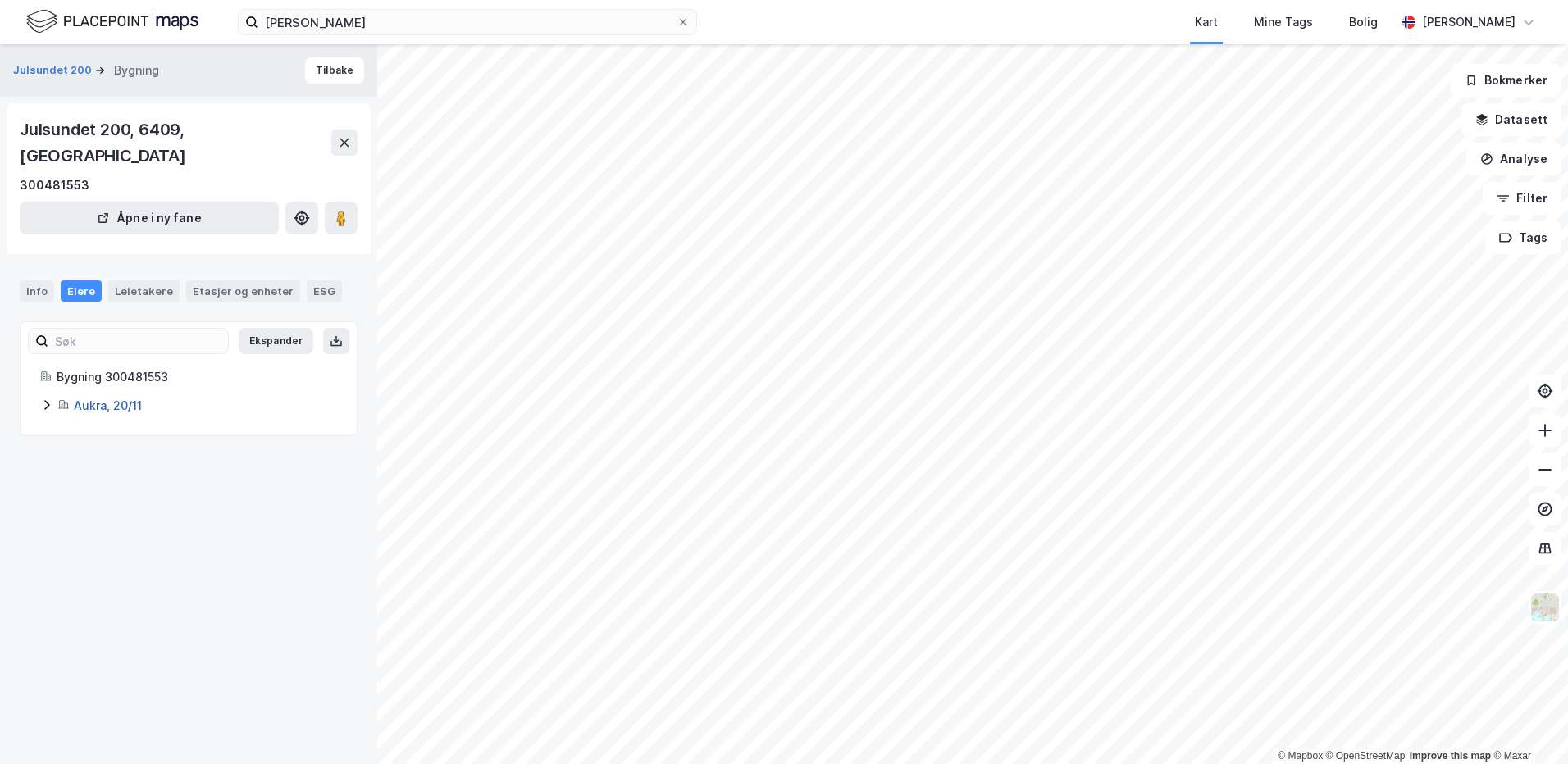
click at [103, 407] on link "Aukra, 20/11" at bounding box center [108, 405] width 69 height 14
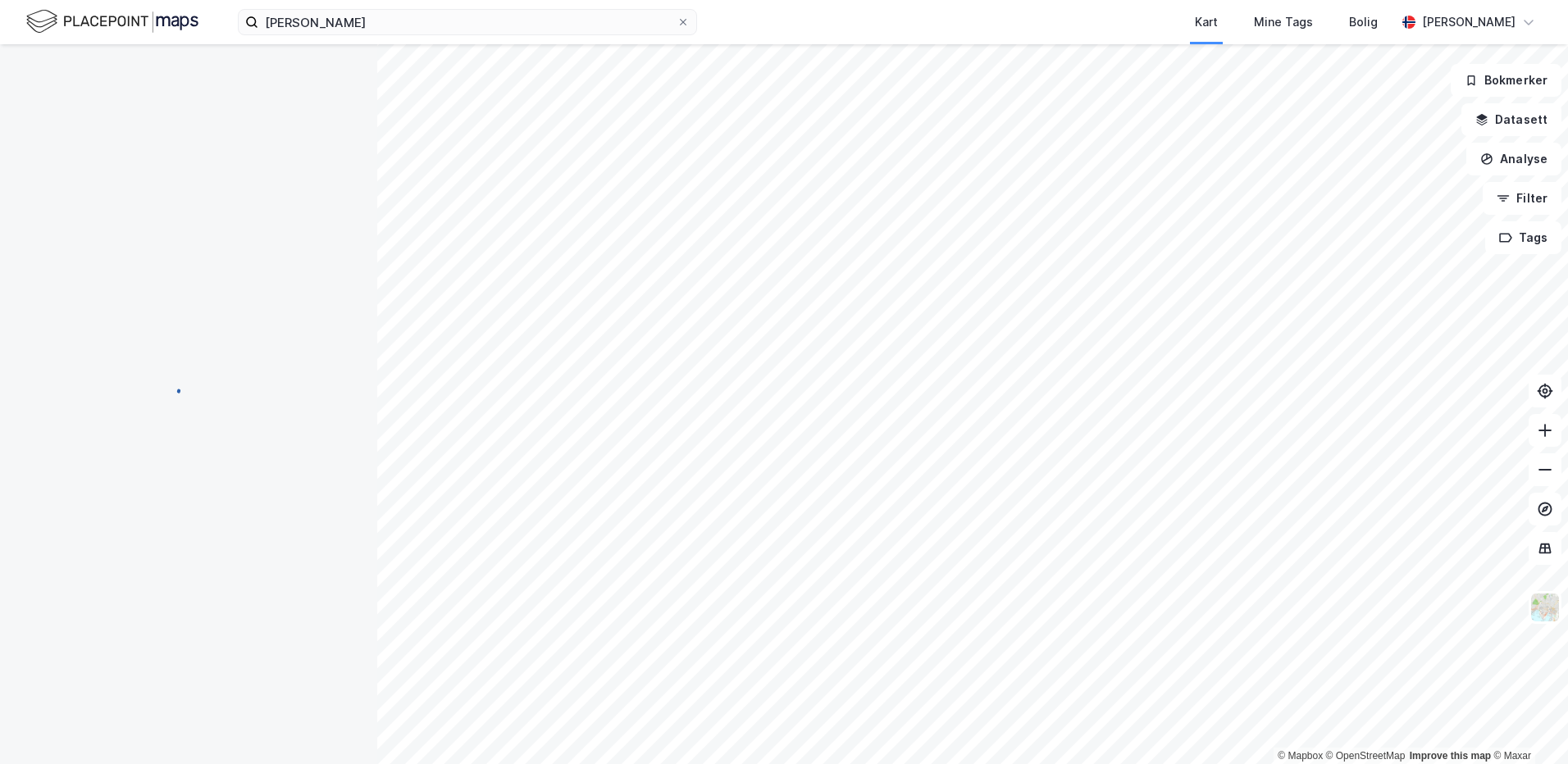
scroll to position [1, 0]
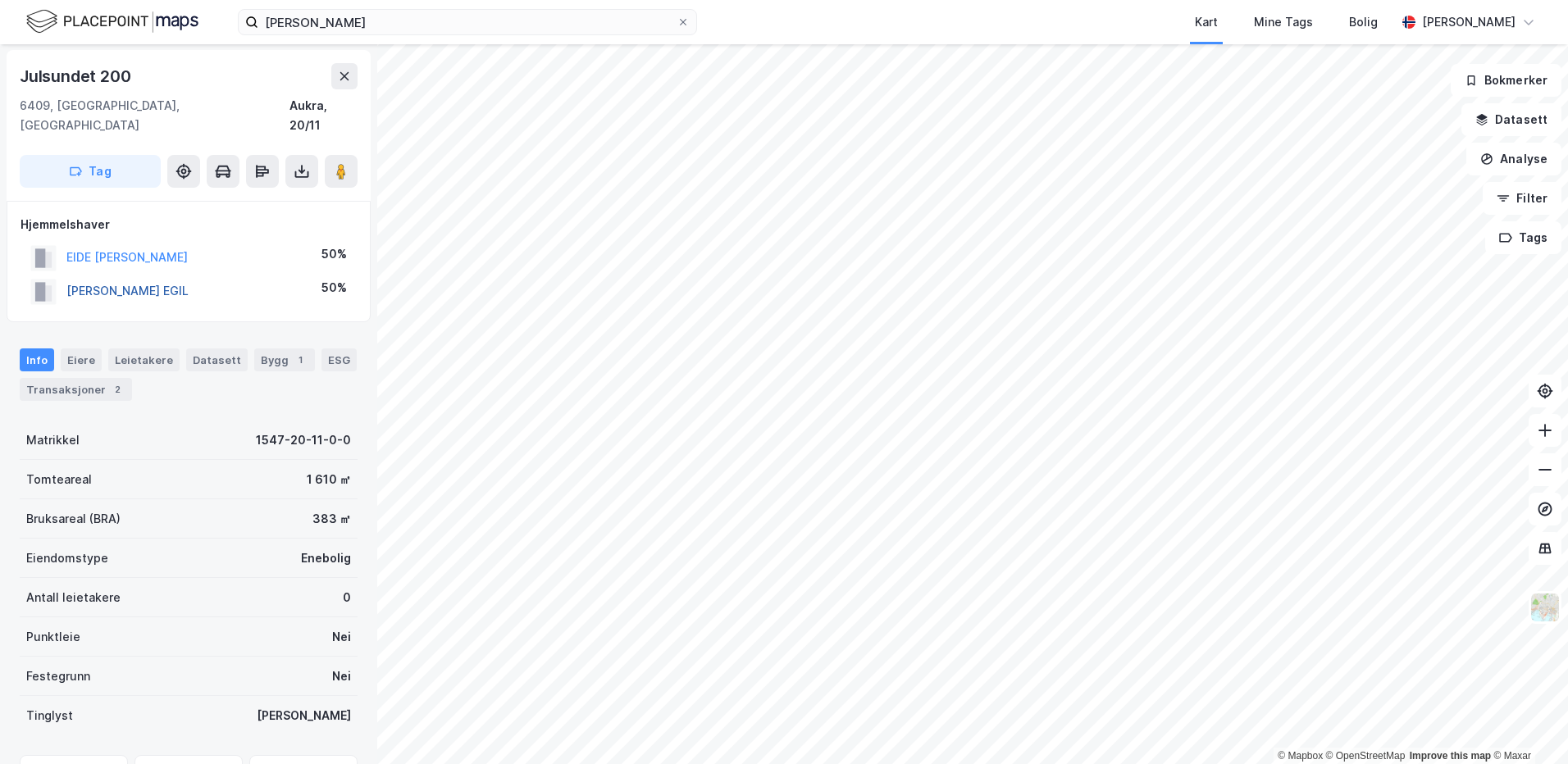
click at [0, 0] on button "[PERSON_NAME] EGIL" at bounding box center [0, 0] width 0 height 0
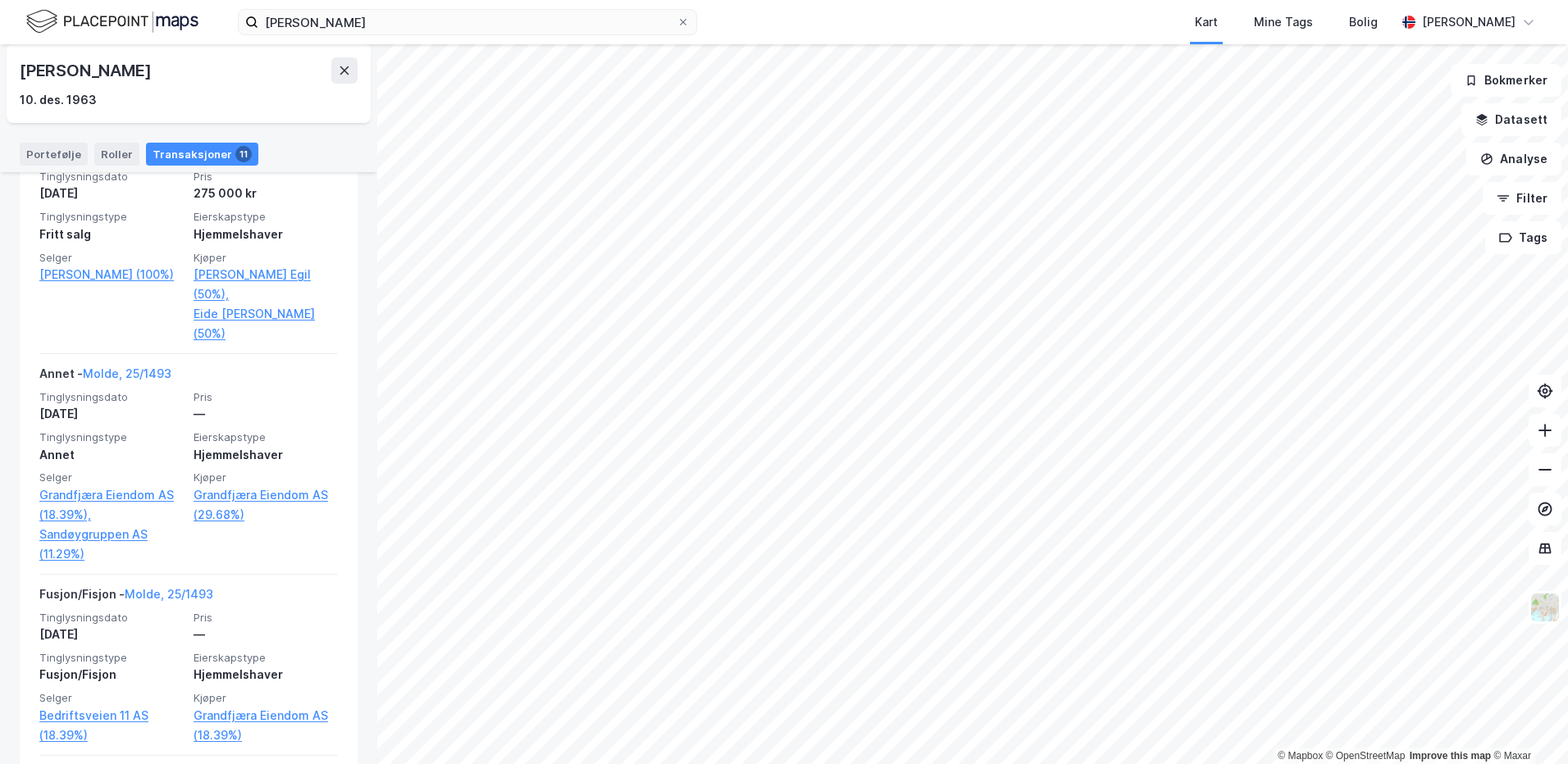
scroll to position [403, 0]
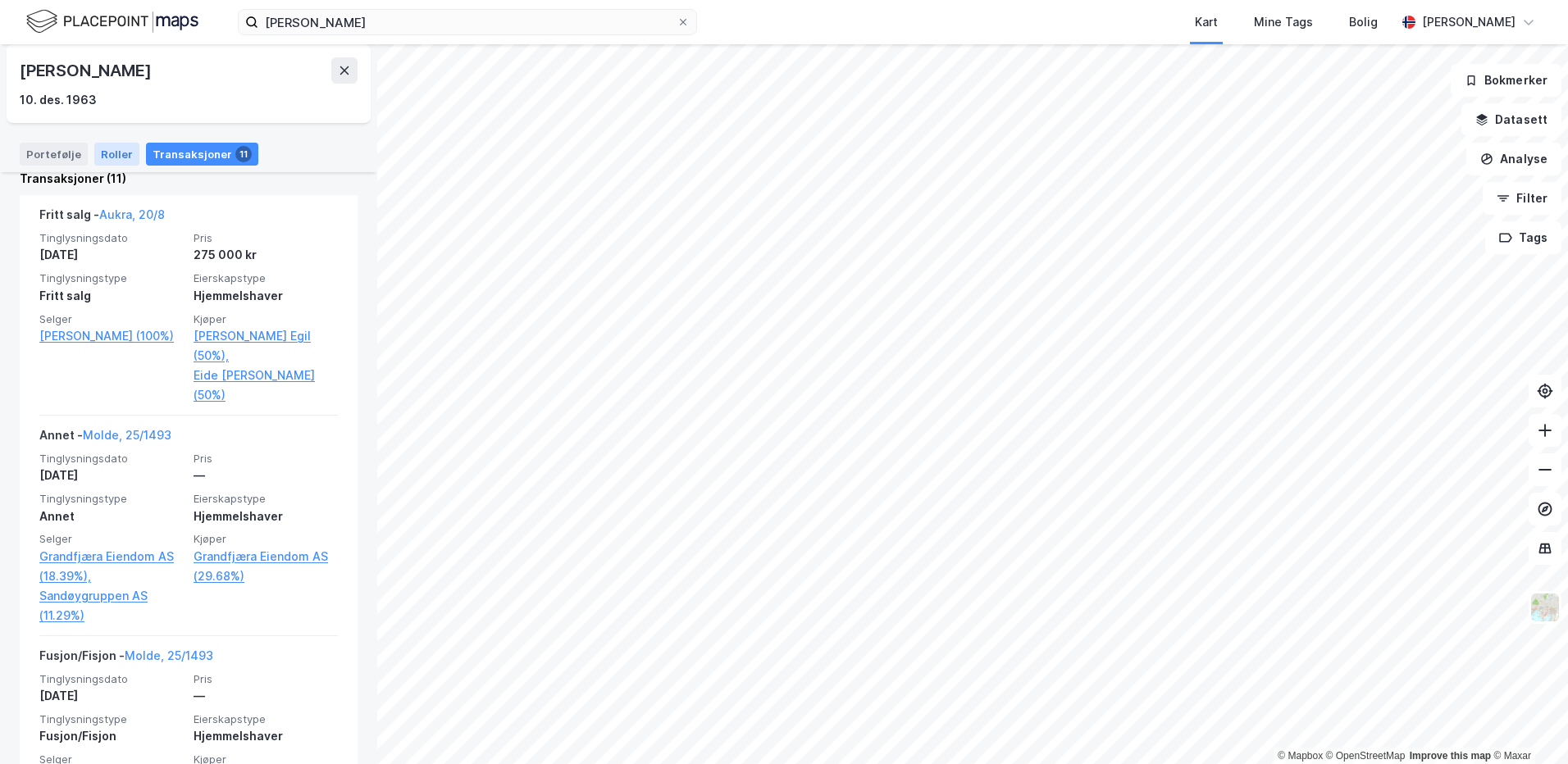
click at [113, 145] on div "Roller" at bounding box center [116, 154] width 45 height 22
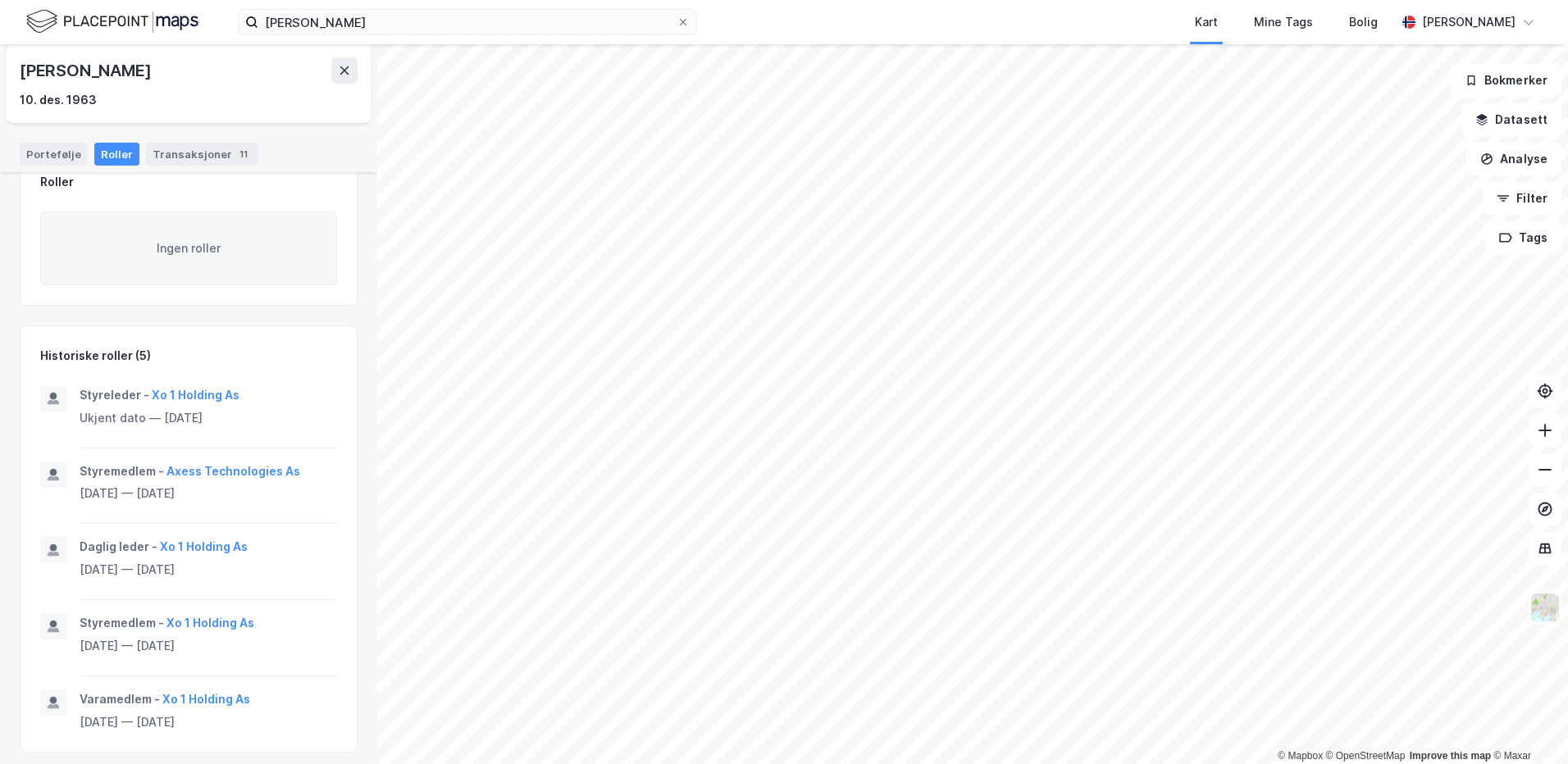
scroll to position [195, 0]
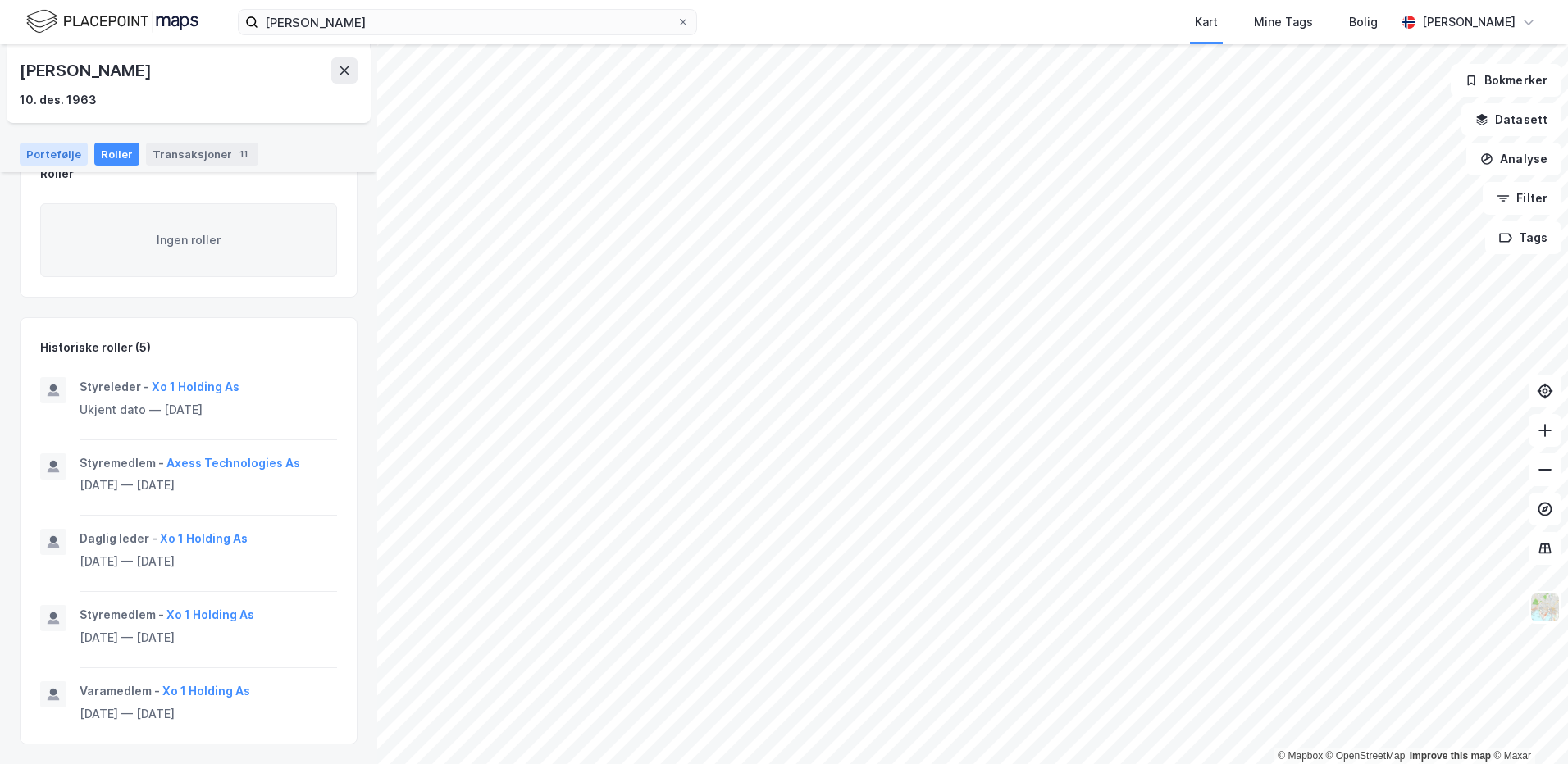
click at [64, 149] on div "Portefølje" at bounding box center [54, 154] width 69 height 22
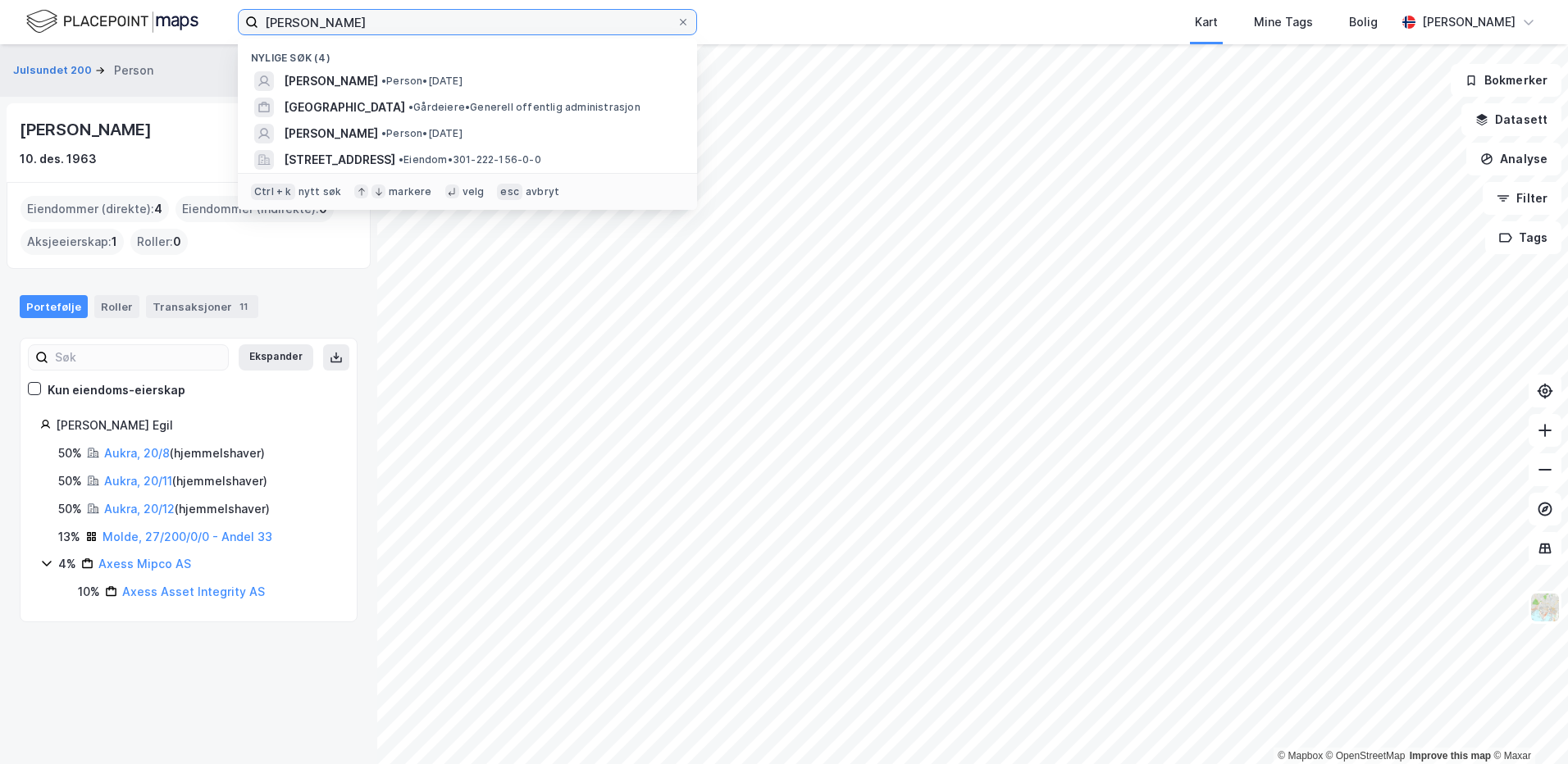
click at [331, 21] on input "[PERSON_NAME]" at bounding box center [467, 22] width 418 height 24
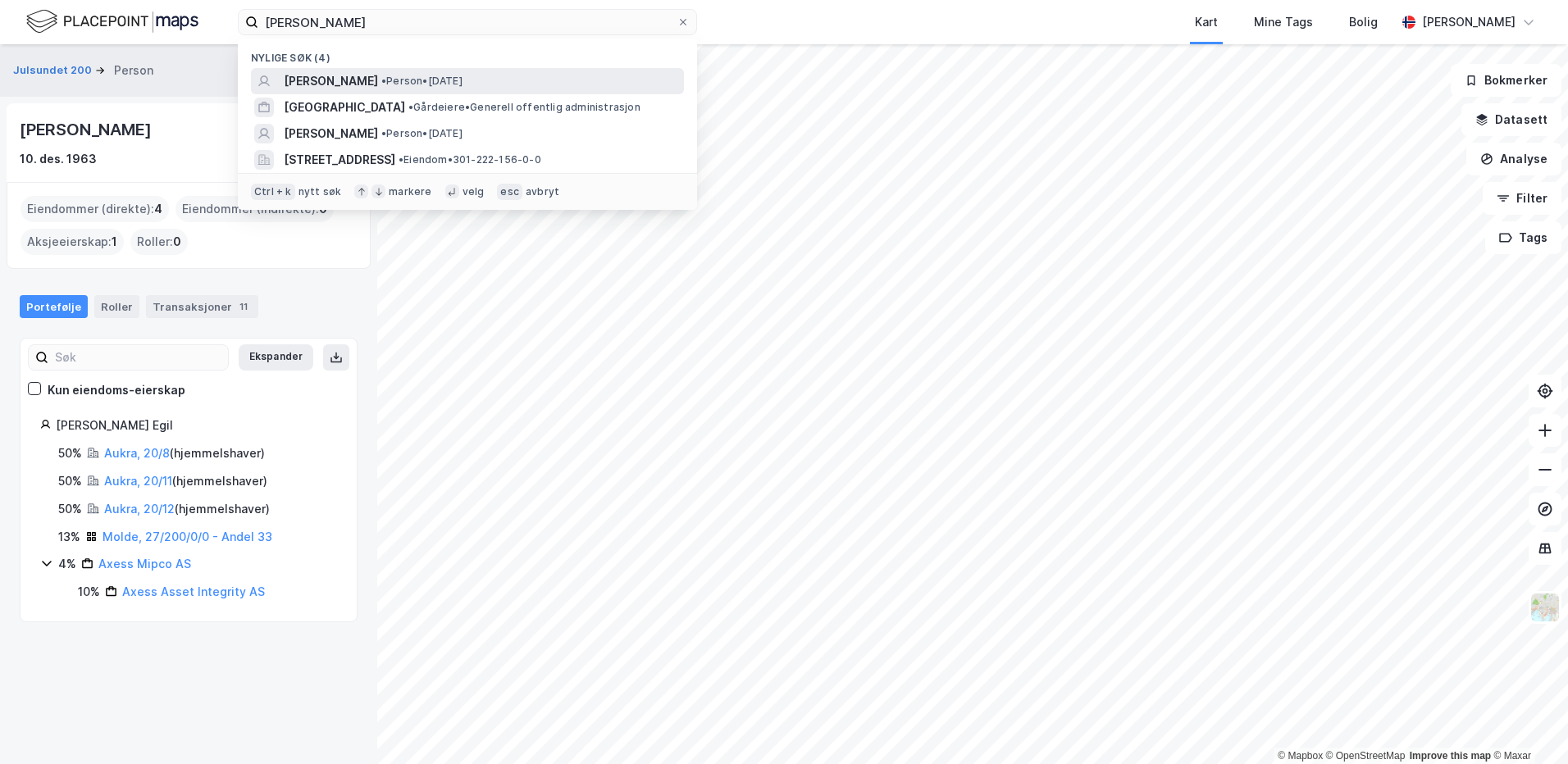
click at [328, 77] on span "[PERSON_NAME]" at bounding box center [331, 81] width 94 height 20
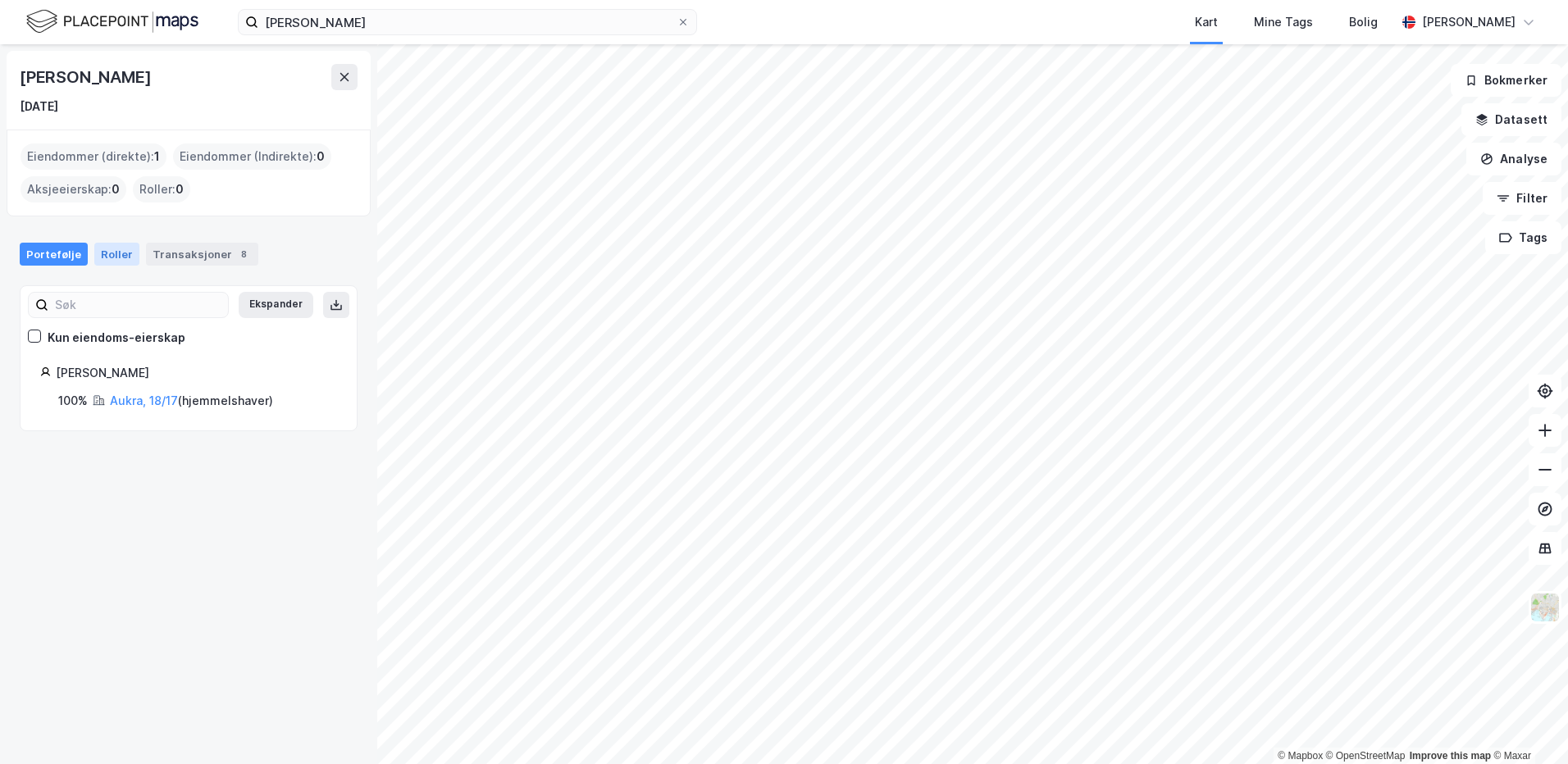
click at [113, 254] on div "Roller" at bounding box center [116, 253] width 45 height 22
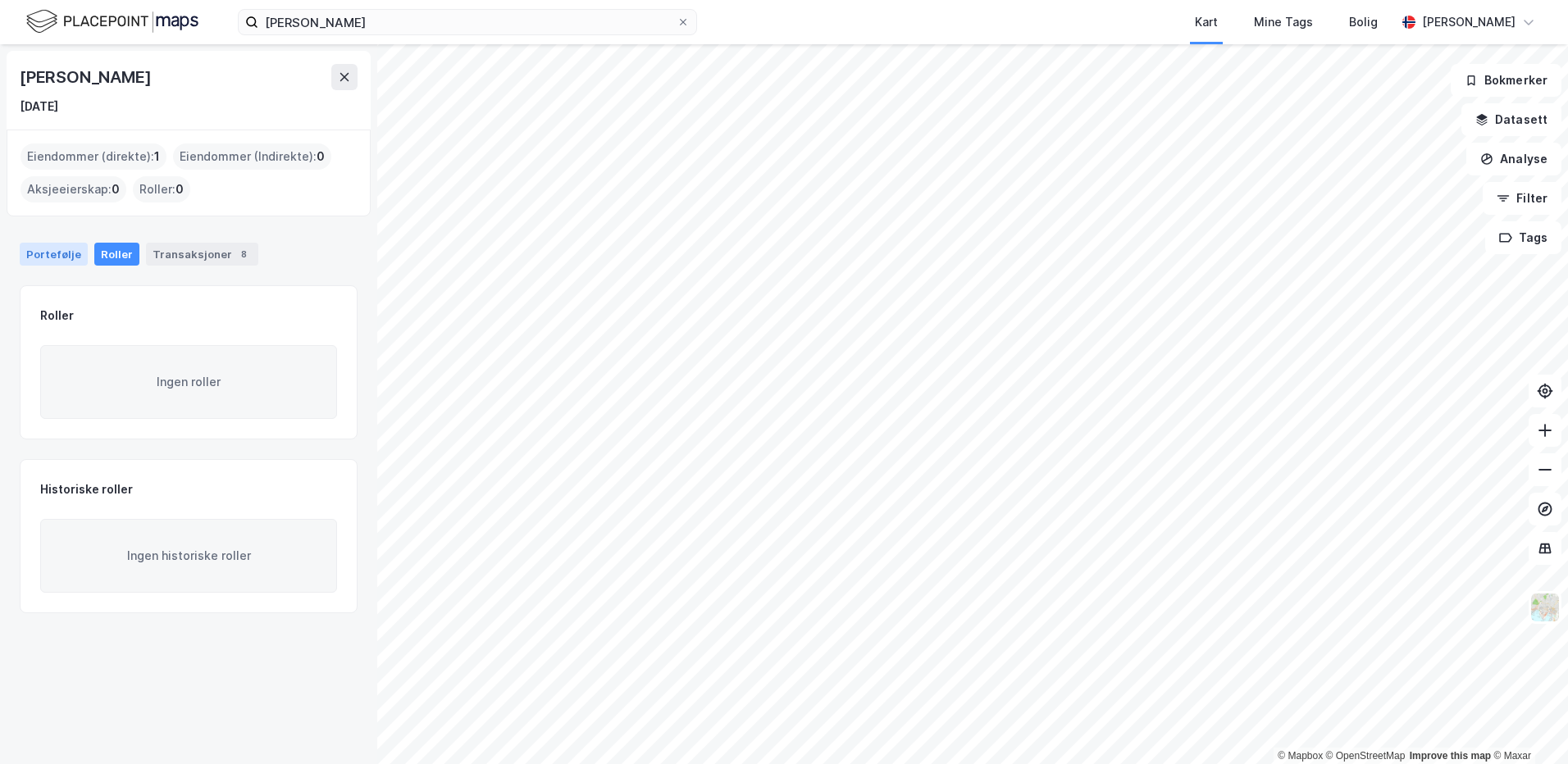
click at [53, 256] on div "Portefølje" at bounding box center [54, 253] width 69 height 22
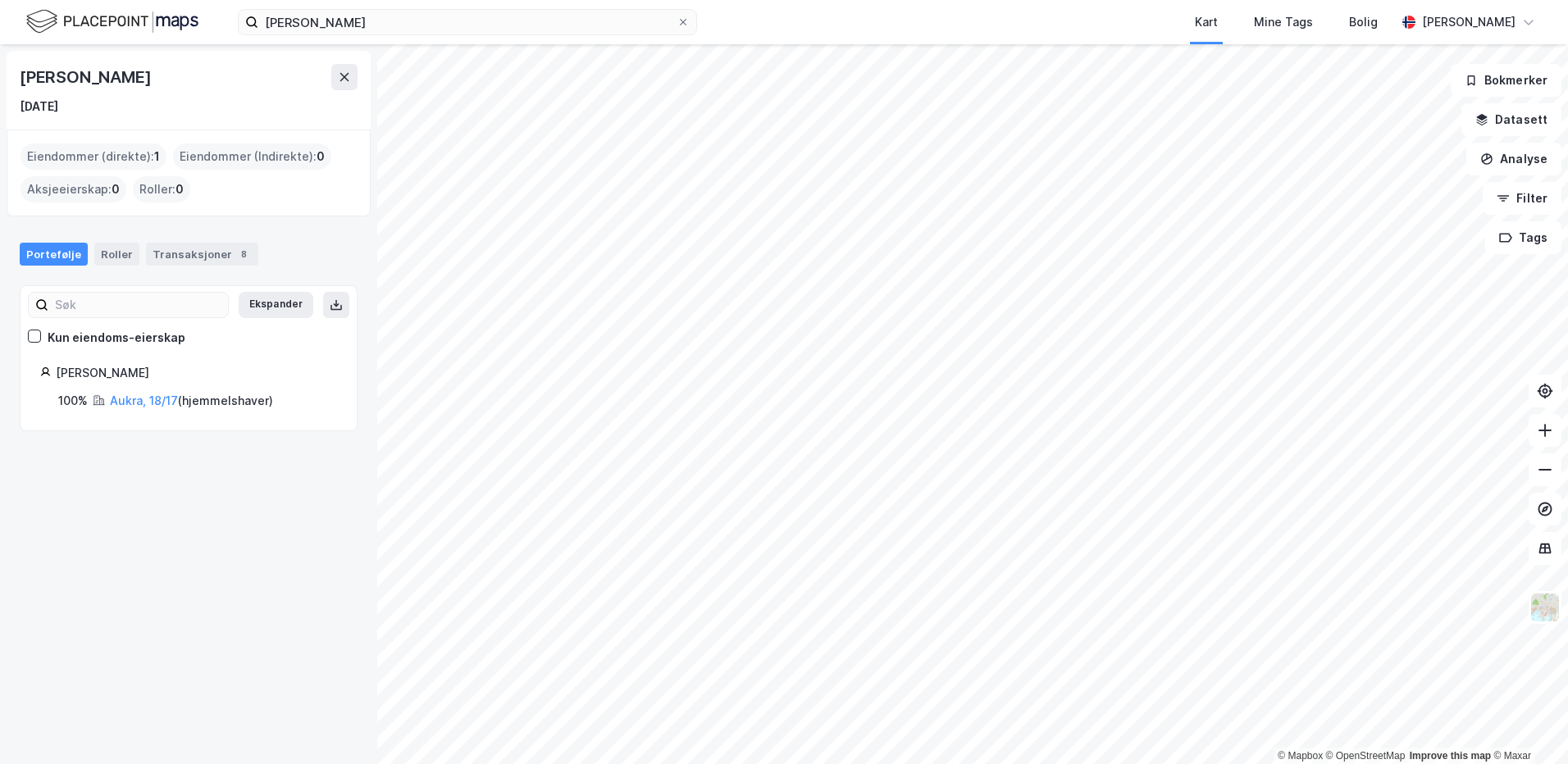
click at [169, 0] on html "[PERSON_NAME] Kart Mine Tags Bolig [PERSON_NAME] © Mapbox © OpenStreetMap Impro…" at bounding box center [784, 382] width 1568 height 764
click at [447, 0] on html "[PERSON_NAME] Kart Mine Tags Bolig [PERSON_NAME] © Mapbox © OpenStreetMap Impro…" at bounding box center [784, 382] width 1568 height 764
click at [590, 0] on html "[PERSON_NAME] Kart Mine Tags Bolig [PERSON_NAME] © Mapbox © OpenStreetMap Impro…" at bounding box center [784, 382] width 1568 height 764
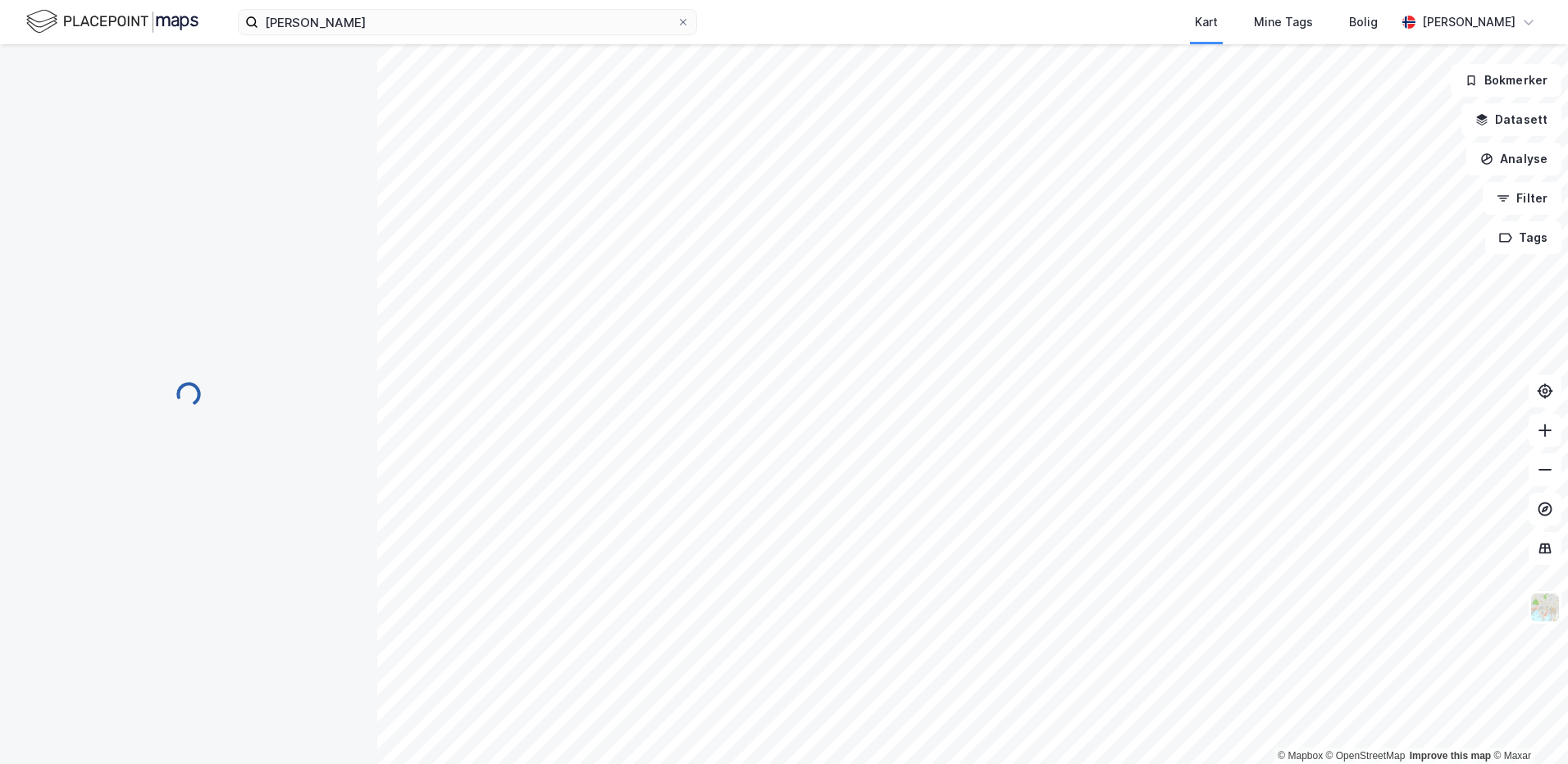
scroll to position [1, 0]
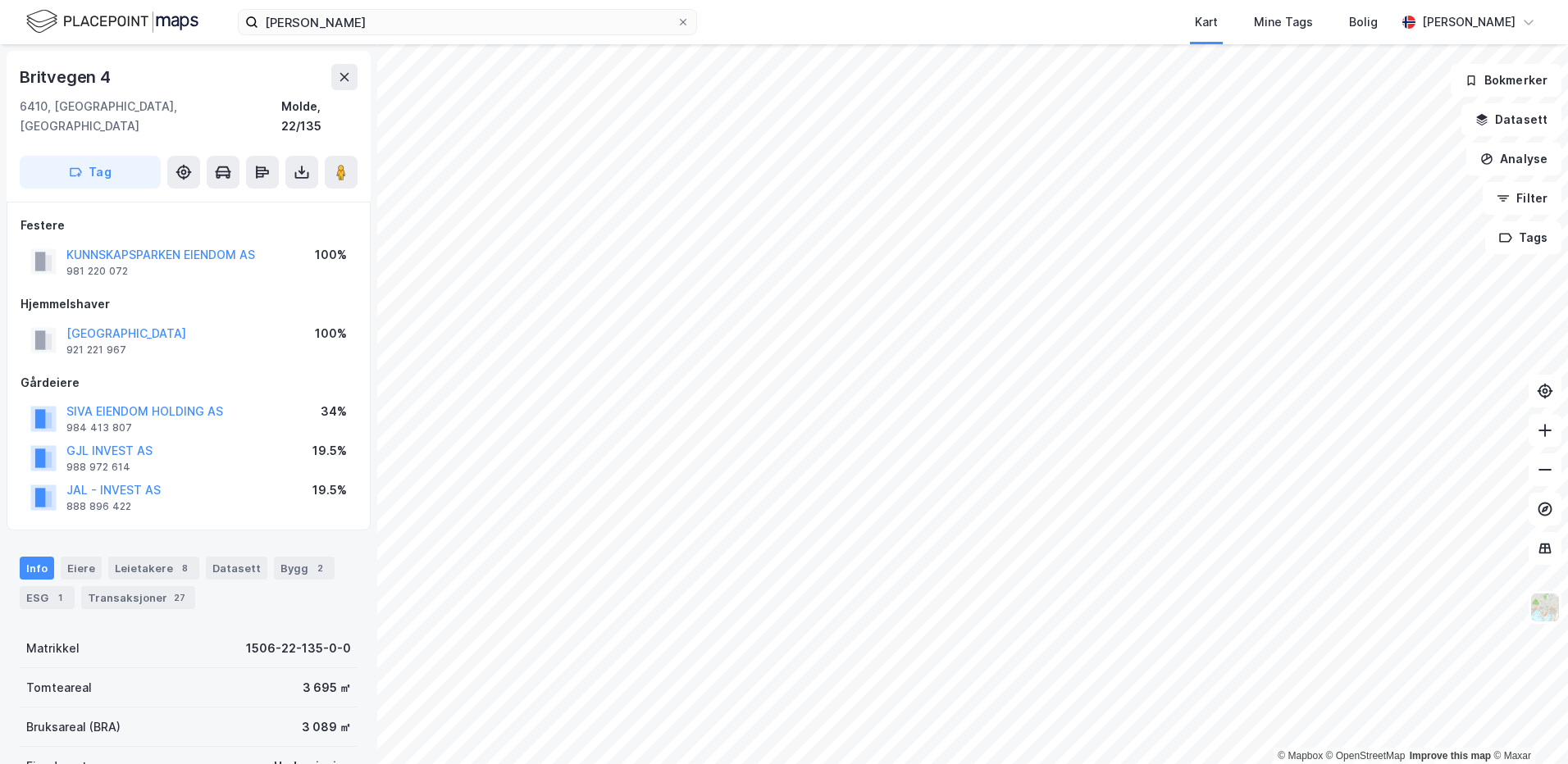
scroll to position [1, 0]
click at [0, 0] on button "KUNNSKAPSPARKEN EIENDOM AS" at bounding box center [0, 0] width 0 height 0
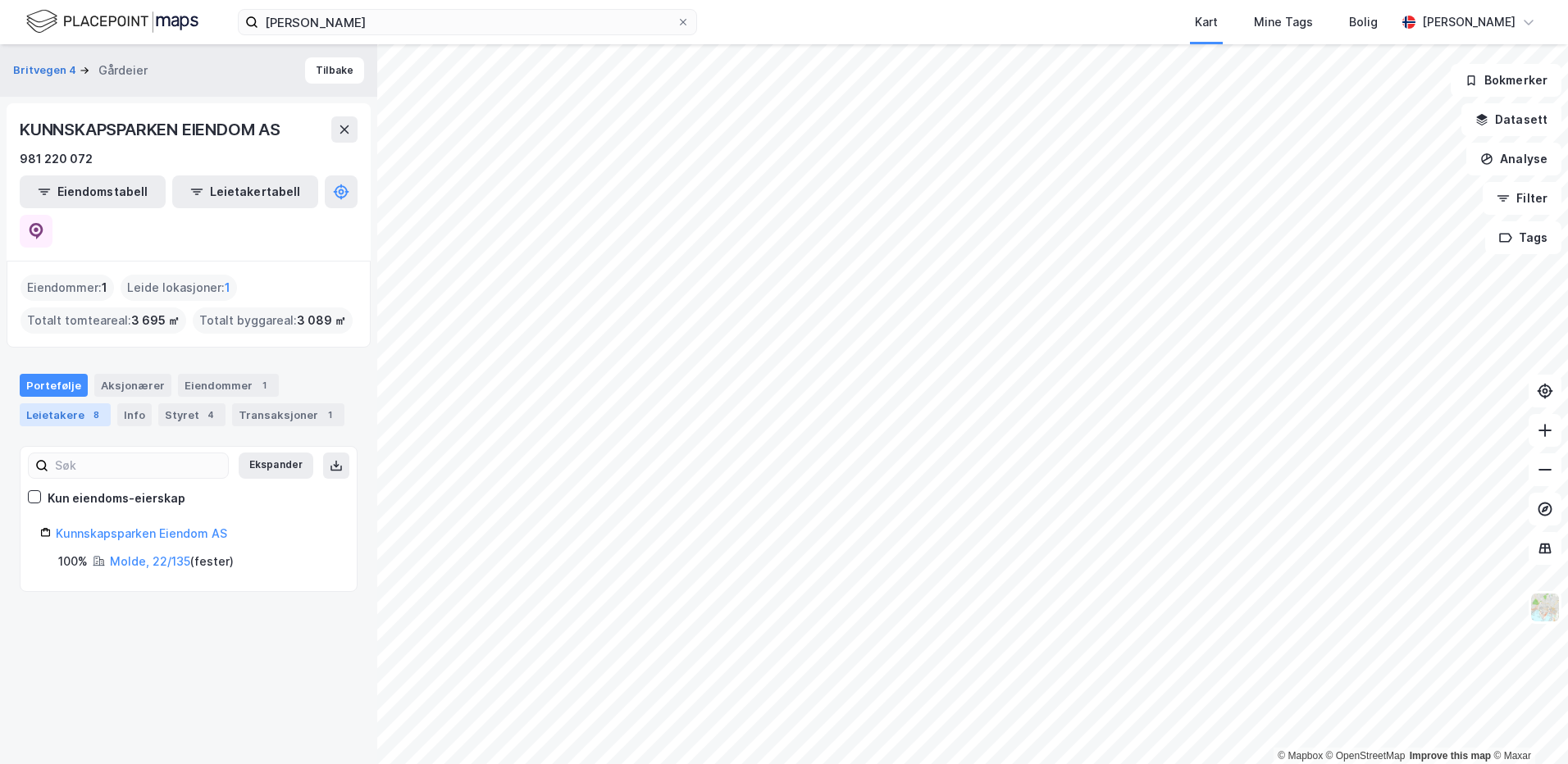
click at [66, 403] on div "Leietakere 8" at bounding box center [65, 414] width 91 height 22
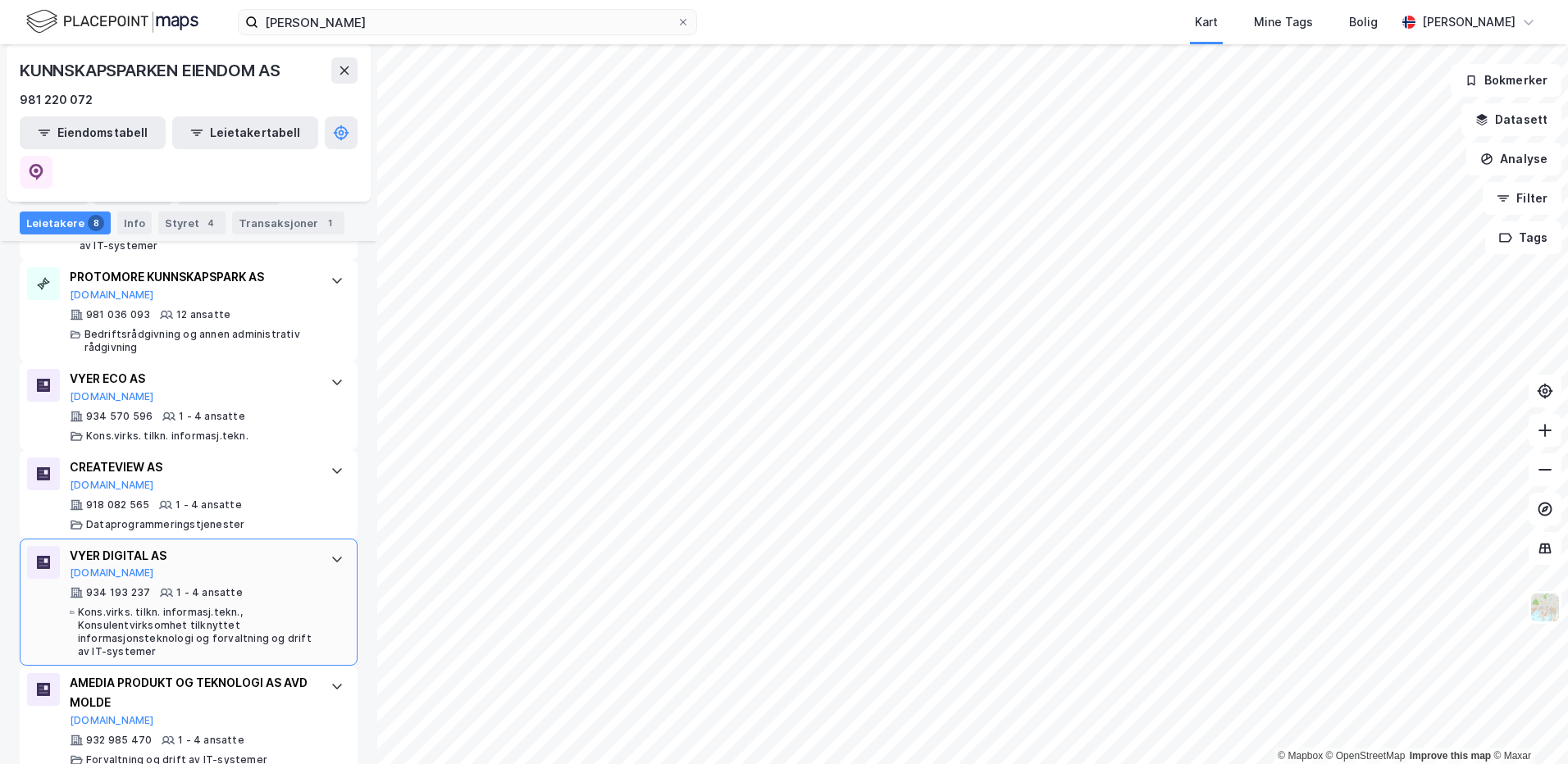
scroll to position [738, 0]
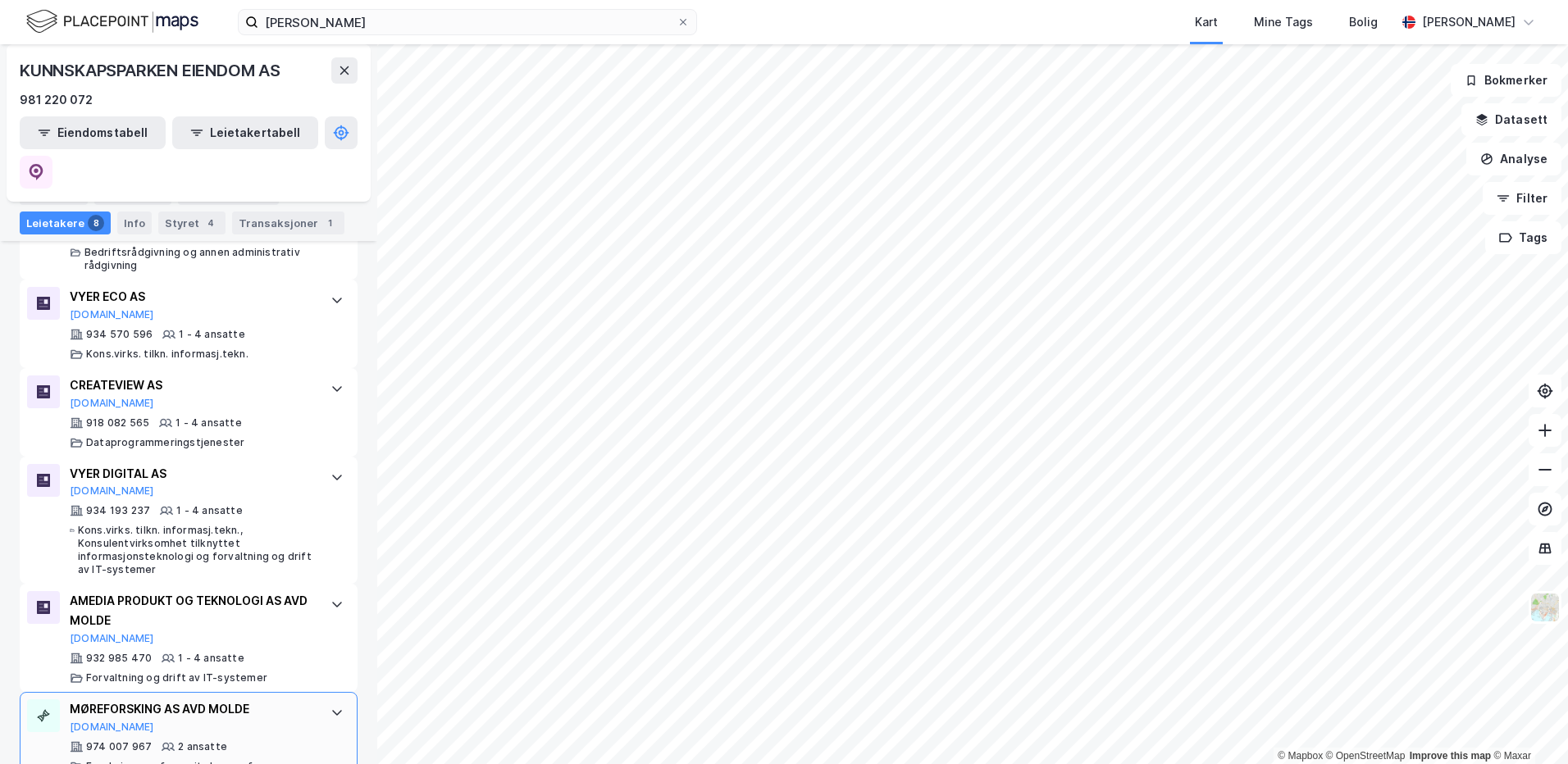
click at [160, 699] on div "MØREFORSKING AS AVD MOLDE" at bounding box center [192, 709] width 245 height 20
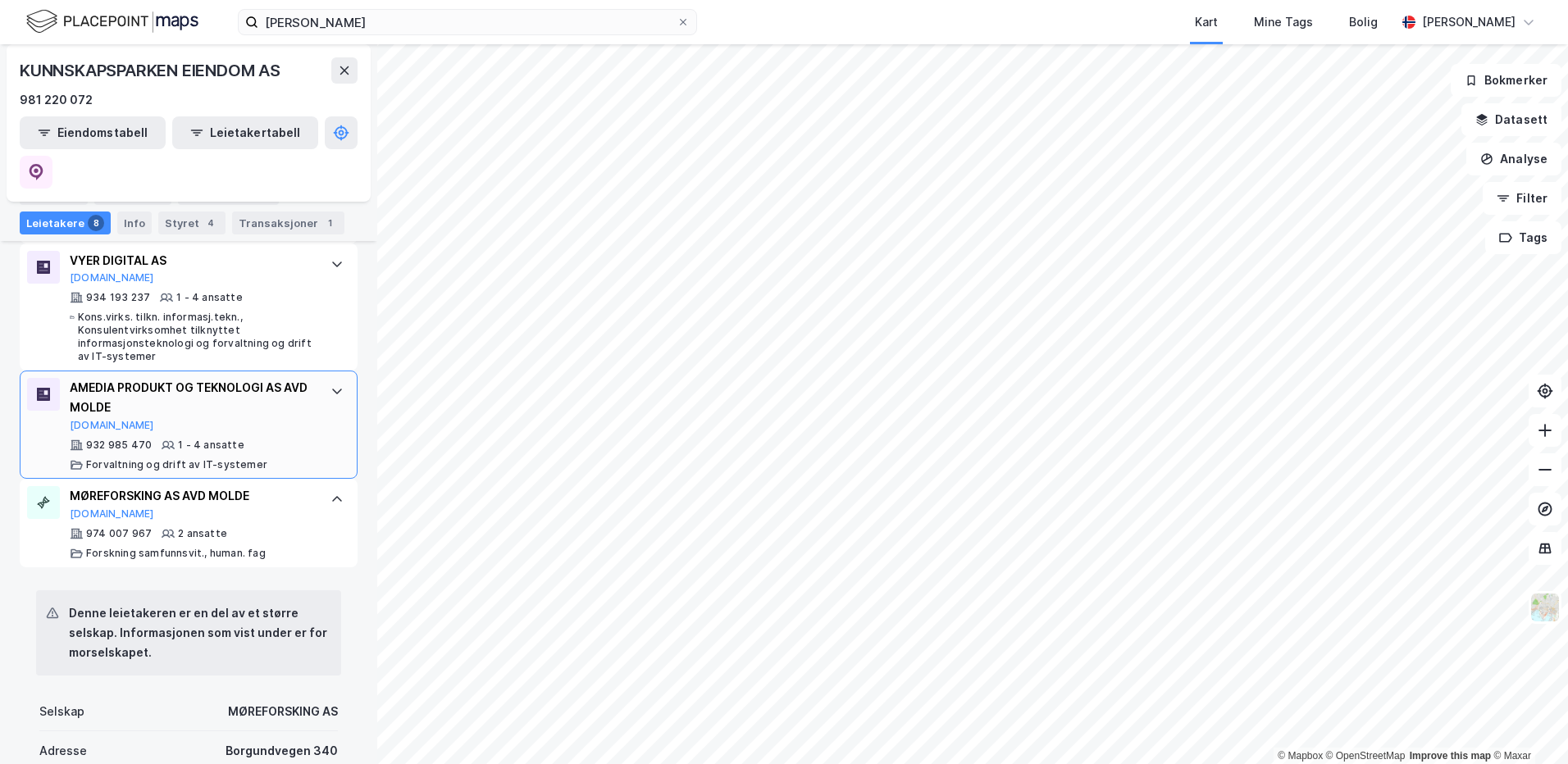
scroll to position [1065, 0]
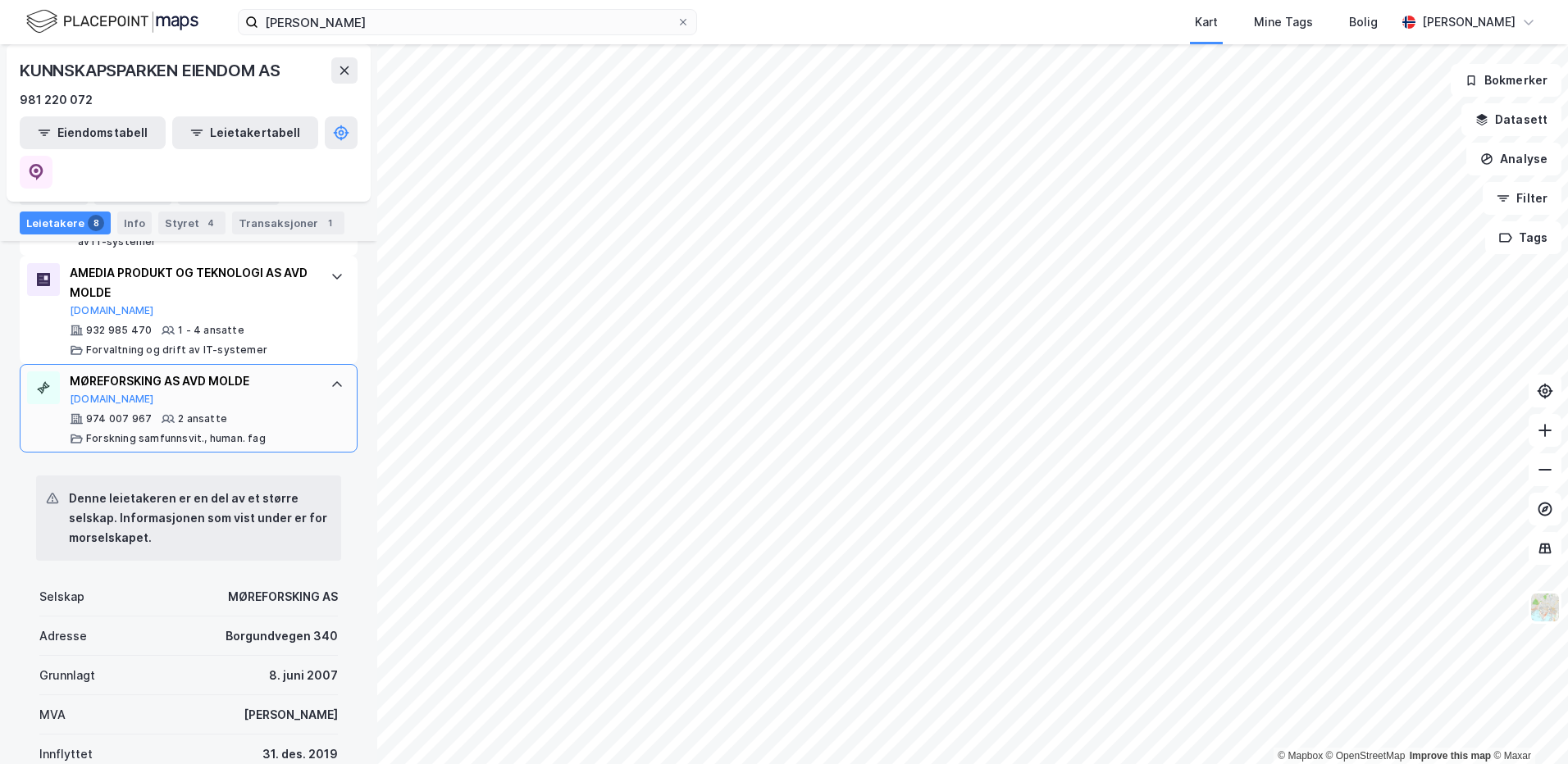
click at [102, 372] on div "MØREFORSKING AS AVD MOLDE" at bounding box center [192, 382] width 245 height 20
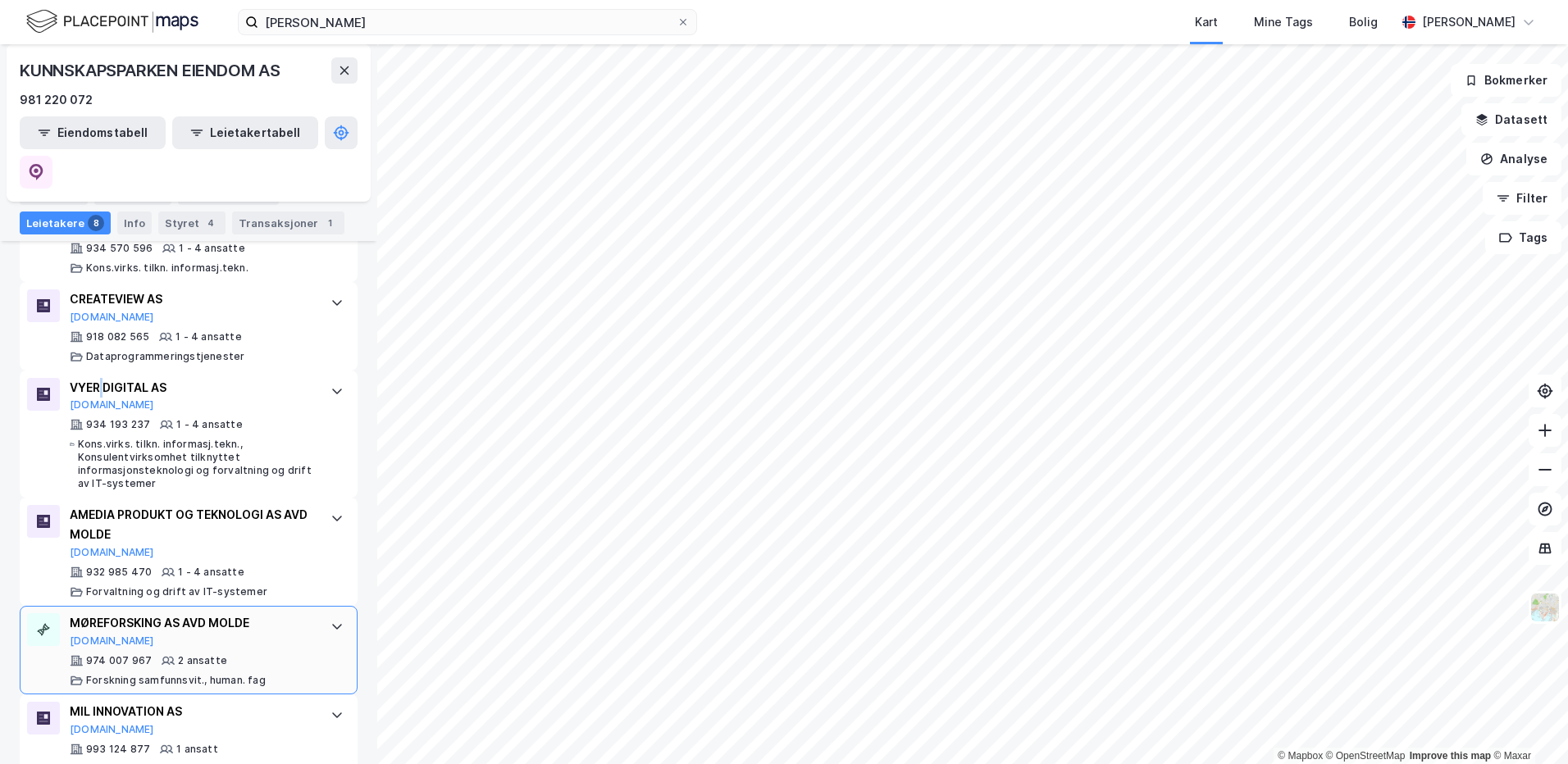
click at [102, 378] on div "VYER DIGITAL AS" at bounding box center [192, 387] width 245 height 20
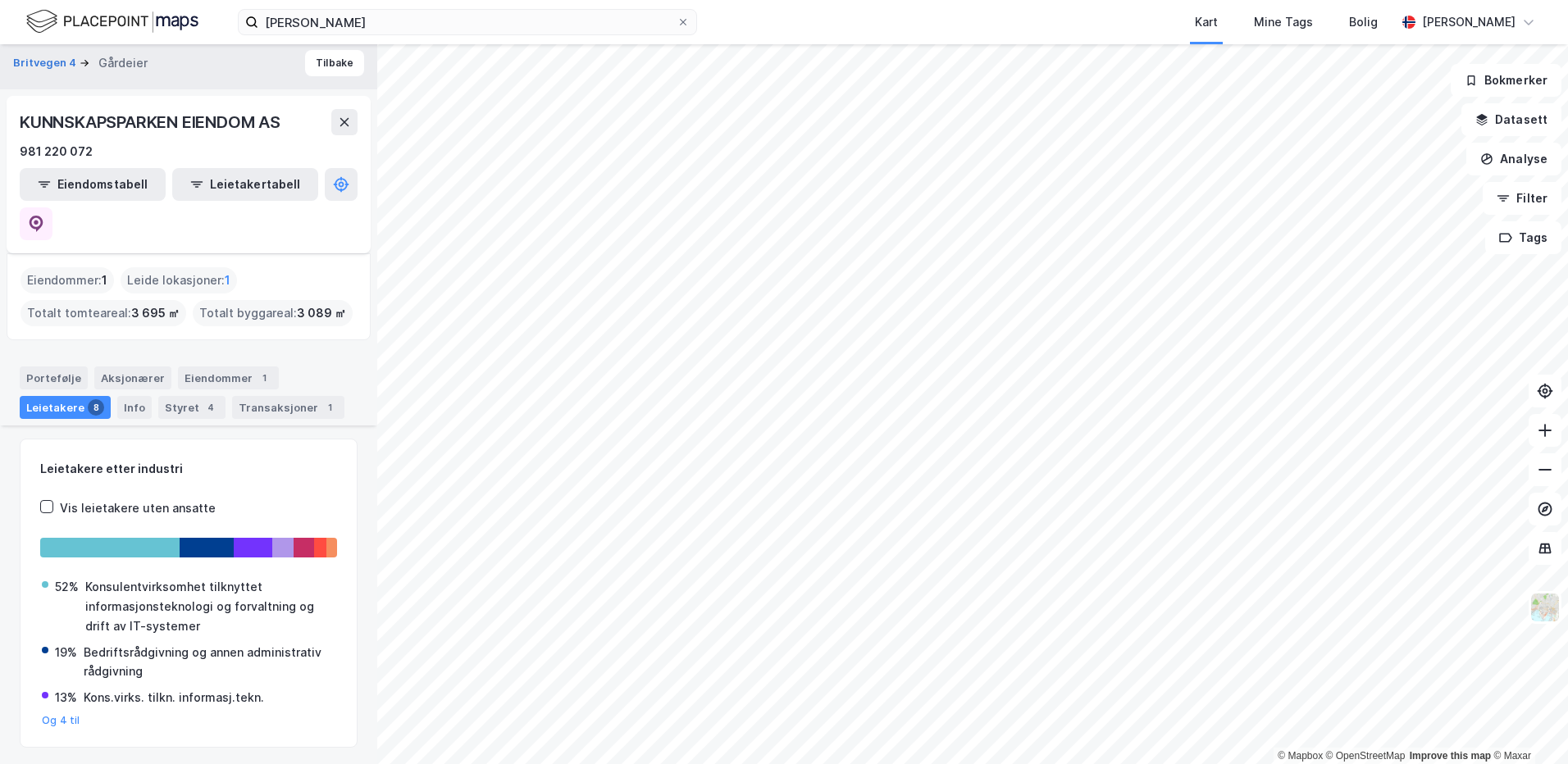
scroll to position [0, 0]
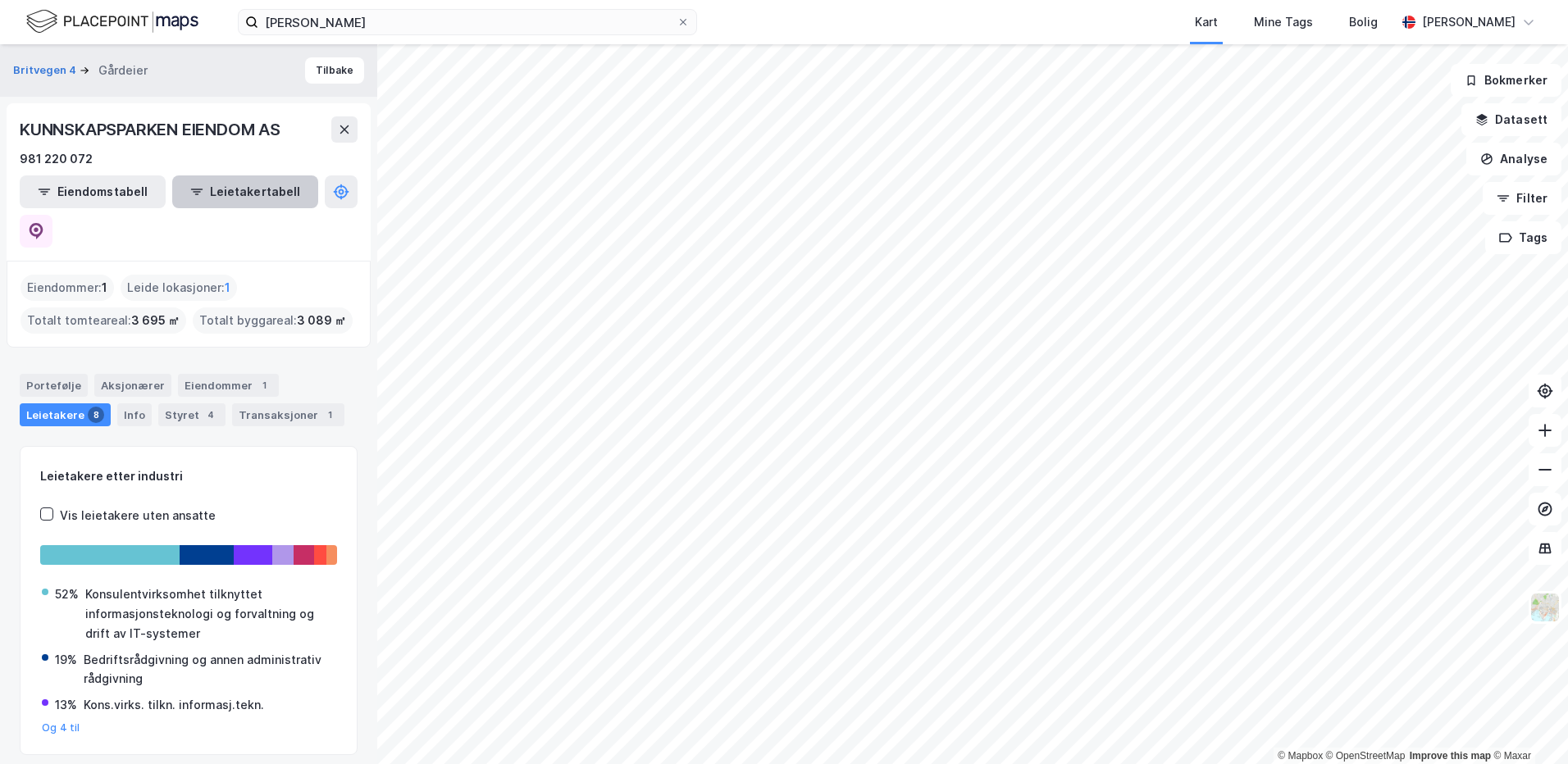
click at [240, 193] on button "Leietakertabell" at bounding box center [245, 192] width 146 height 33
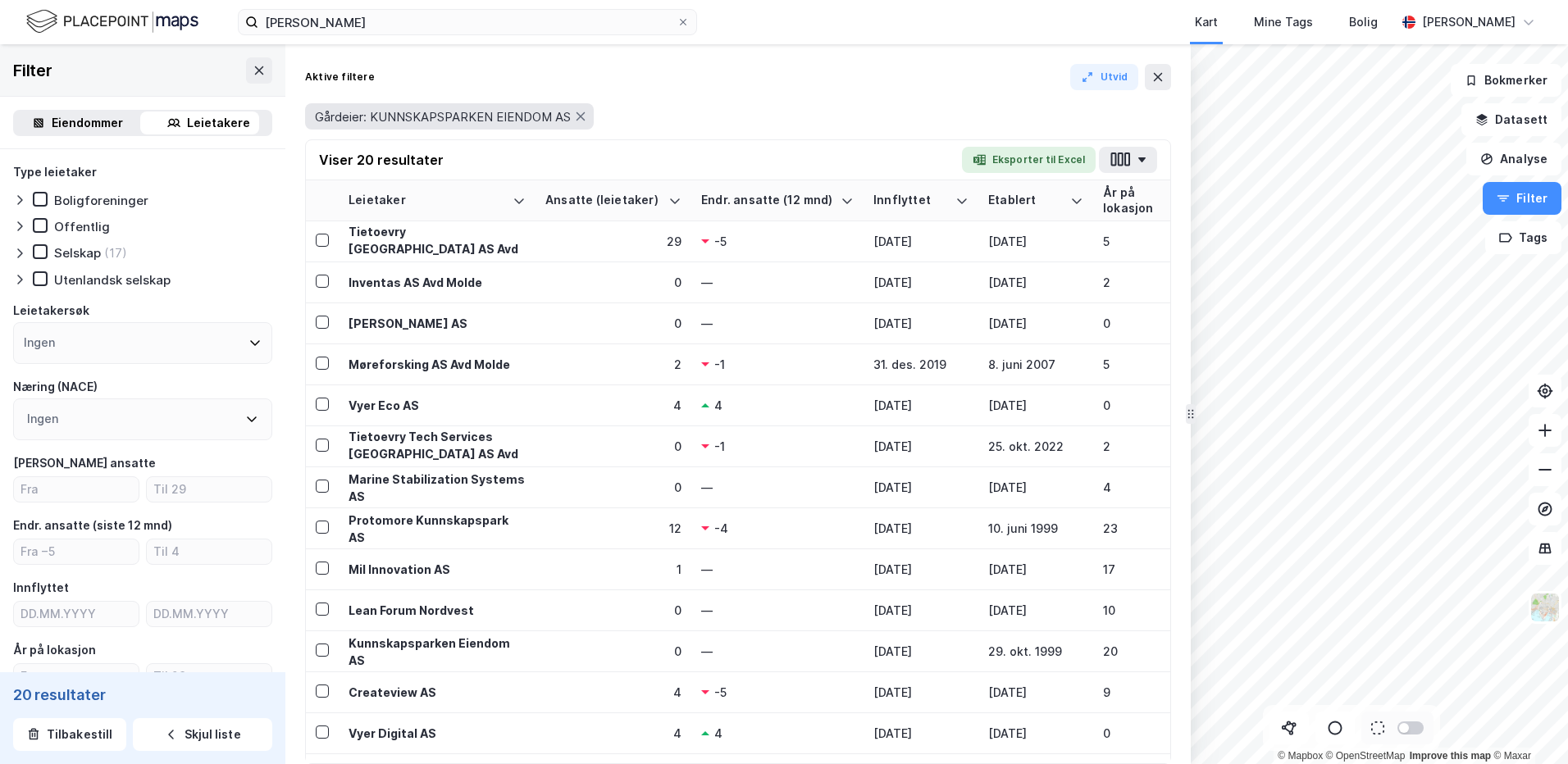
click at [338, 120] on span "Gårdeier: KUNNSKAPSPARKEN EIENDOM AS" at bounding box center [442, 116] width 255 height 16
click at [582, 116] on icon at bounding box center [579, 115] width 13 height 13
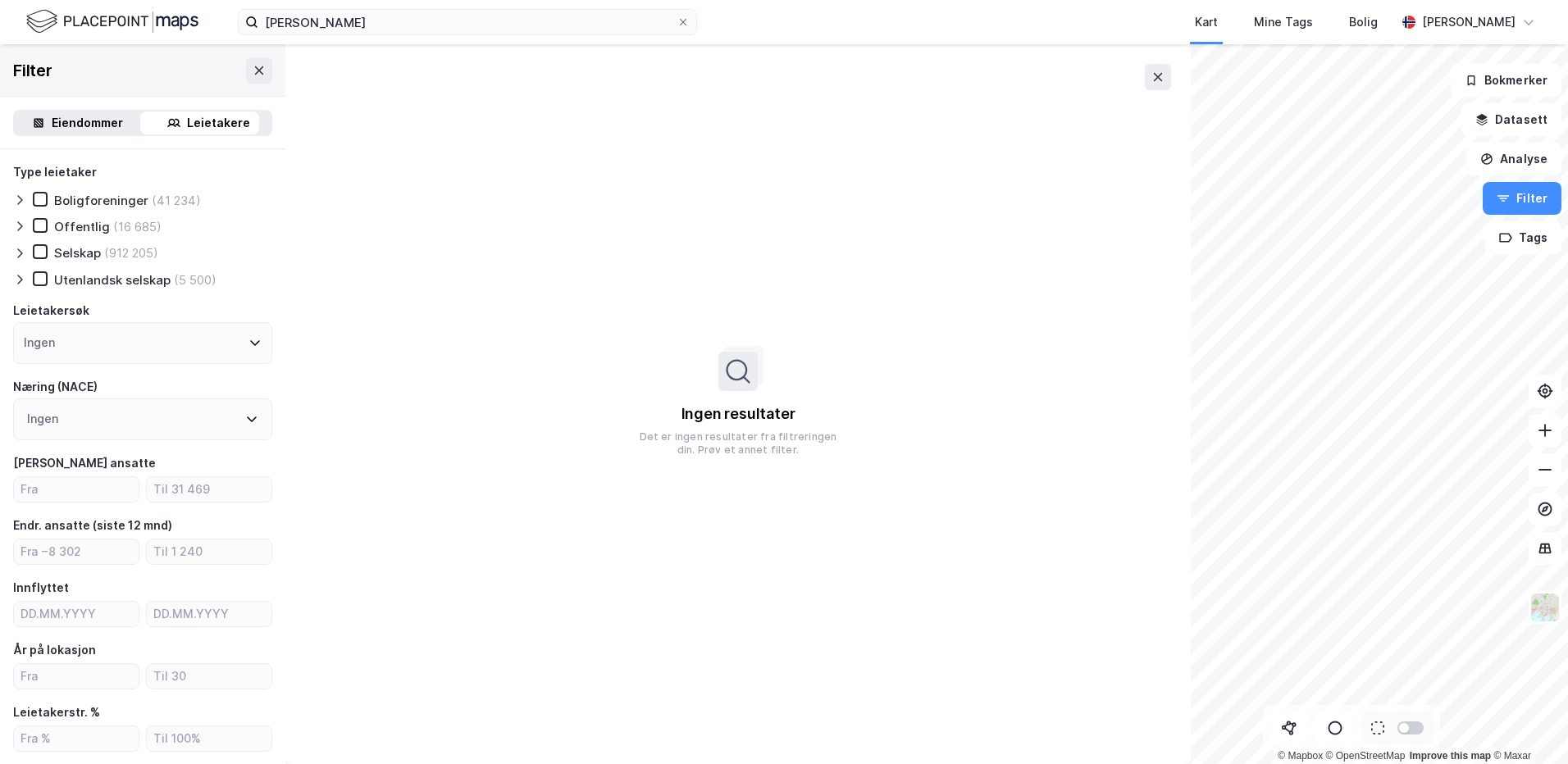
click at [361, 97] on div "Ingen resultater Det er ingen resultater fra filtreringen din. Prøv et annet fi…" at bounding box center [738, 404] width 905 height 720
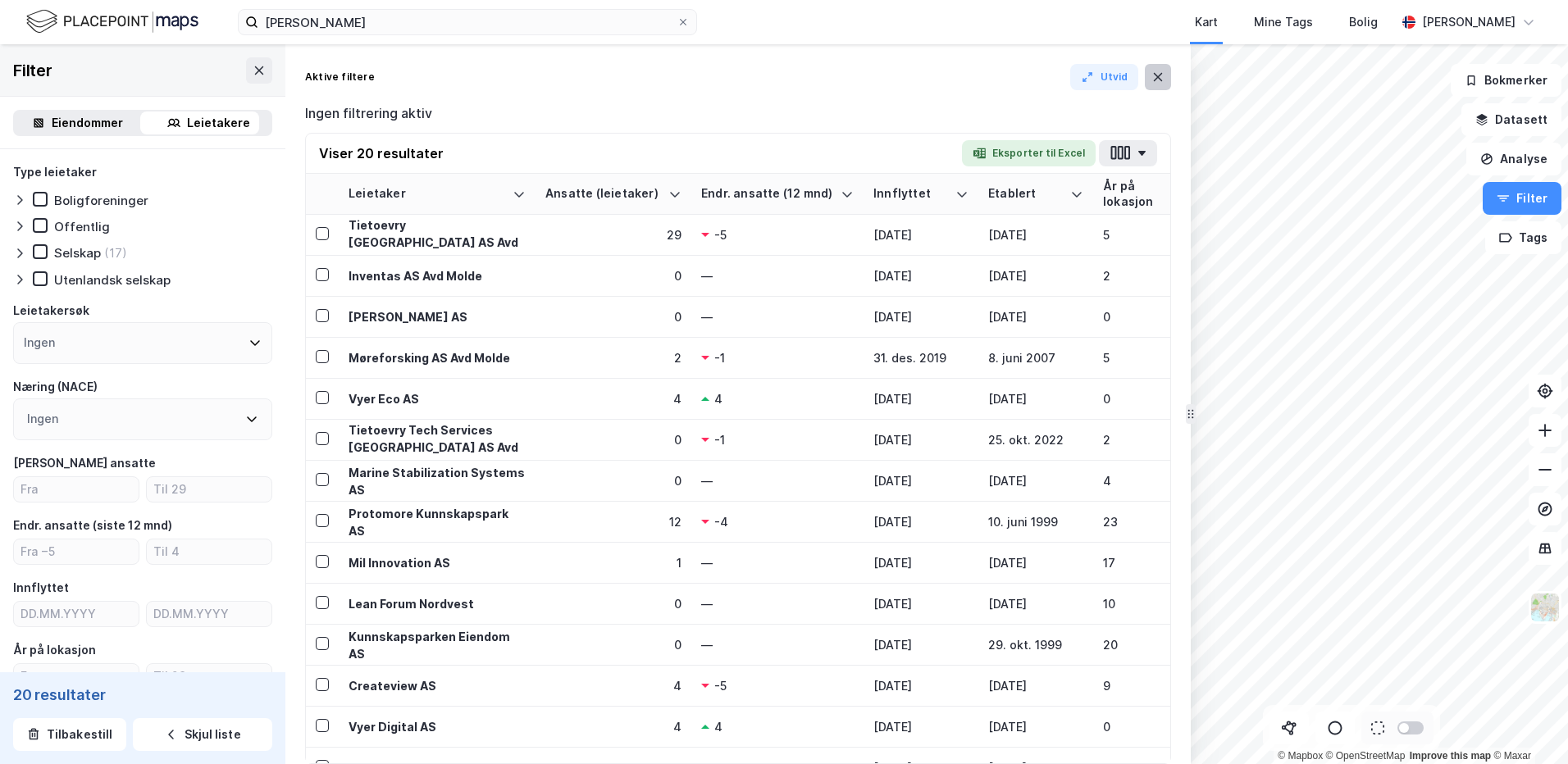
click at [1152, 69] on button at bounding box center [1158, 76] width 26 height 26
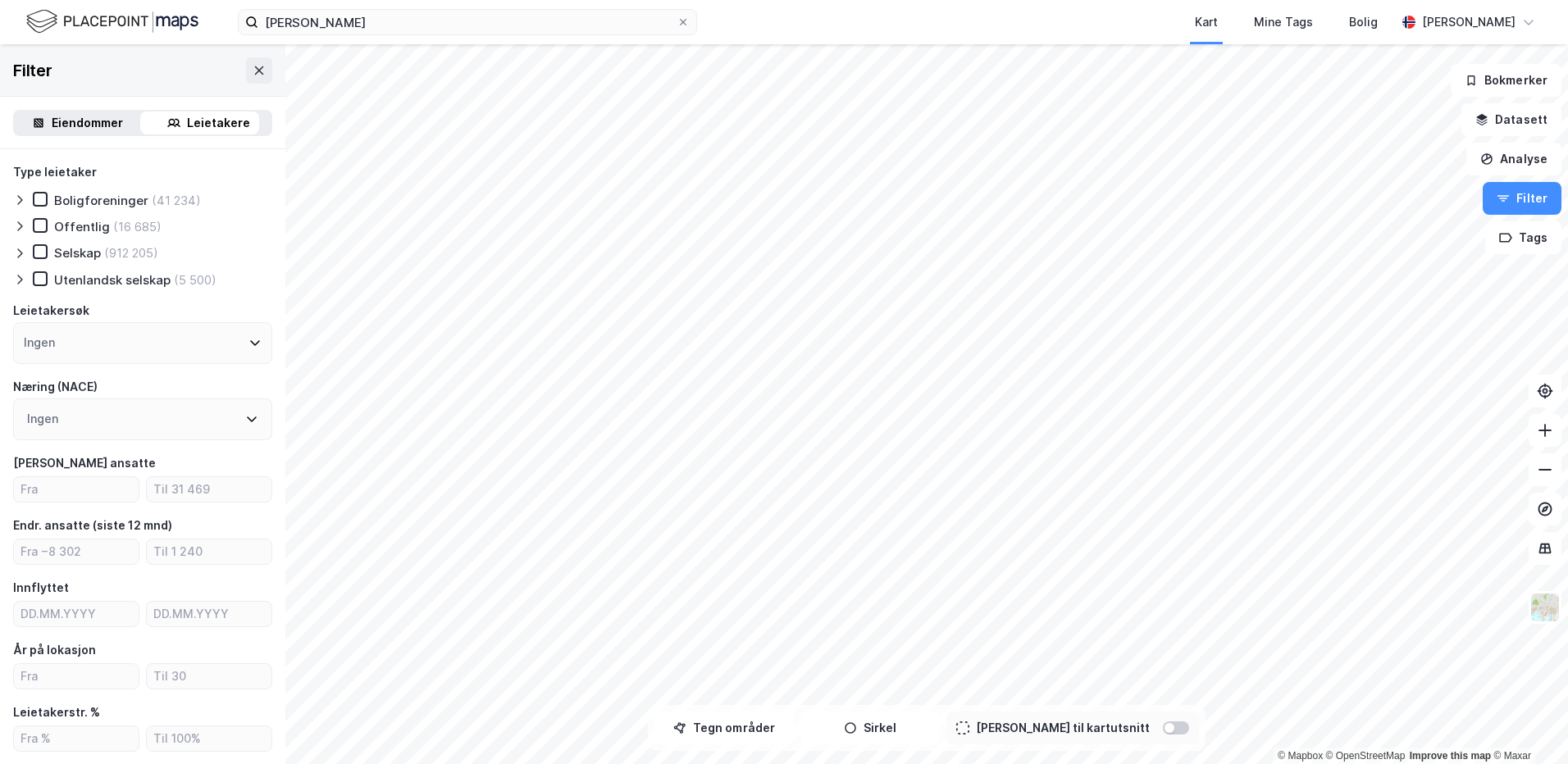
click at [0, 334] on html "[PERSON_NAME] Kart Mine Tags Bolig [PERSON_NAME] © Mapbox © OpenStreetMap Impro…" at bounding box center [784, 382] width 1568 height 764
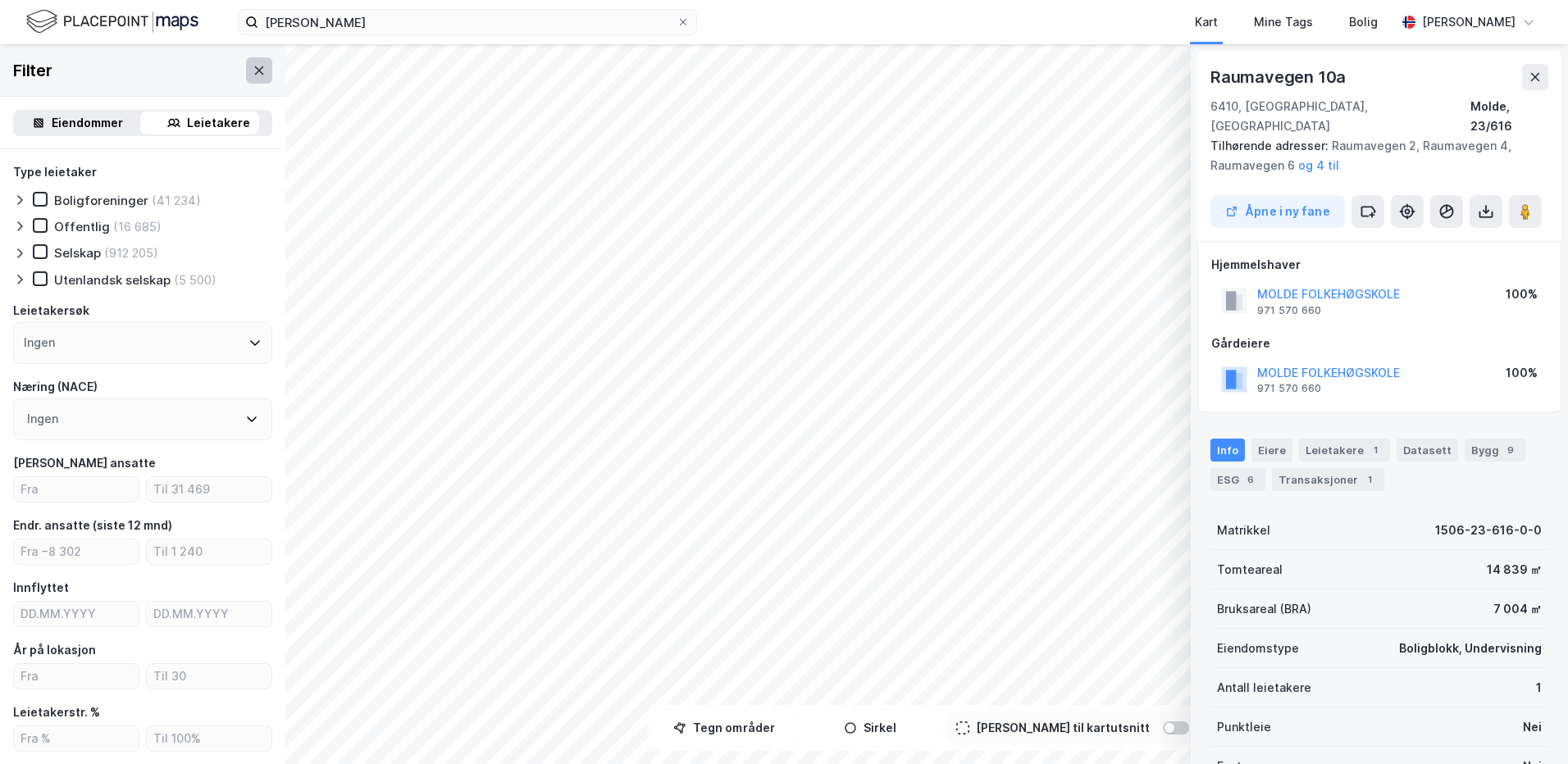
click at [235, 82] on div "© Mapbox © OpenStreetMap Improve this map © Maxar Raumavegen 10a [GEOGRAPHIC_DA…" at bounding box center [784, 404] width 1568 height 720
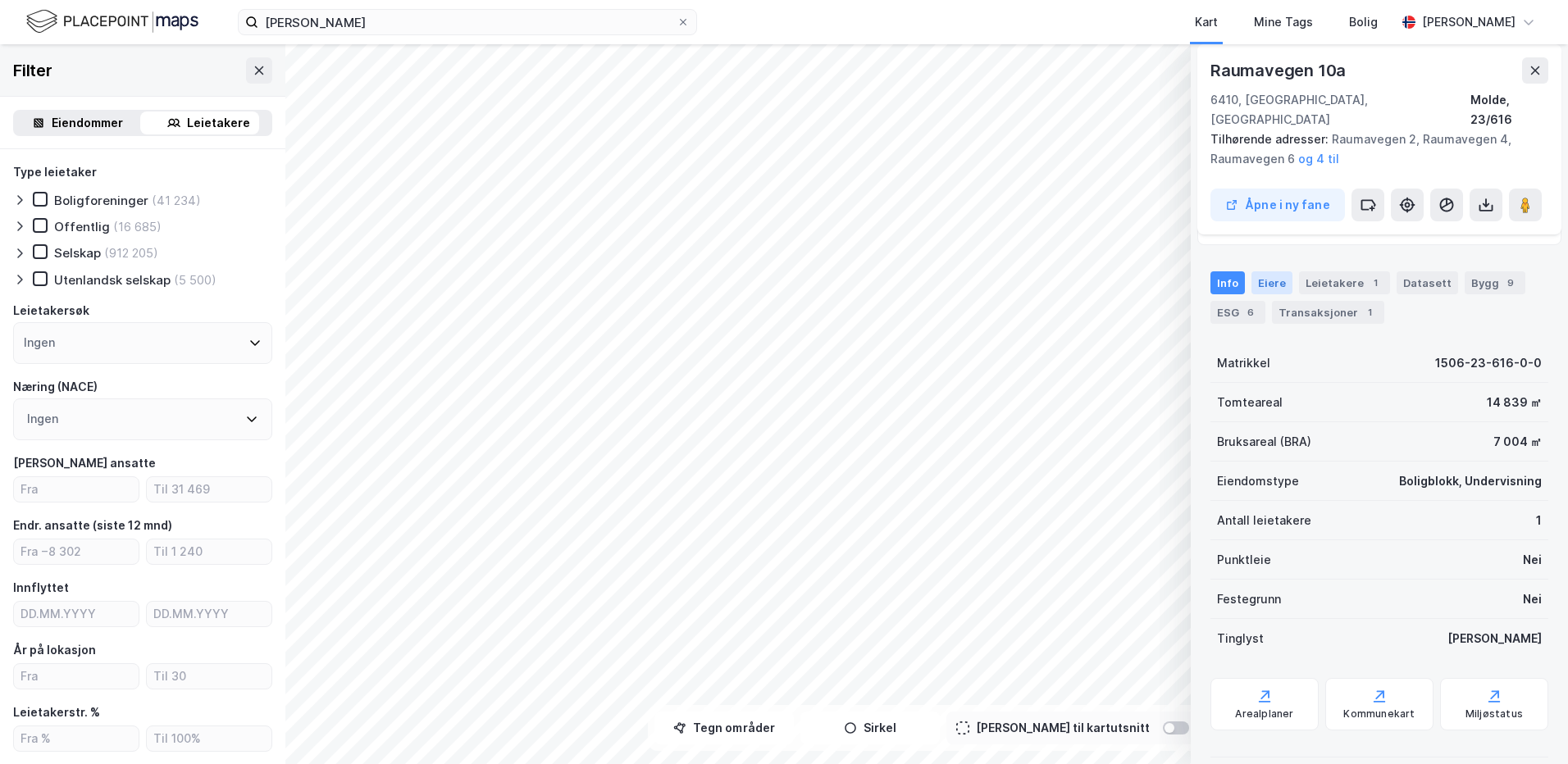
click at [1269, 271] on div "Eiere" at bounding box center [1272, 282] width 41 height 22
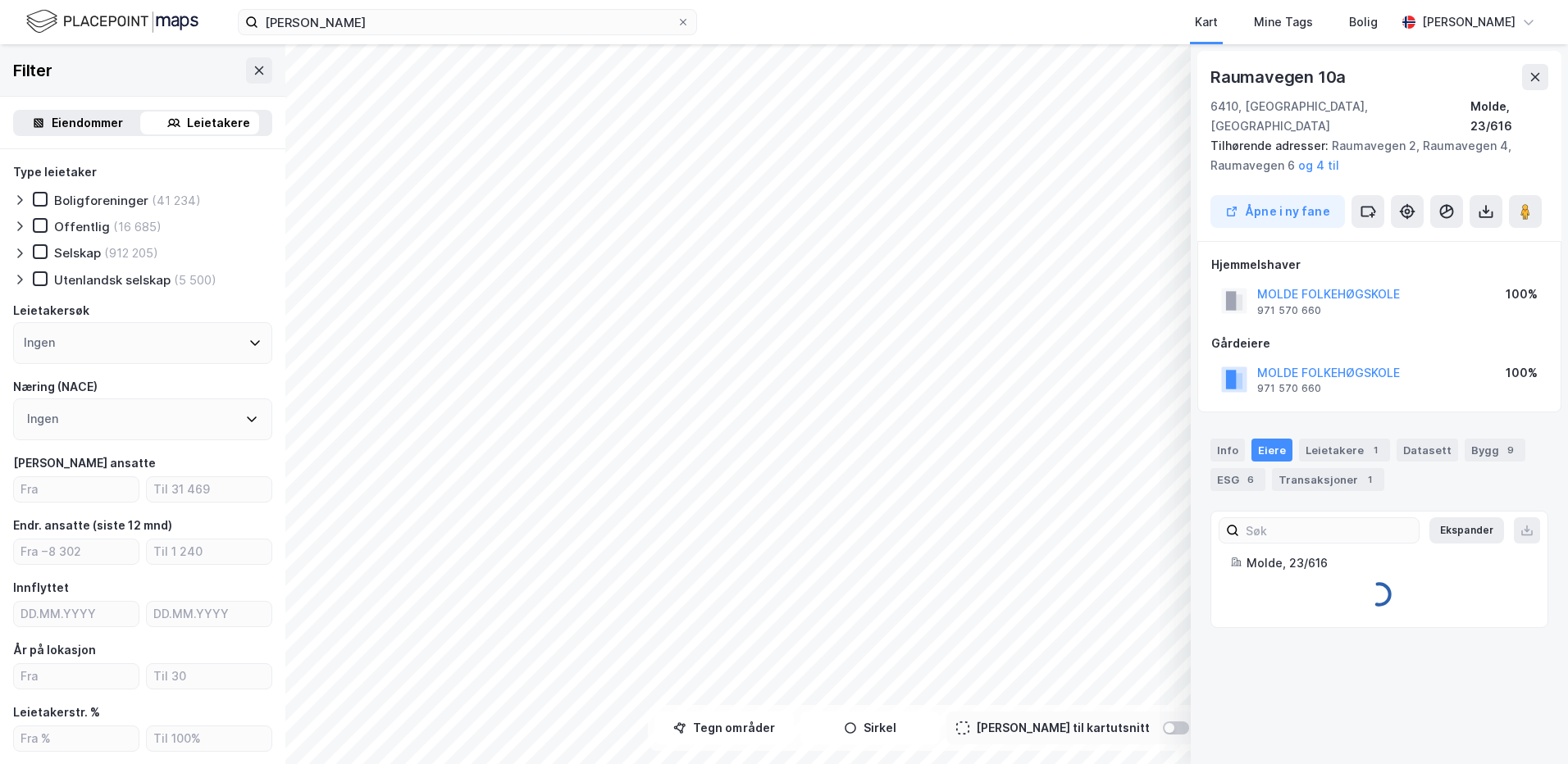
scroll to position [0, 0]
click at [1398, 611] on link "Molde Folkehøgskole" at bounding box center [1381, 618] width 122 height 14
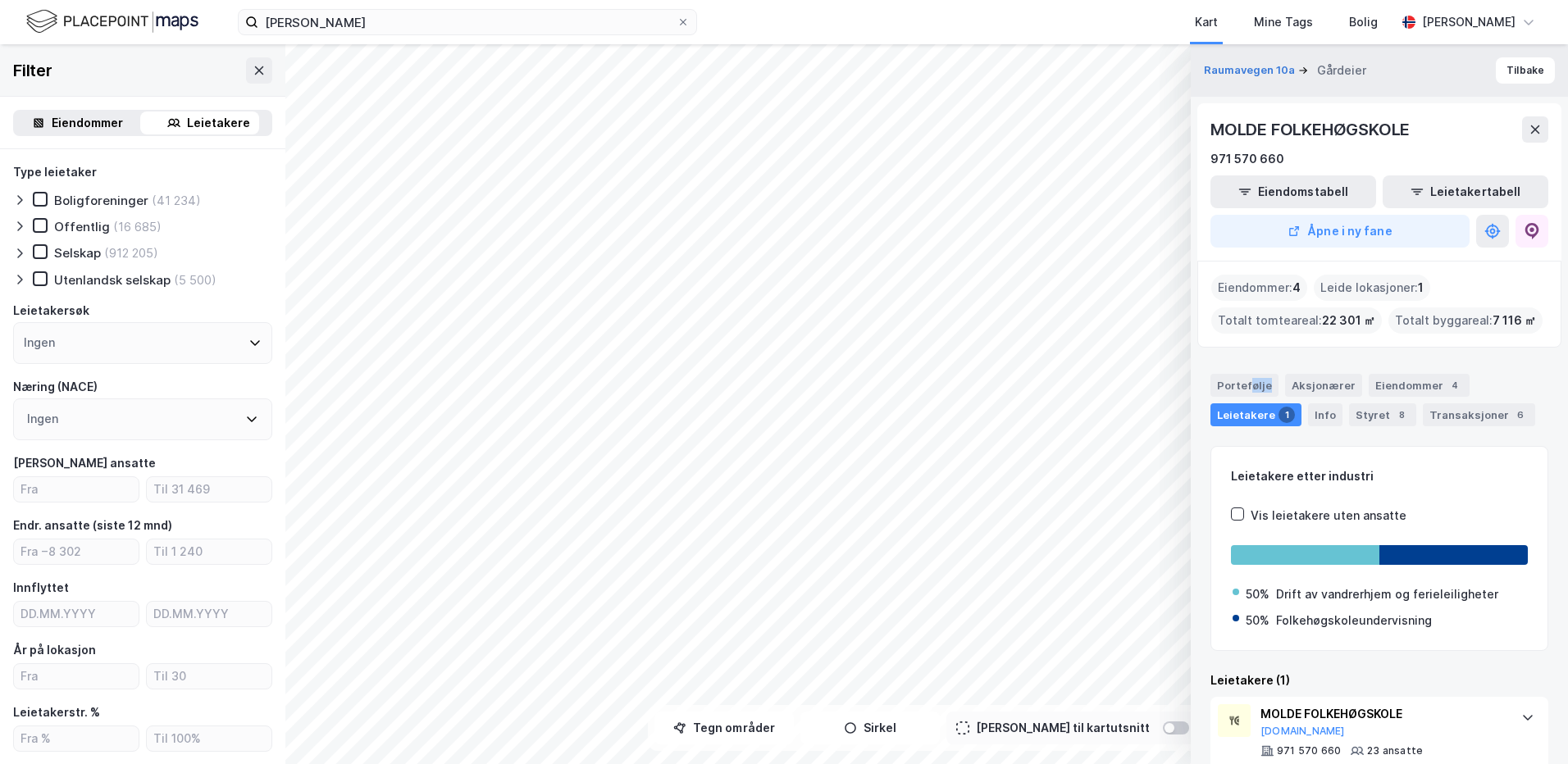
drag, startPoint x: 1248, startPoint y: 352, endPoint x: 1267, endPoint y: 365, distance: 23.0
click at [1267, 365] on div "Raumavegen 10a Gårdeier Tilbake MOLDE FOLKEHØGSKOLE 971 570 660 Eiendomstabell …" at bounding box center [1379, 404] width 377 height 720
click at [552, 0] on html "[PERSON_NAME] Kart Mine Tags Bolig [PERSON_NAME] © Mapbox © OpenStreetMap Impro…" at bounding box center [784, 382] width 1568 height 764
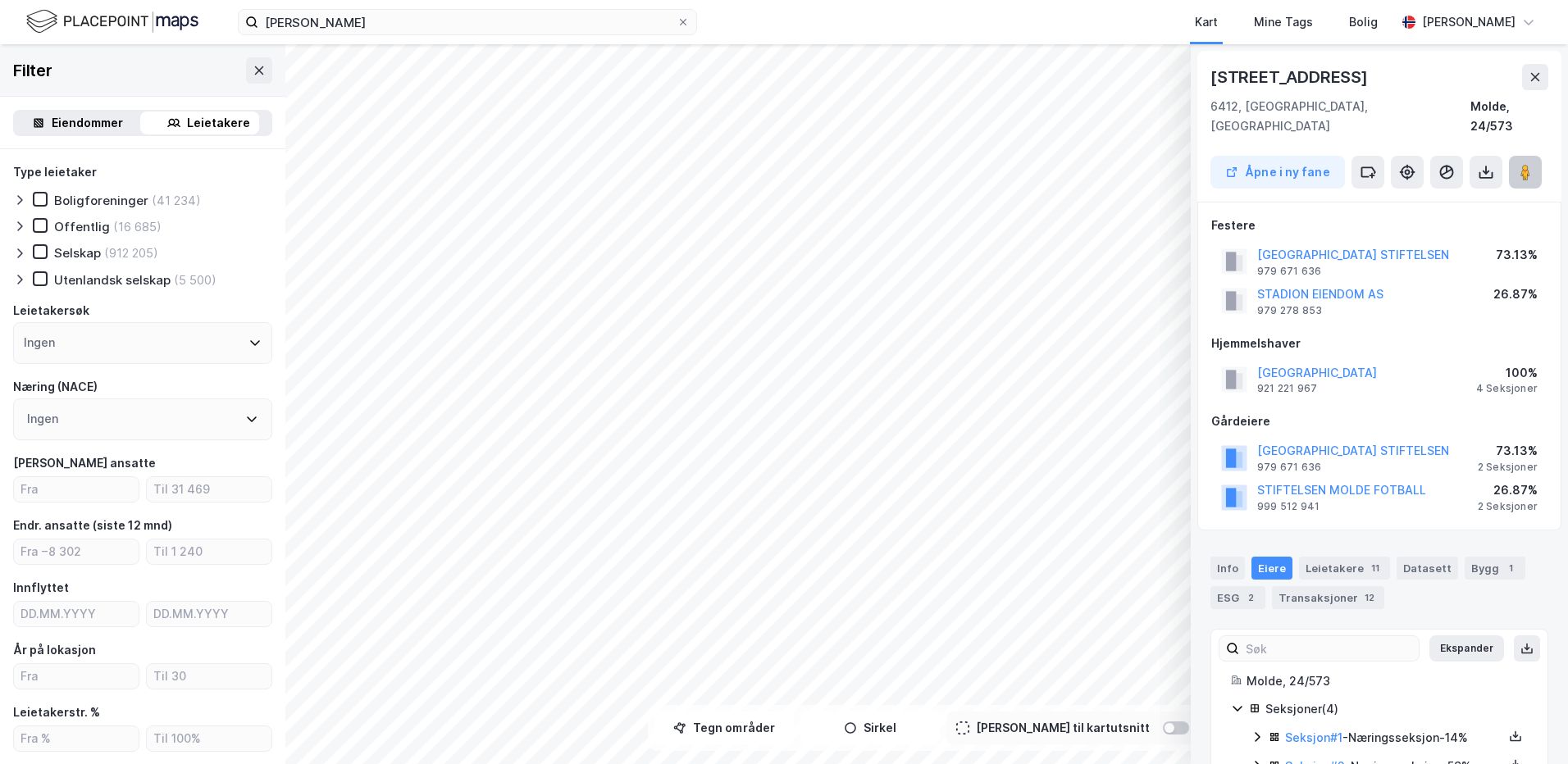
click at [1526, 164] on image at bounding box center [1525, 172] width 10 height 17
click at [1535, 156] on button at bounding box center [1526, 172] width 33 height 33
click at [1531, 76] on icon at bounding box center [1535, 76] width 13 height 13
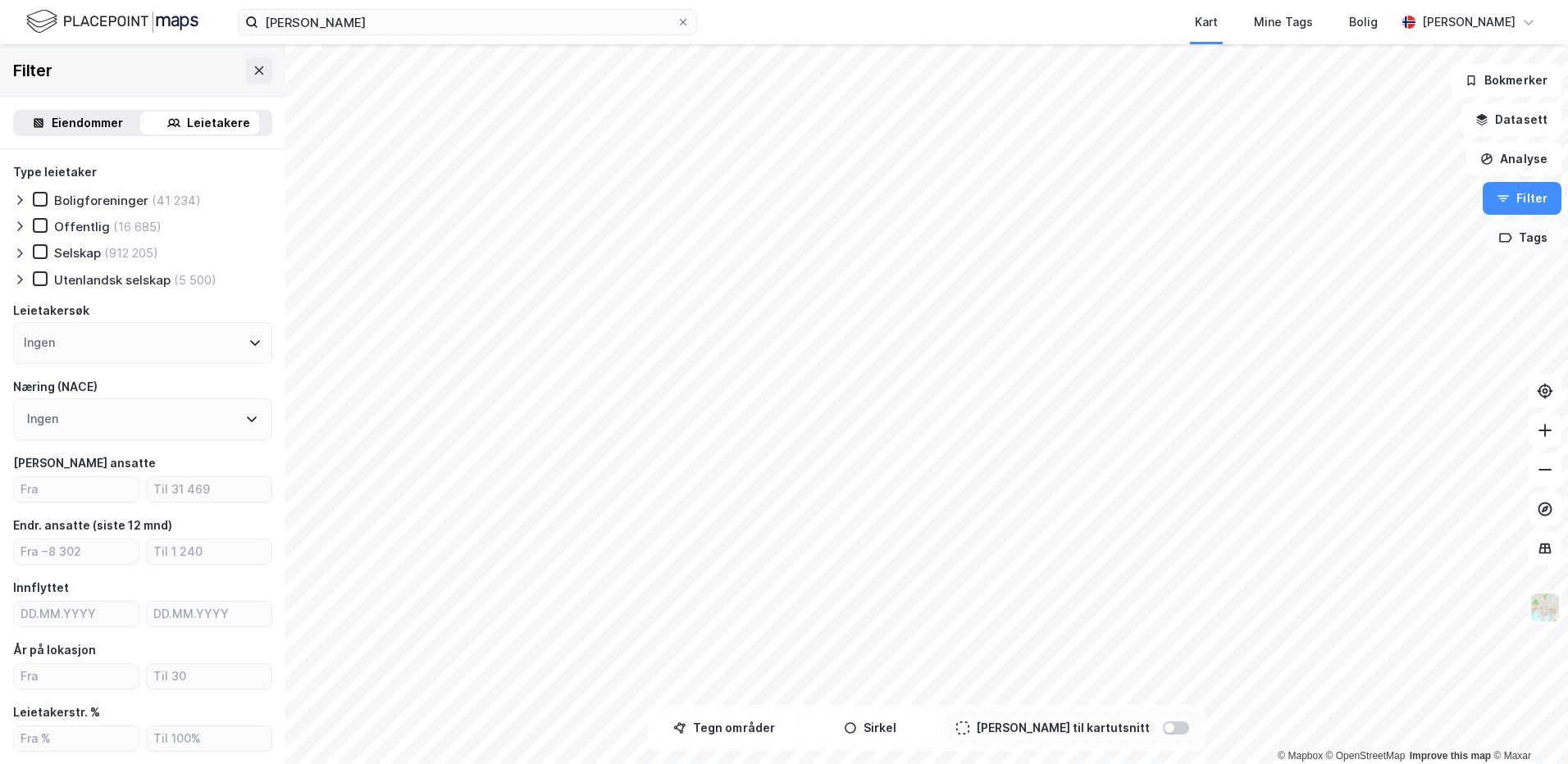
click at [1521, 236] on button "Tags" at bounding box center [1523, 238] width 76 height 33
click at [1514, 159] on button "Analyse" at bounding box center [1513, 159] width 95 height 33
click at [1545, 617] on img at bounding box center [1545, 607] width 31 height 31
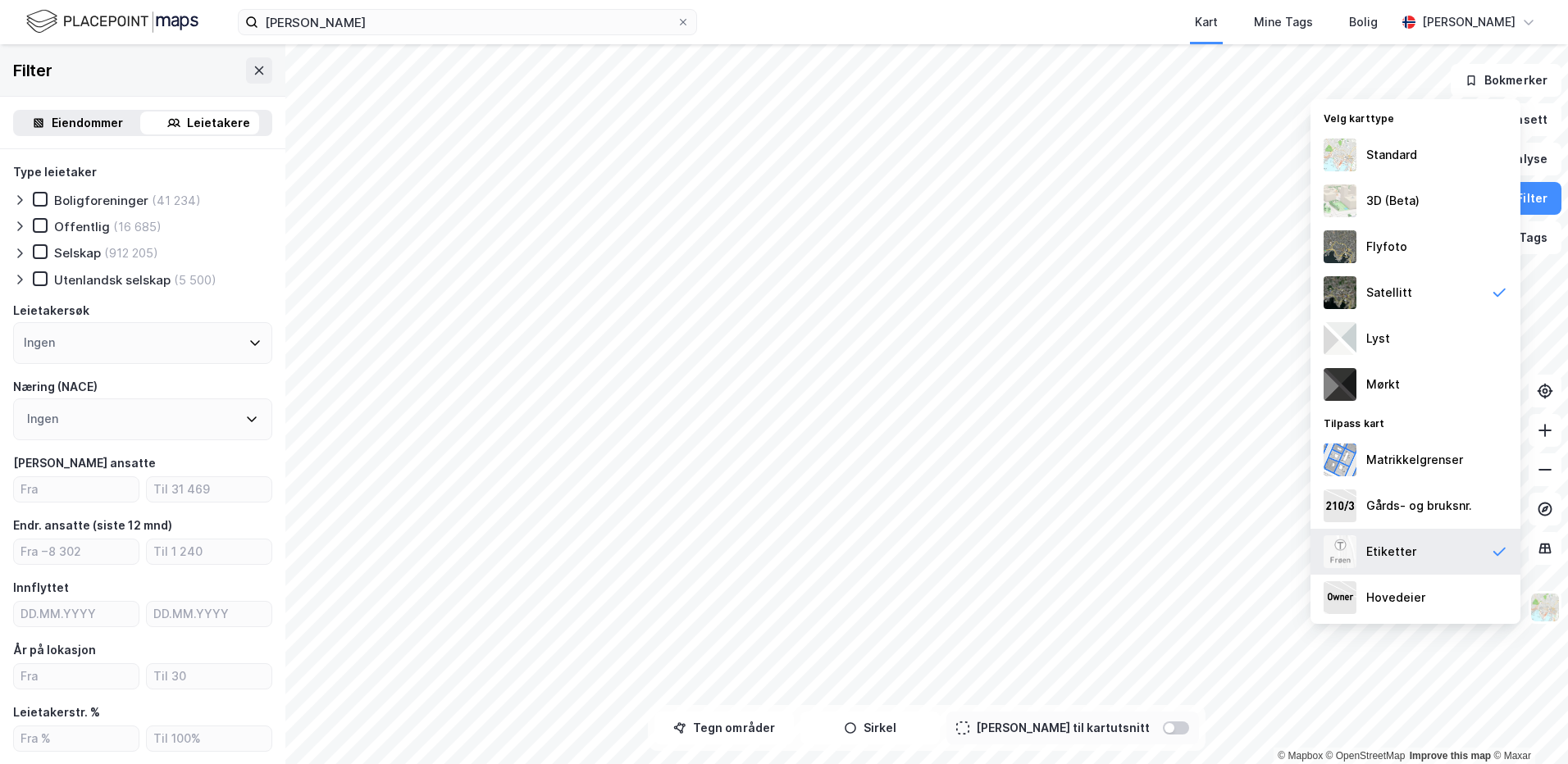
click at [1333, 549] on img at bounding box center [1340, 552] width 33 height 33
click at [1375, 550] on div "Etiketter" at bounding box center [1391, 552] width 50 height 20
click at [1384, 452] on div "Matrikkelgrenser" at bounding box center [1414, 460] width 97 height 20
click at [1376, 463] on div "Matrikkelgrenser" at bounding box center [1414, 460] width 97 height 20
click at [1499, 554] on icon at bounding box center [1499, 552] width 13 height 9
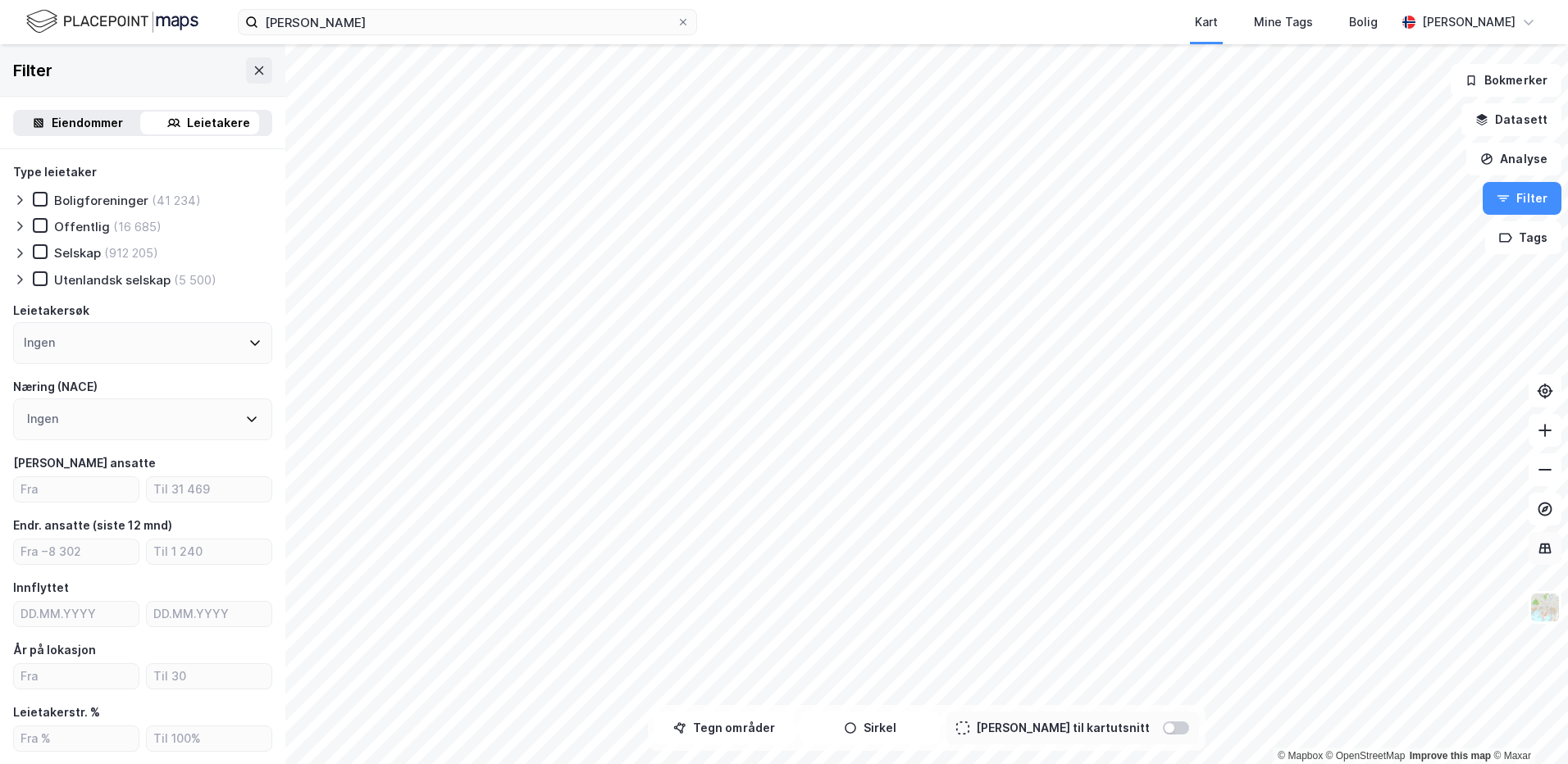
click at [1545, 547] on icon at bounding box center [1545, 548] width 17 height 17
click at [928, 763] on html "[PERSON_NAME] Kart Mine Tags Bolig [PERSON_NAME] © Mapbox © OpenStreetMap Impro…" at bounding box center [784, 382] width 1568 height 764
click at [224, 399] on div "© Mapbox © OpenStreetMap Improve this map © Maxar Filter Eiendommer Leietakere …" at bounding box center [784, 404] width 1568 height 720
click at [1088, 763] on html "[PERSON_NAME] Kart Mine Tags Bolig [PERSON_NAME] © Mapbox © OpenStreetMap Impro…" at bounding box center [784, 382] width 1568 height 764
click at [1545, 546] on icon at bounding box center [1545, 547] width 2 height 9
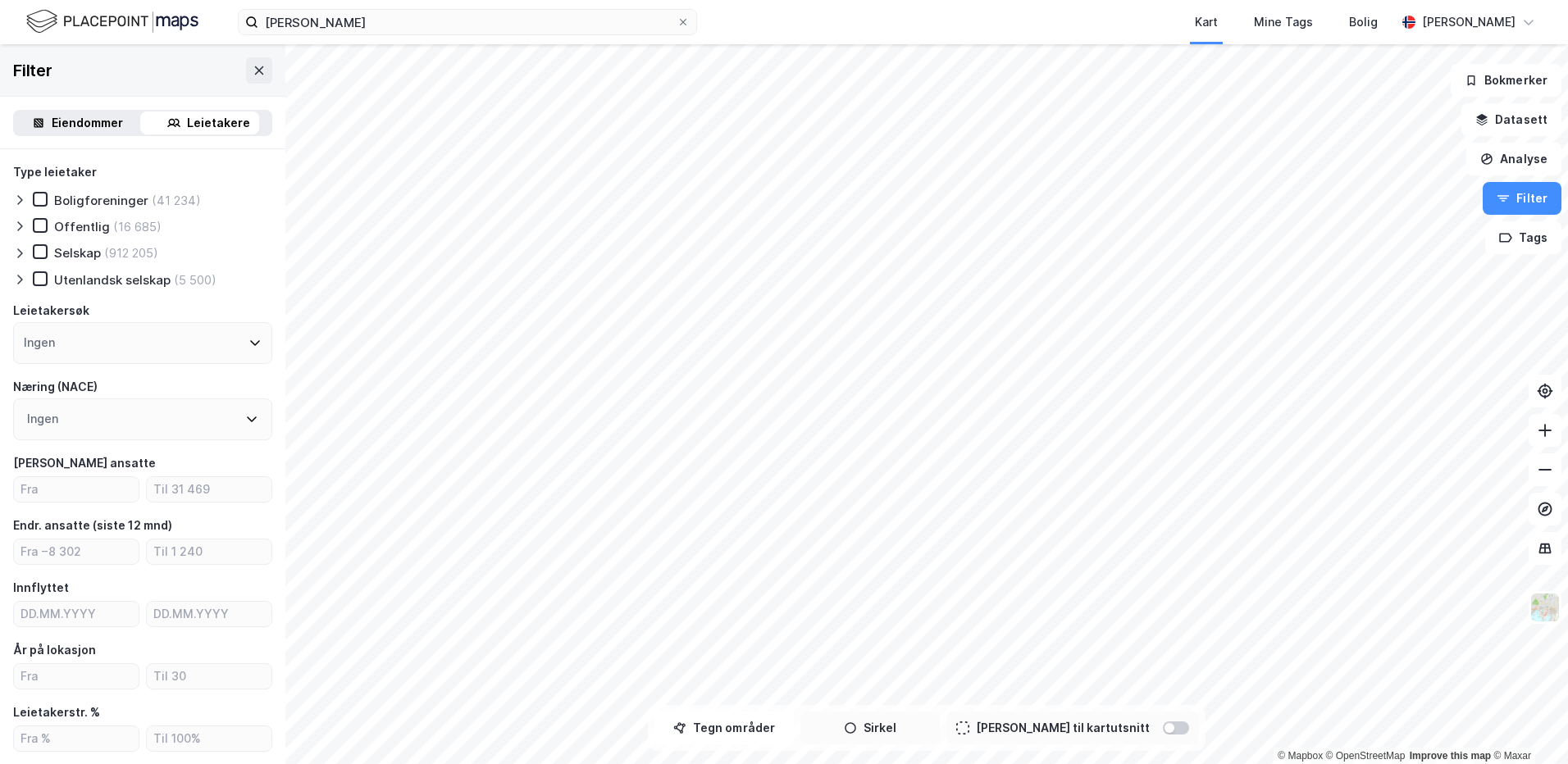
click at [857, 731] on icon "button" at bounding box center [850, 727] width 13 height 13
click at [746, 729] on button "Tegn områder" at bounding box center [724, 728] width 139 height 33
click at [738, 740] on button "Tegner i kart" at bounding box center [724, 728] width 139 height 33
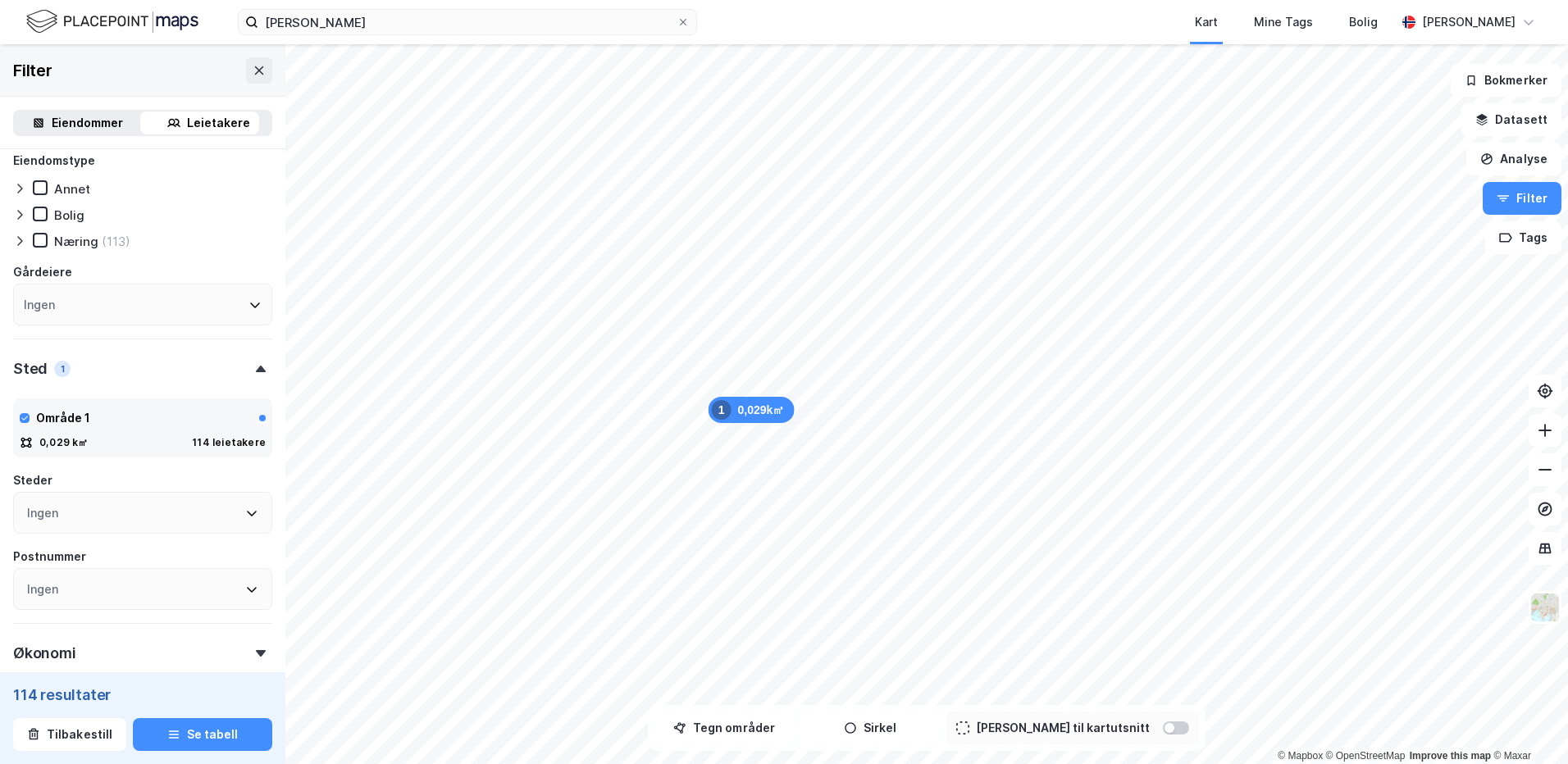
scroll to position [675, 0]
click at [39, 237] on icon at bounding box center [40, 240] width 12 height 12
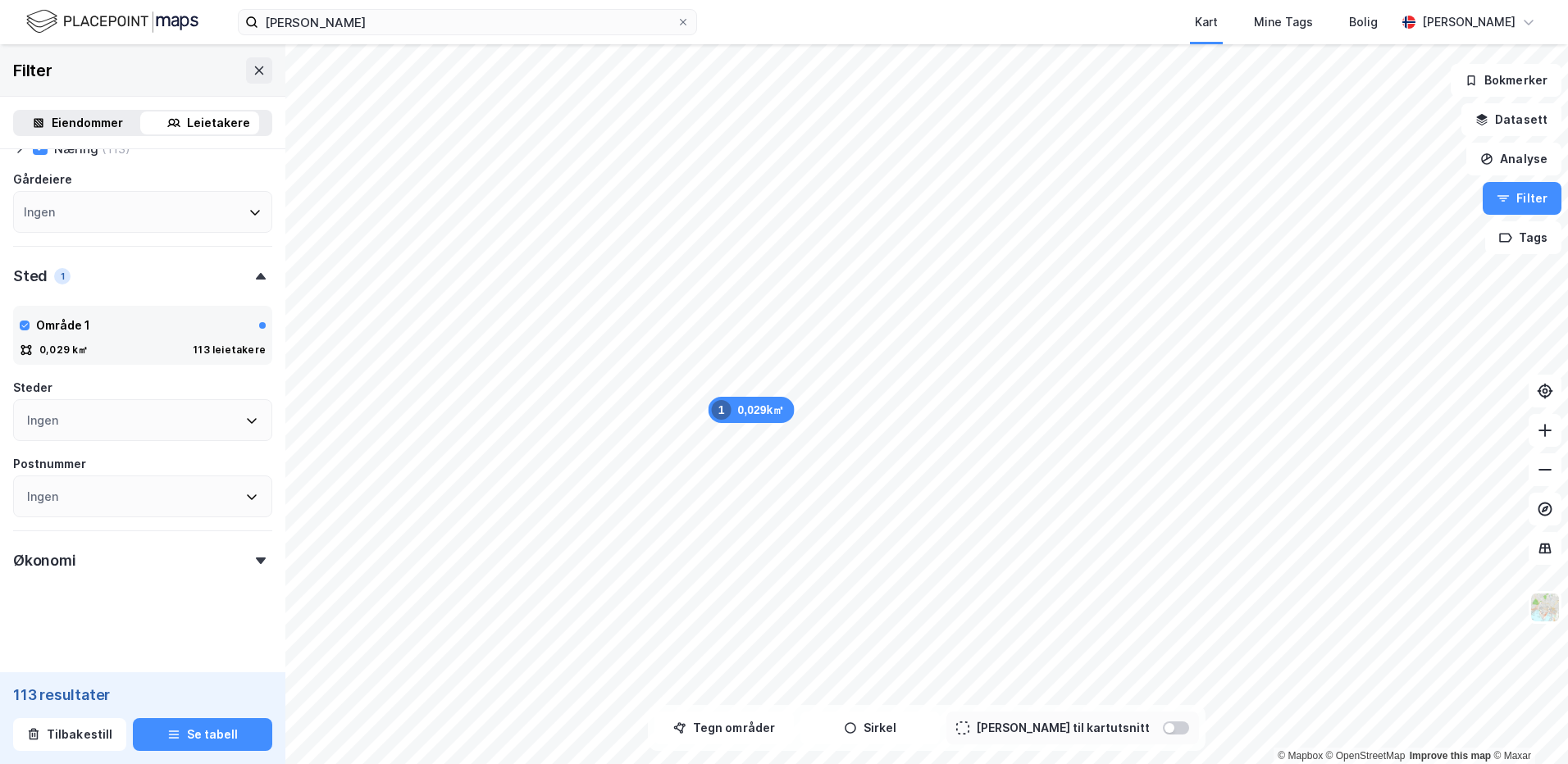
click at [74, 697] on div "113 resultater" at bounding box center [142, 695] width 259 height 20
click at [215, 736] on button "Se tabell" at bounding box center [203, 735] width 139 height 33
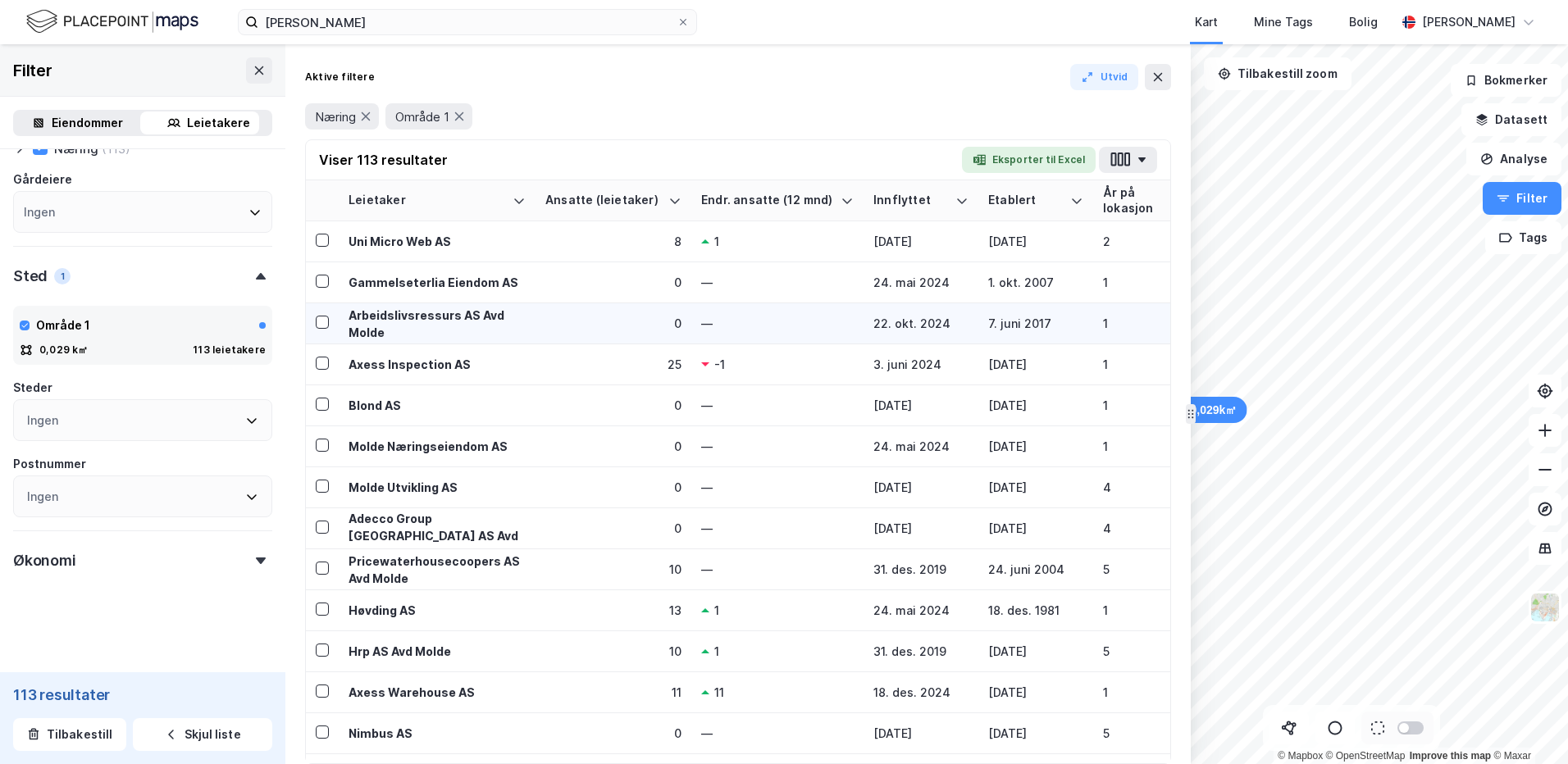
scroll to position [82, 0]
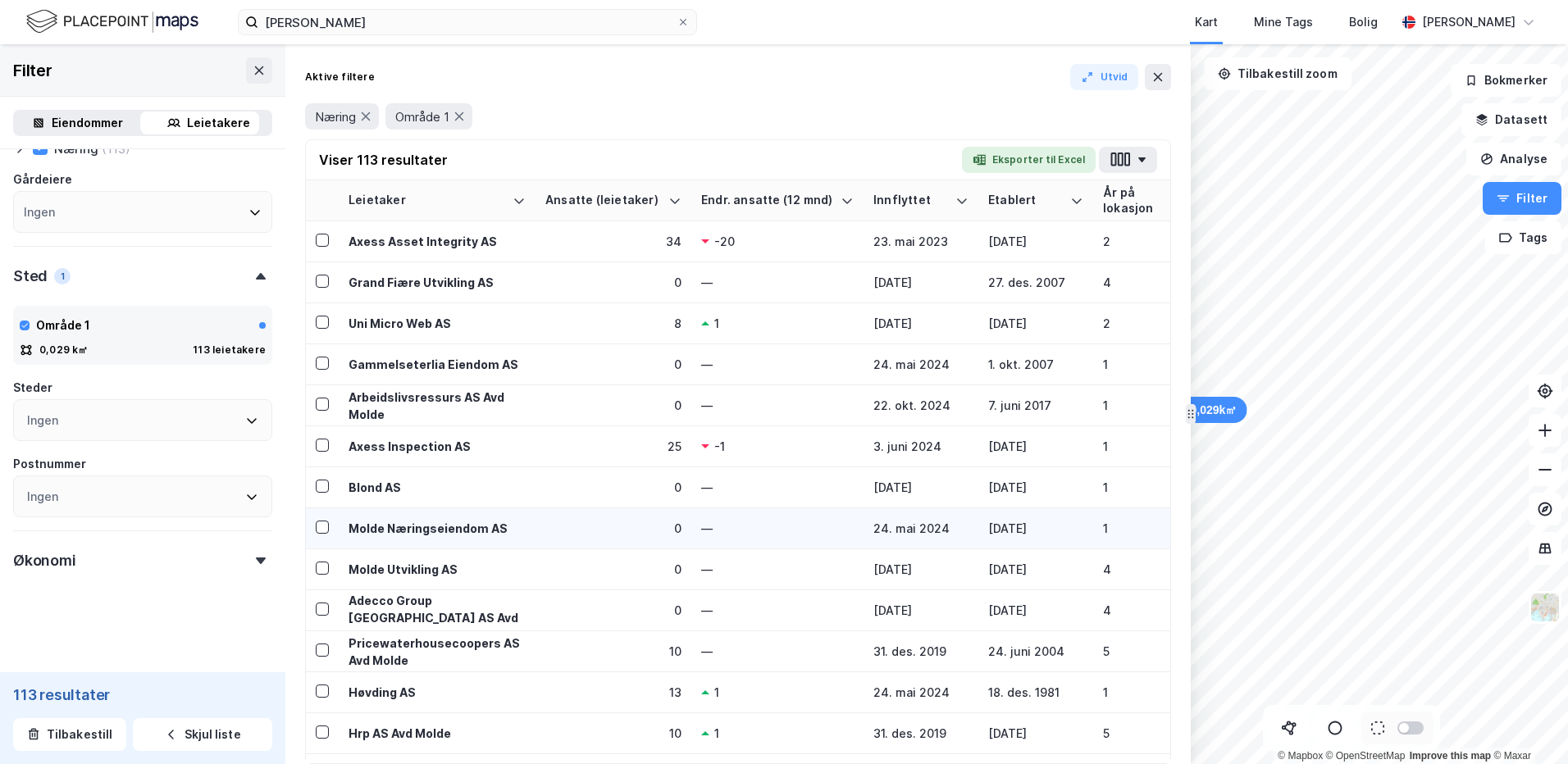
click at [408, 529] on div "Molde Næringseiendom AS" at bounding box center [437, 528] width 177 height 18
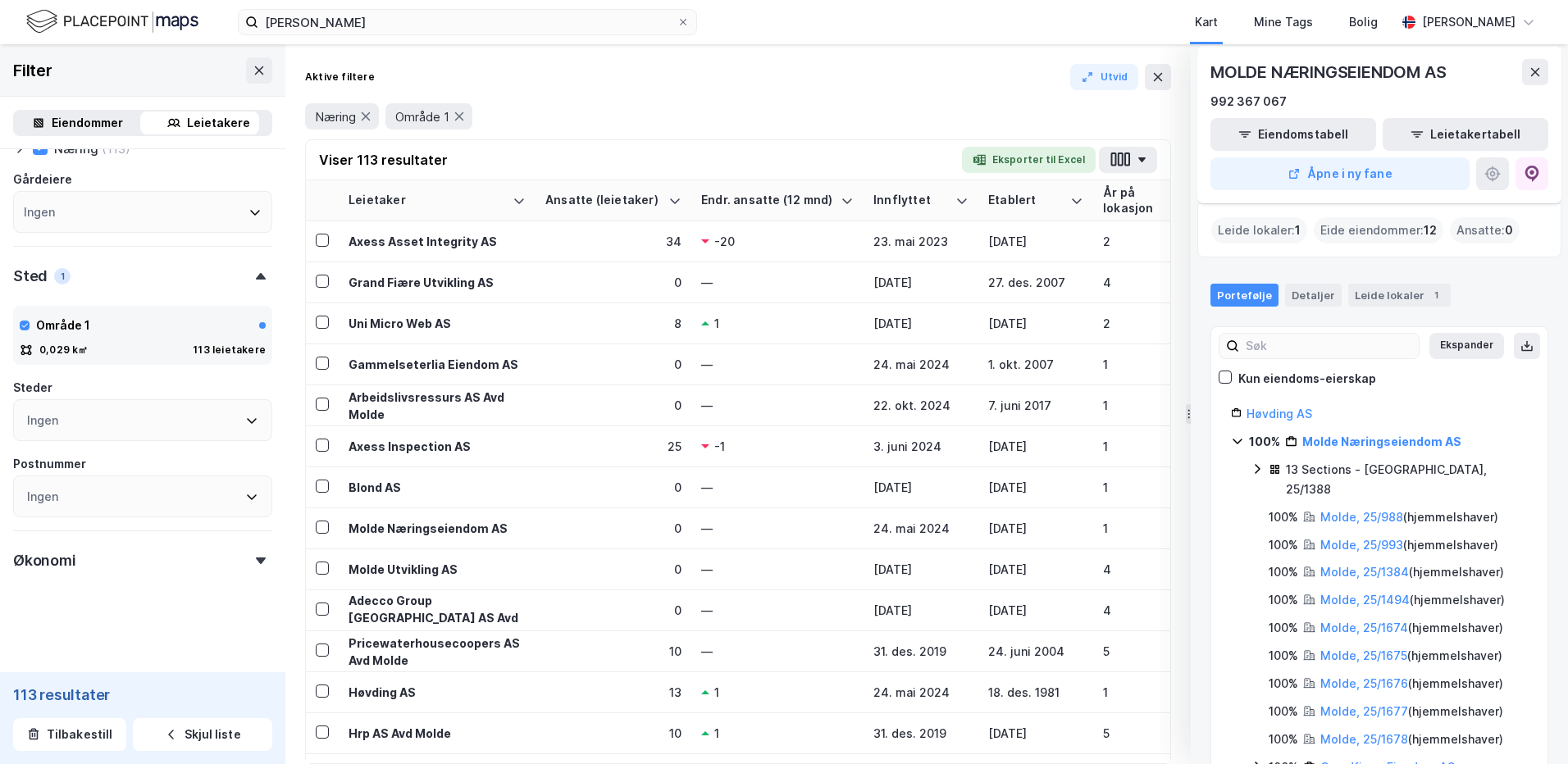
scroll to position [0, 0]
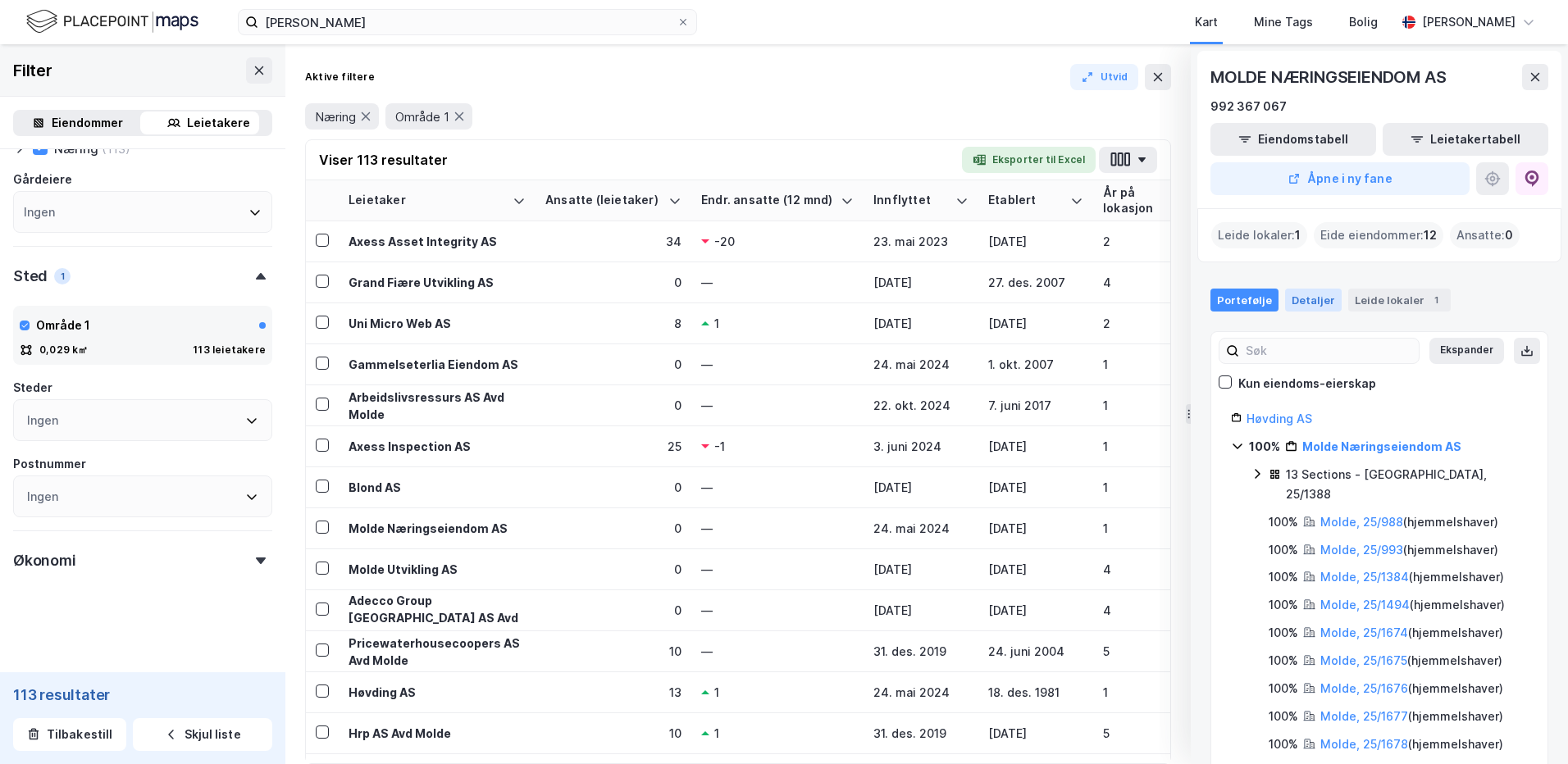
click at [1313, 301] on div "Detaljer" at bounding box center [1314, 299] width 57 height 22
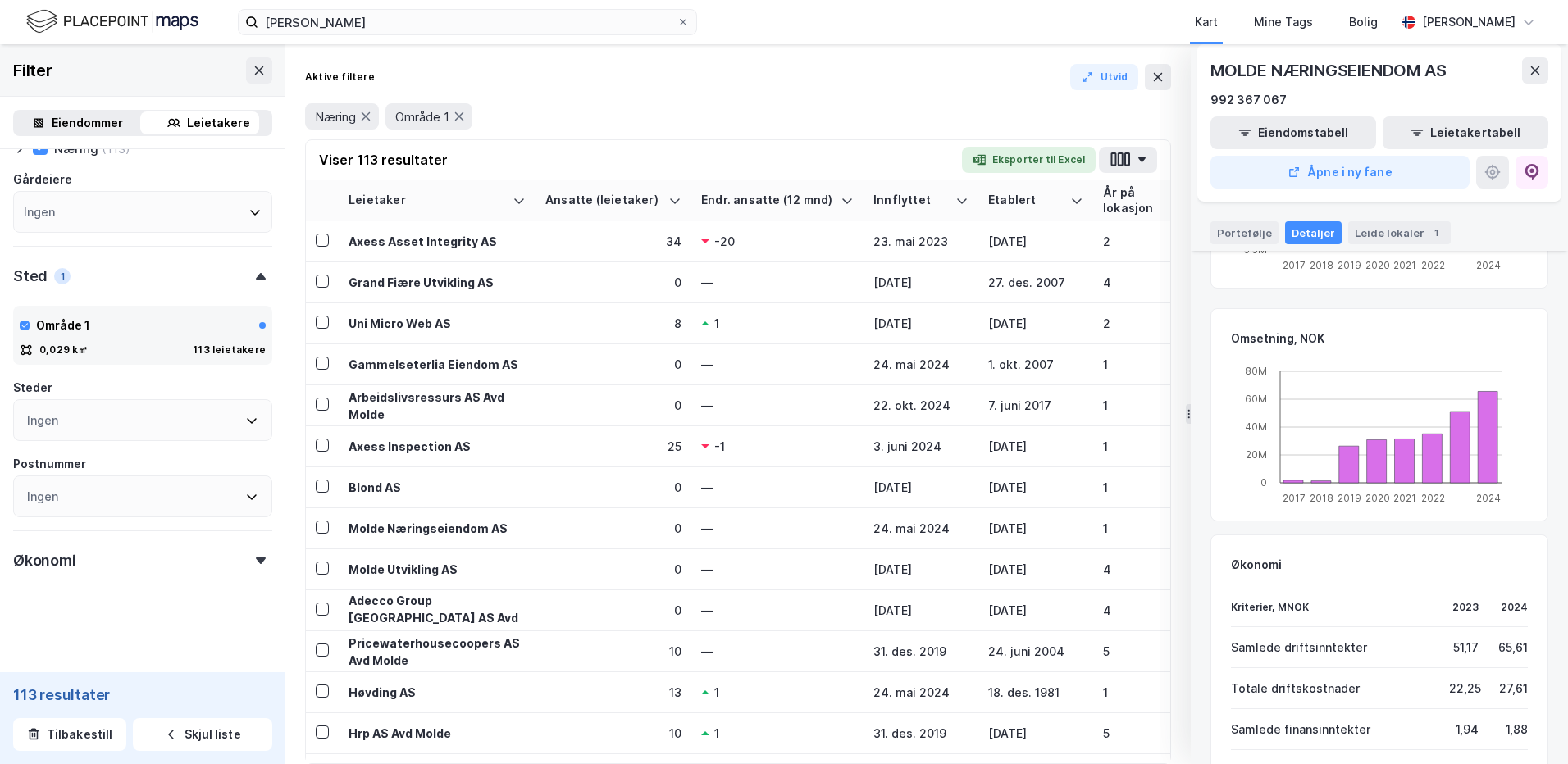
scroll to position [851, 0]
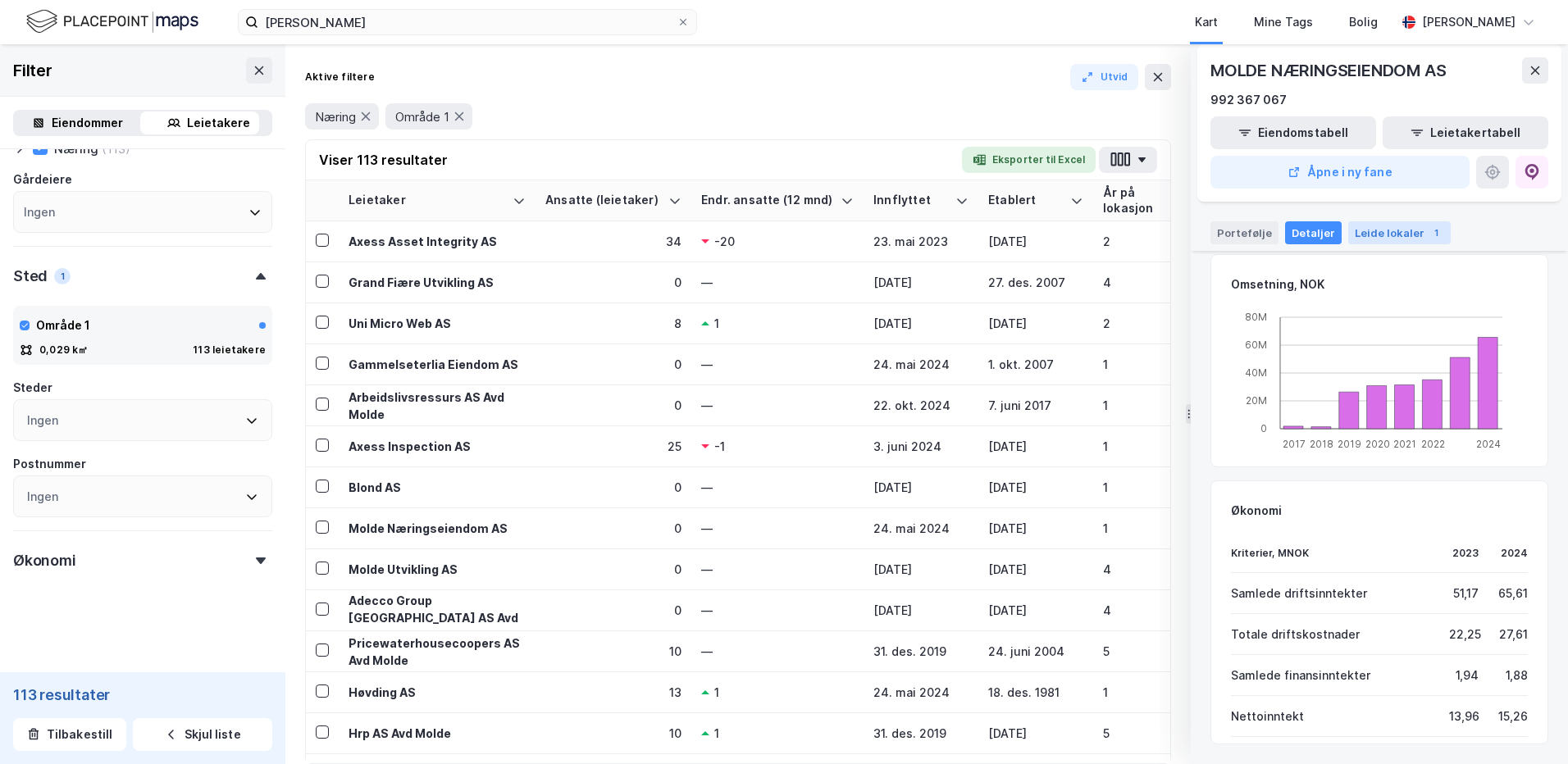
click at [1387, 231] on div "Leide lokaler 1" at bounding box center [1399, 232] width 103 height 22
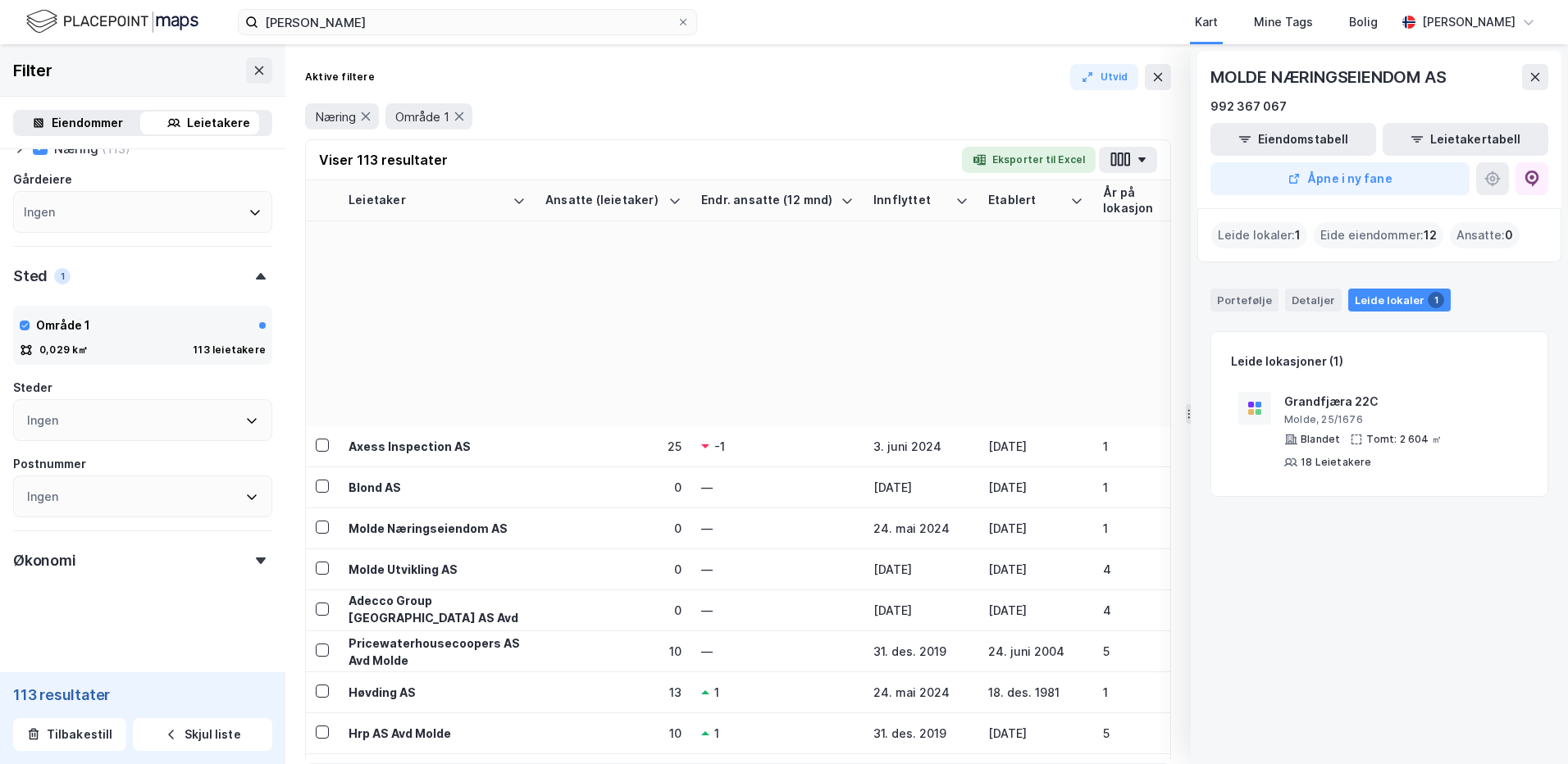
scroll to position [700, 0]
